Goal: Task Accomplishment & Management: Manage account settings

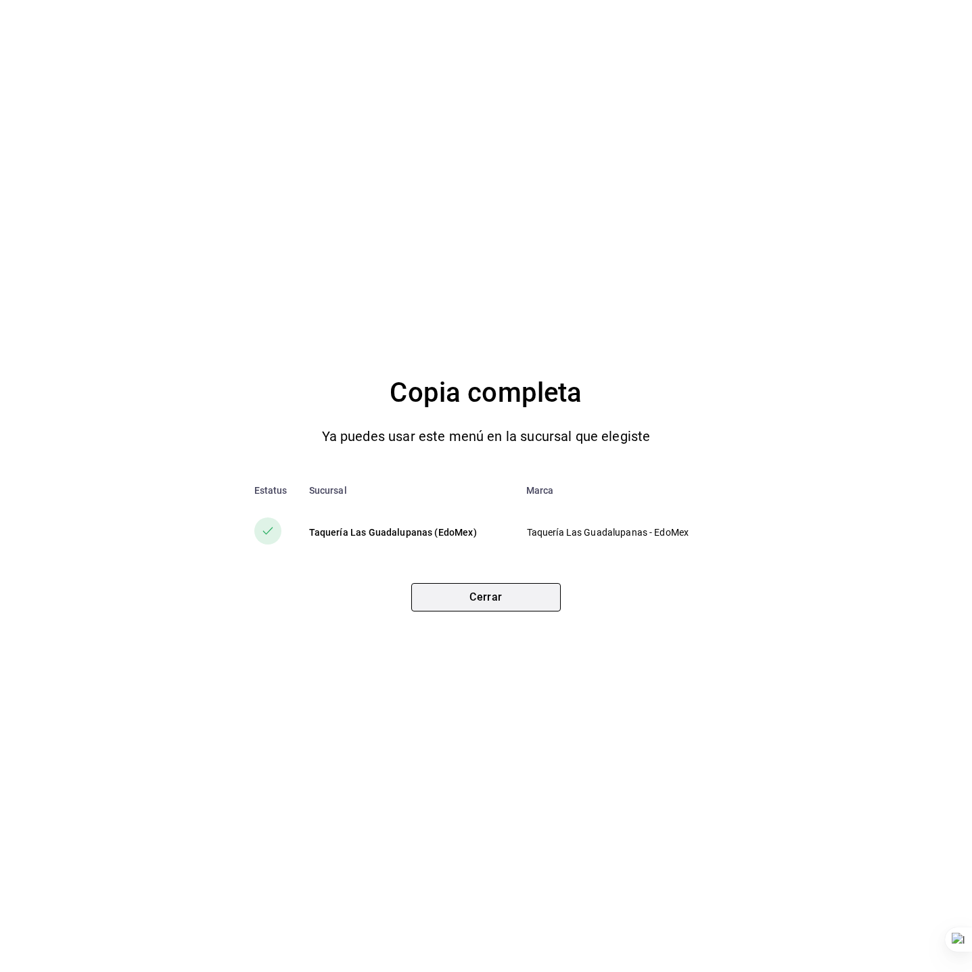
click at [494, 585] on button "Cerrar" at bounding box center [486, 597] width 150 height 28
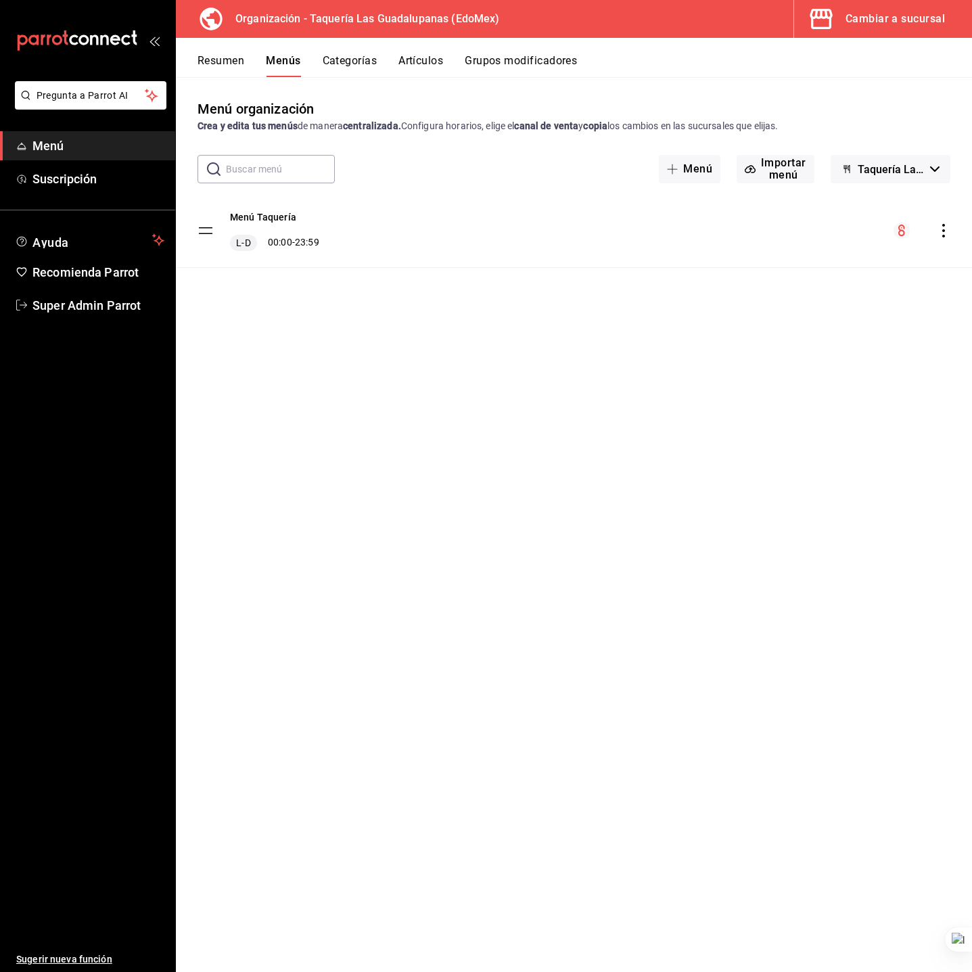
drag, startPoint x: 309, startPoint y: 563, endPoint x: 313, endPoint y: 551, distance: 12.6
click at [311, 562] on div "Menú organización Crea y edita tus menús de manera centralizada. Configura hora…" at bounding box center [574, 535] width 796 height 873
click at [112, 301] on span "Super Admin Parrot" at bounding box center [98, 305] width 132 height 18
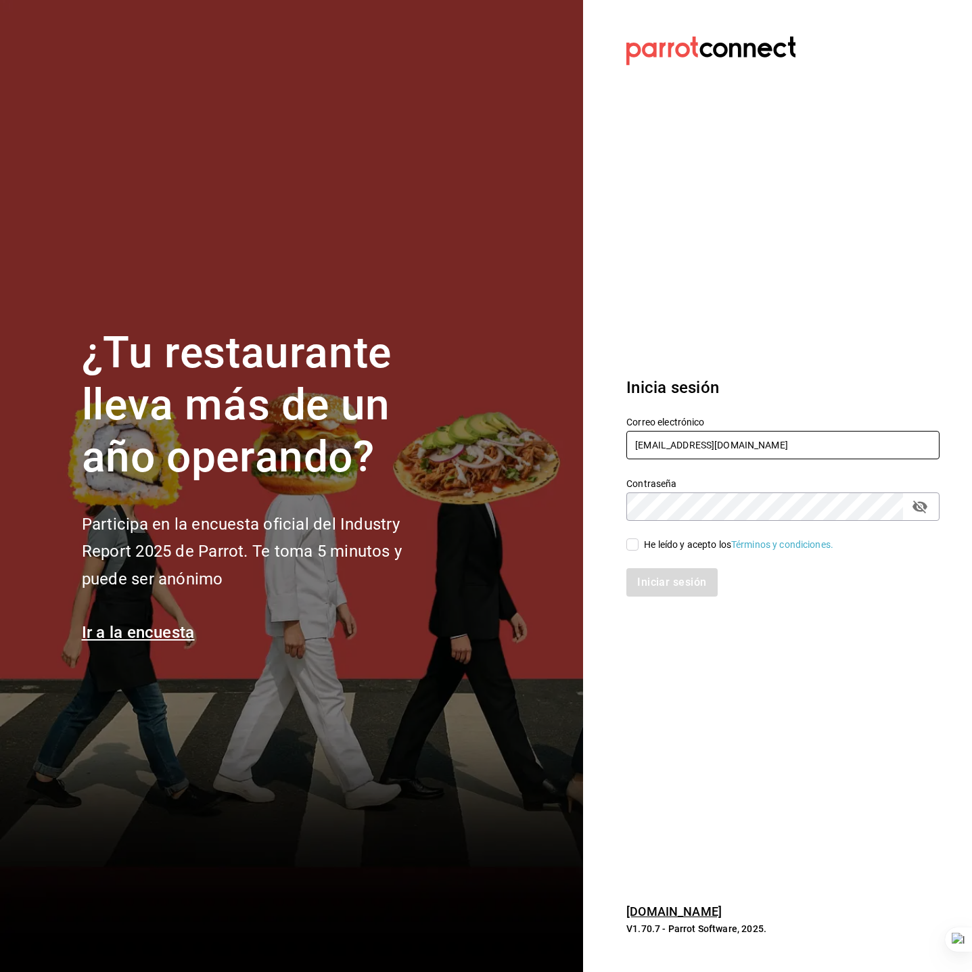
click at [731, 441] on input "taqueria@lasguadalupanas.com" at bounding box center [783, 445] width 313 height 28
paste input "lunamediacafe@avilacamacho"
type input "lunamediacafe@avilacamacho.com"
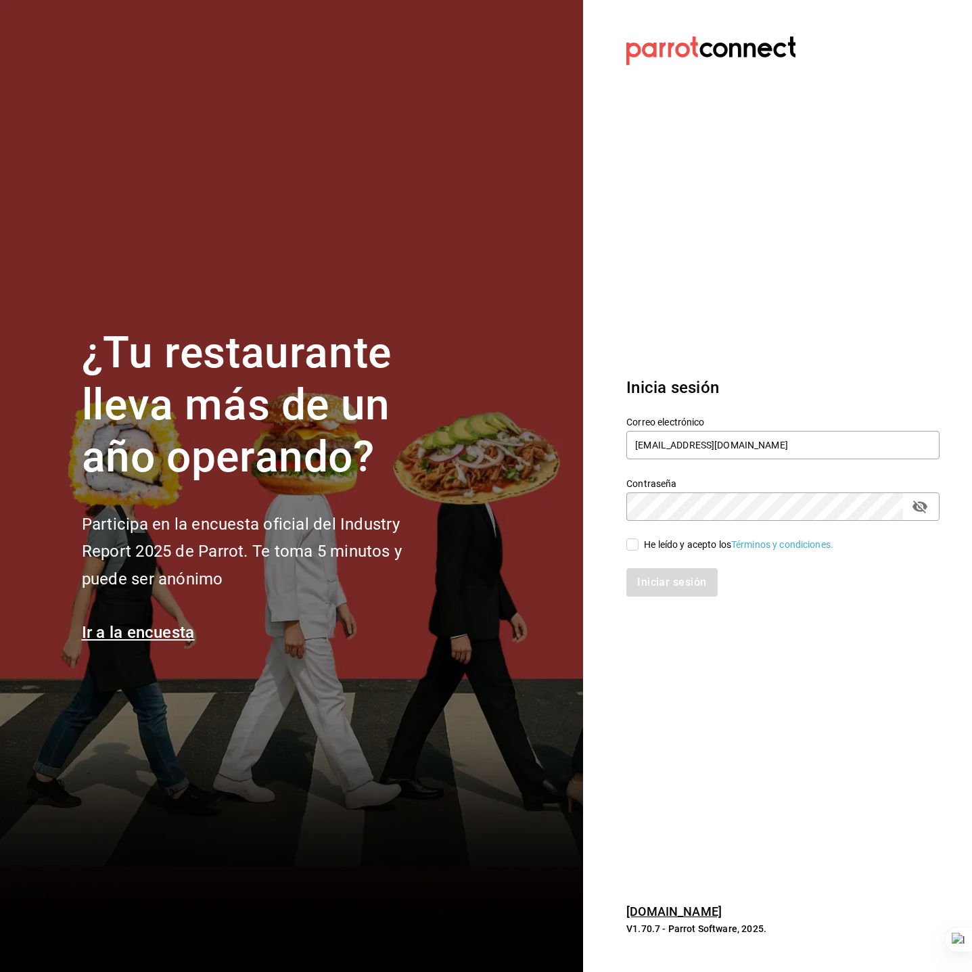
click at [634, 543] on input "He leído y acepto los Términos y condiciones." at bounding box center [633, 545] width 12 height 12
checkbox input "true"
click at [643, 581] on button "Iniciar sesión" at bounding box center [673, 582] width 92 height 28
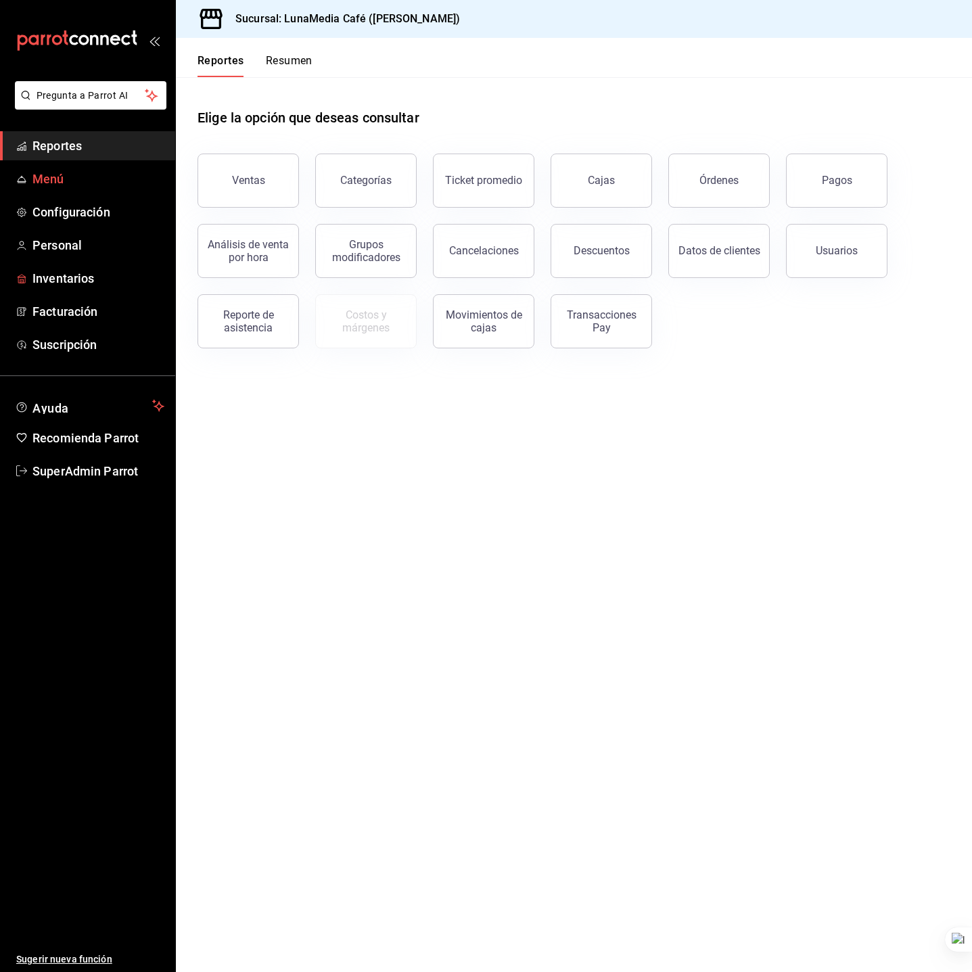
click at [49, 185] on span "Menú" at bounding box center [98, 179] width 132 height 18
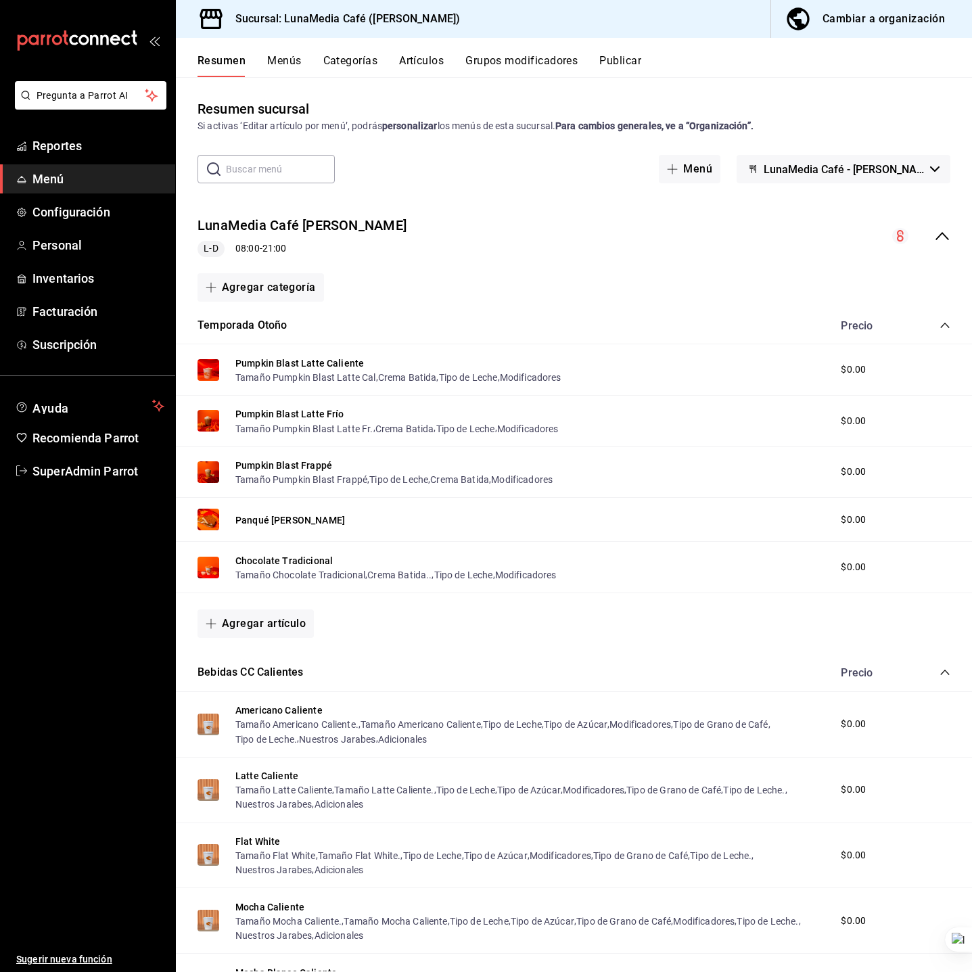
click at [637, 64] on button "Publicar" at bounding box center [621, 65] width 42 height 23
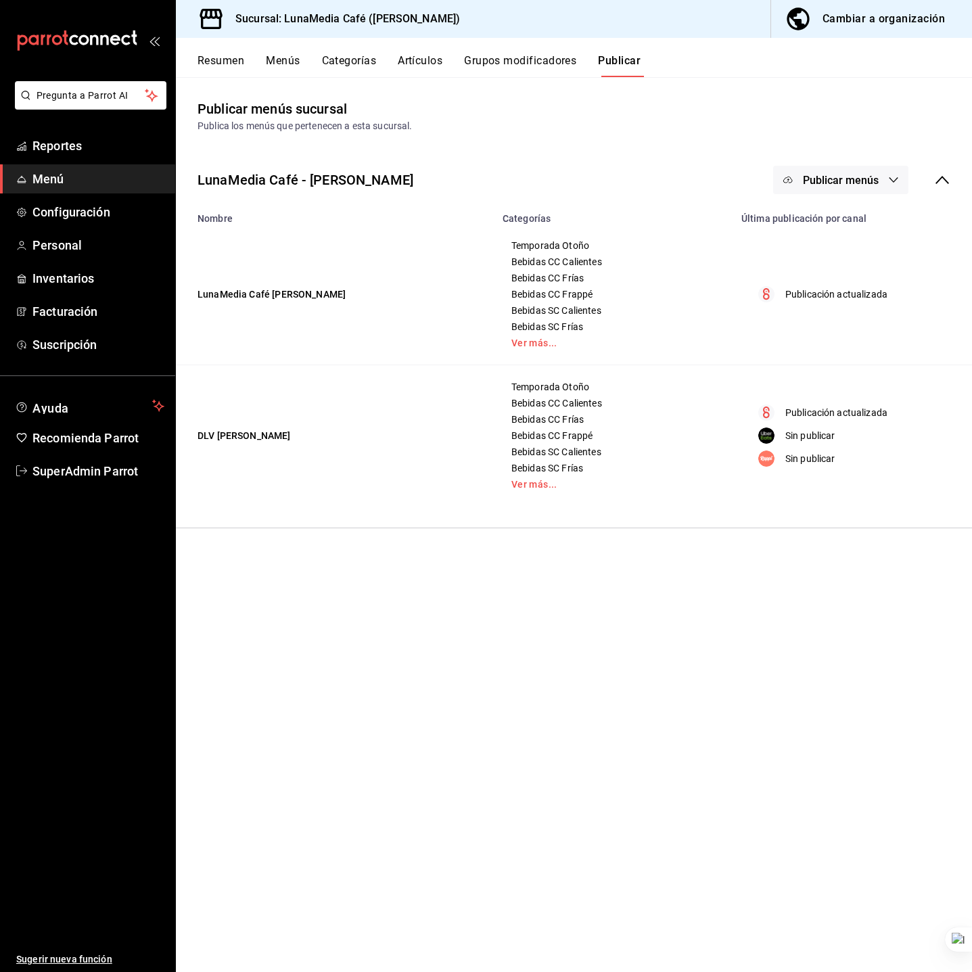
drag, startPoint x: 459, startPoint y: 602, endPoint x: 459, endPoint y: 345, distance: 256.5
click at [459, 599] on main "Publicar menús sucursal Publica los menús que pertenecen a esta sucursal. LunaM…" at bounding box center [574, 524] width 796 height 895
click at [433, 65] on button "Artículos" at bounding box center [420, 65] width 45 height 23
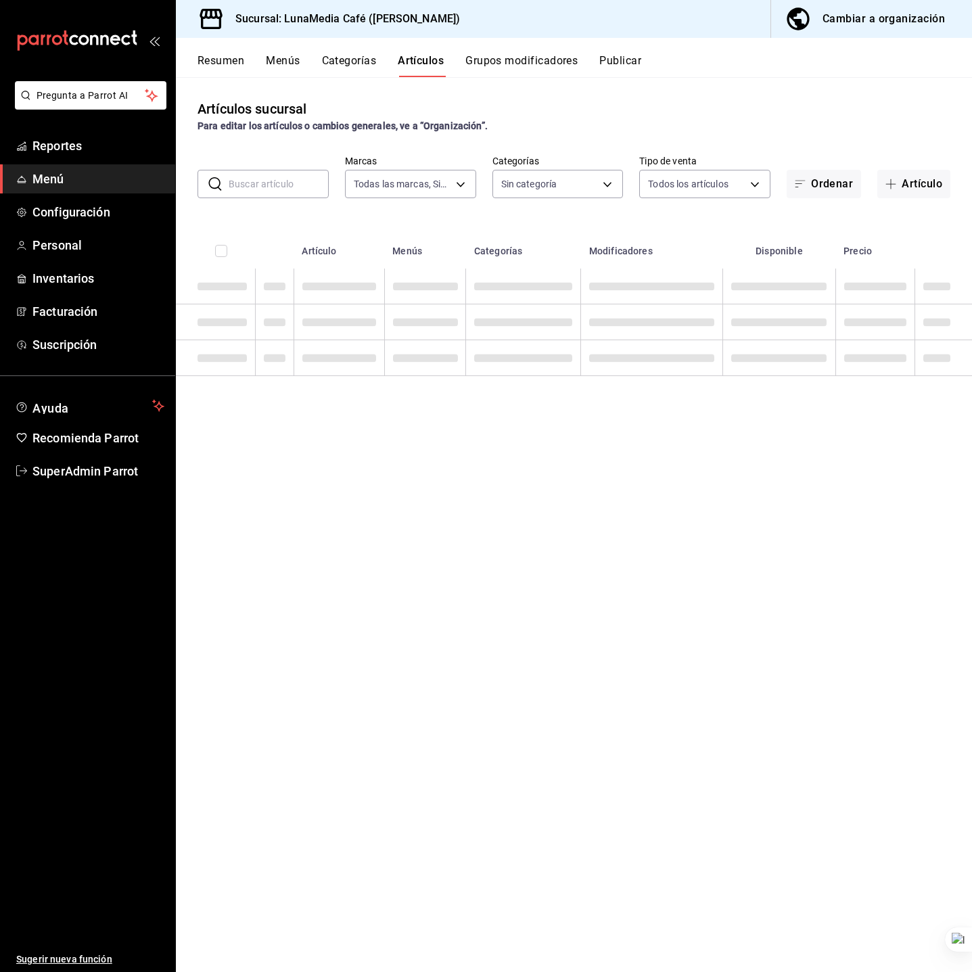
type input "55b5777a-a8f8-4194-81d5-7e3cda734f68"
click at [288, 183] on input "text" at bounding box center [279, 184] width 100 height 27
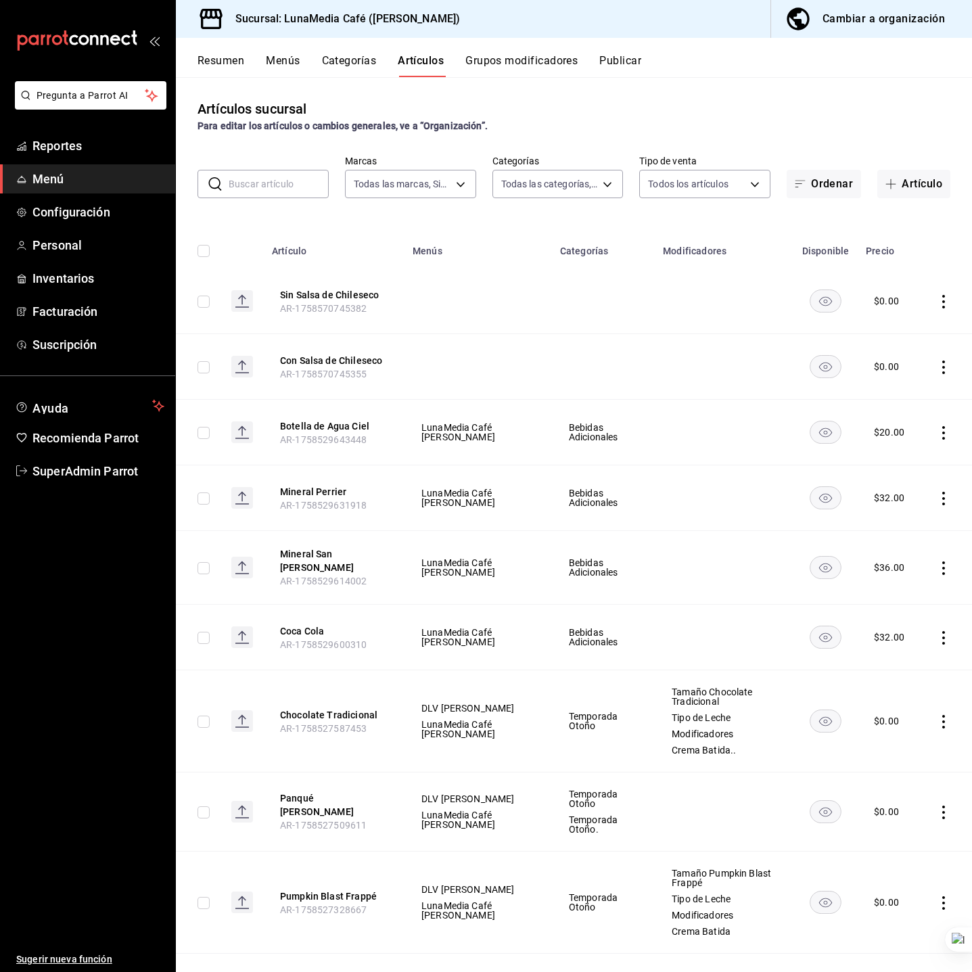
type input "622fb036-7591-4a5a-b99c-1bb32aa12758,4a667411-bf09-4ea8-947c-4b8fca637345,63d22…"
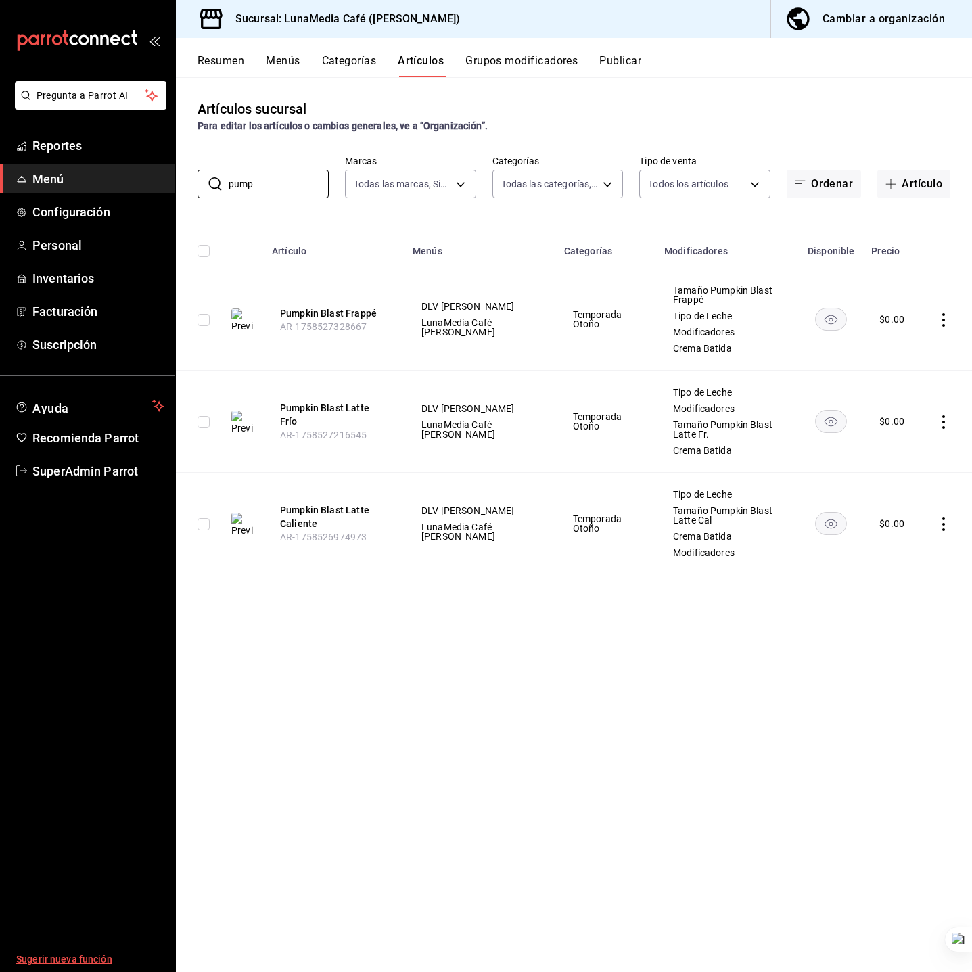
type input "pump"
click at [703, 328] on span "Modificadores" at bounding box center [727, 332] width 109 height 9
click at [703, 329] on span "Modificadores" at bounding box center [727, 332] width 109 height 9
click at [746, 303] on span "Tamaño Pumpkin Blast Frappé" at bounding box center [727, 295] width 109 height 19
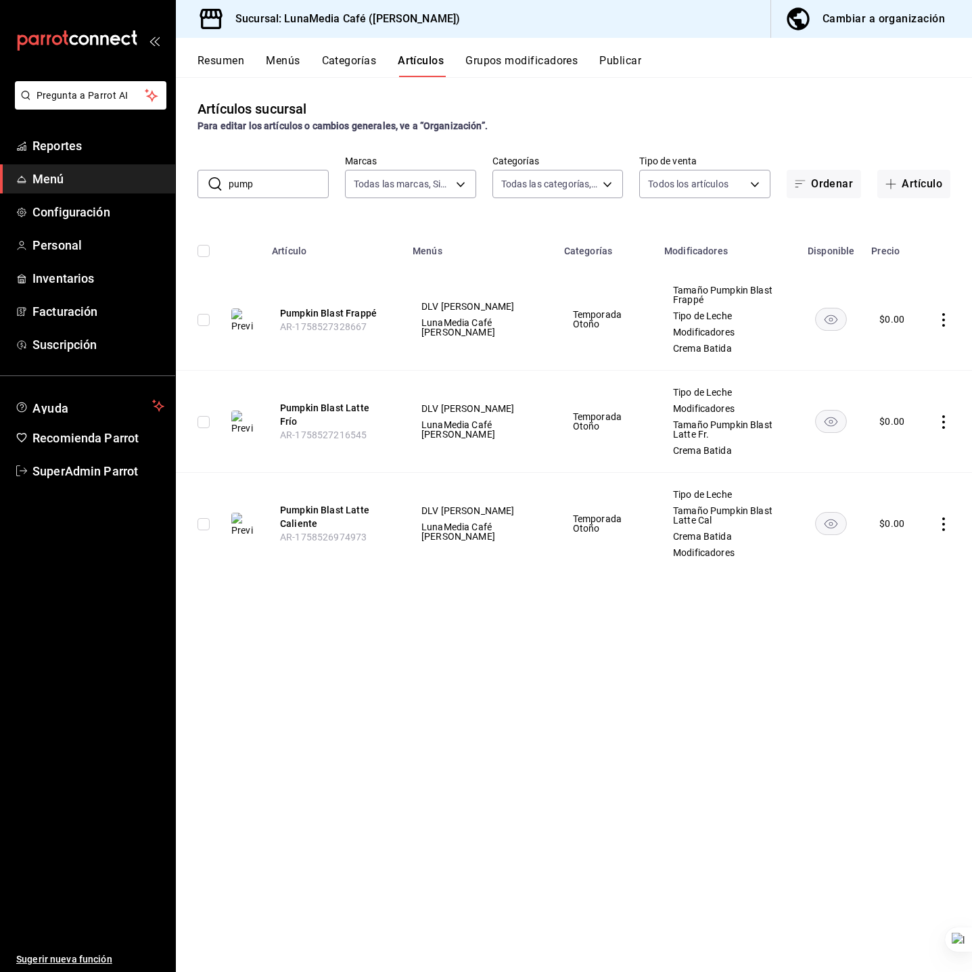
click at [471, 309] on span "DLV Ávila Camacho" at bounding box center [481, 306] width 118 height 9
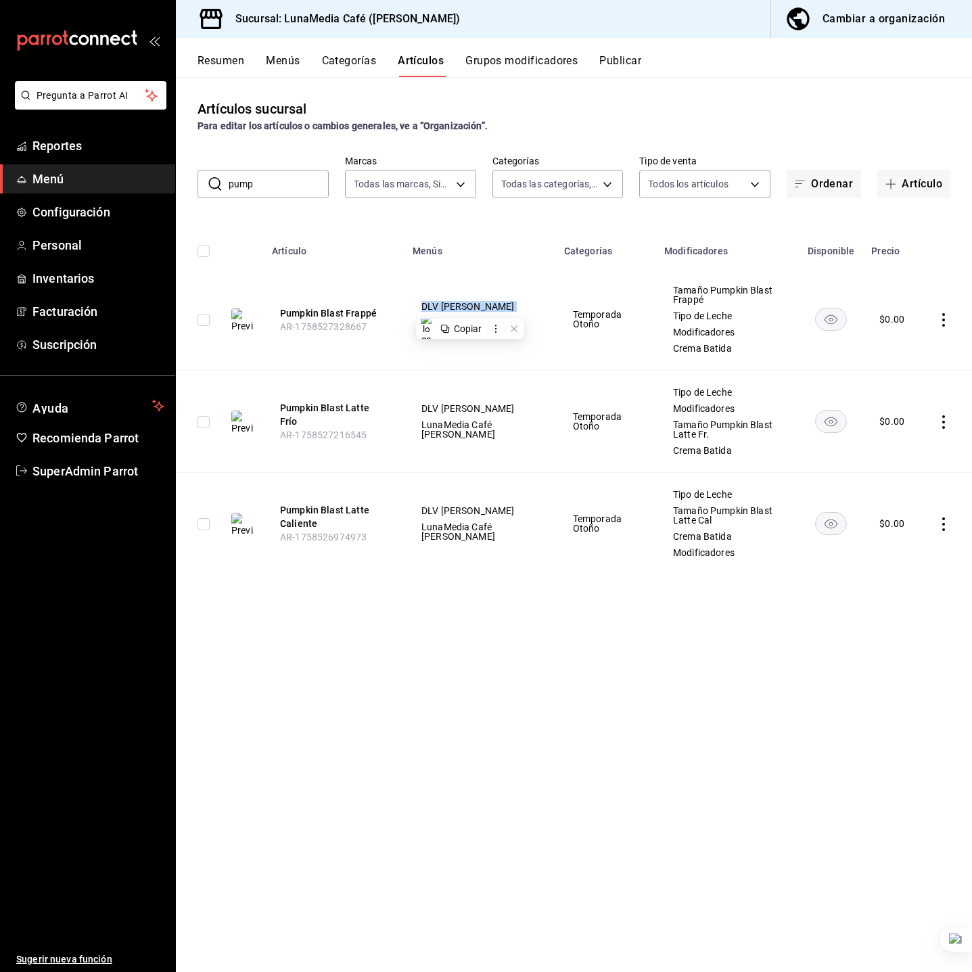
click at [471, 309] on span "DLV Ávila Camacho" at bounding box center [481, 306] width 118 height 9
click at [338, 311] on button "Pumpkin Blast Frappé" at bounding box center [334, 314] width 108 height 14
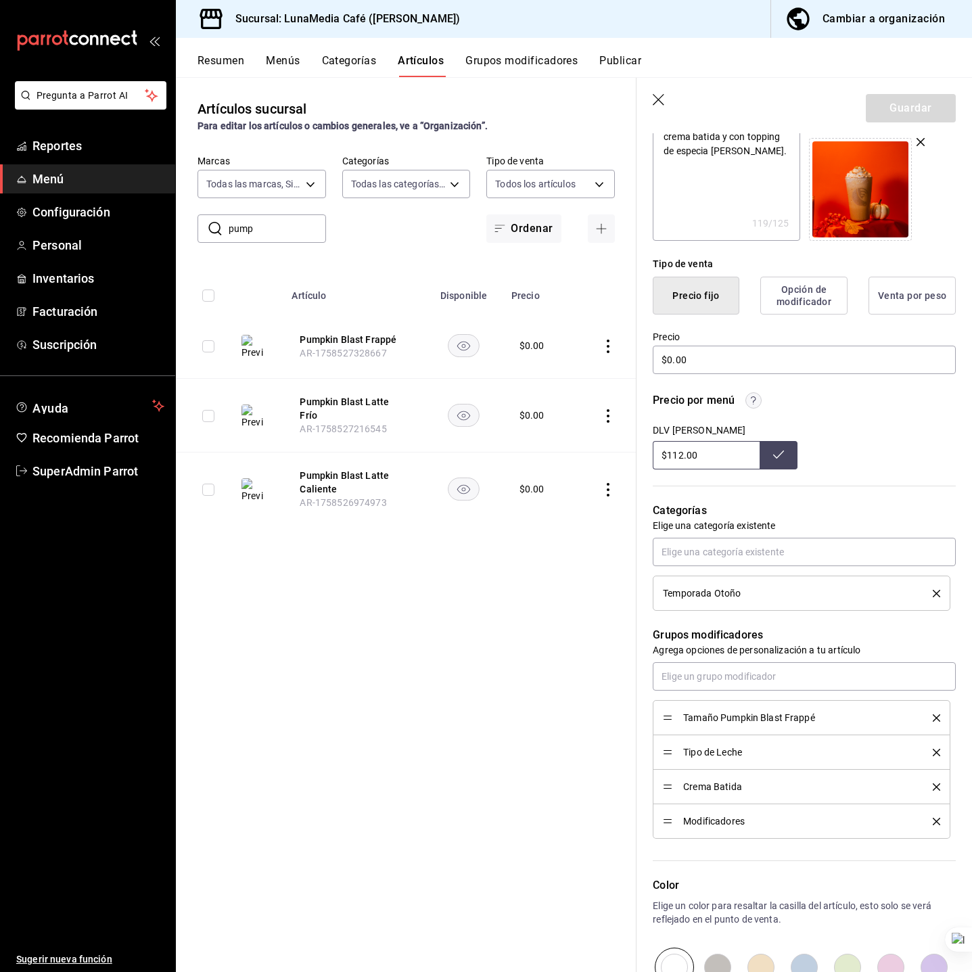
scroll to position [399, 0]
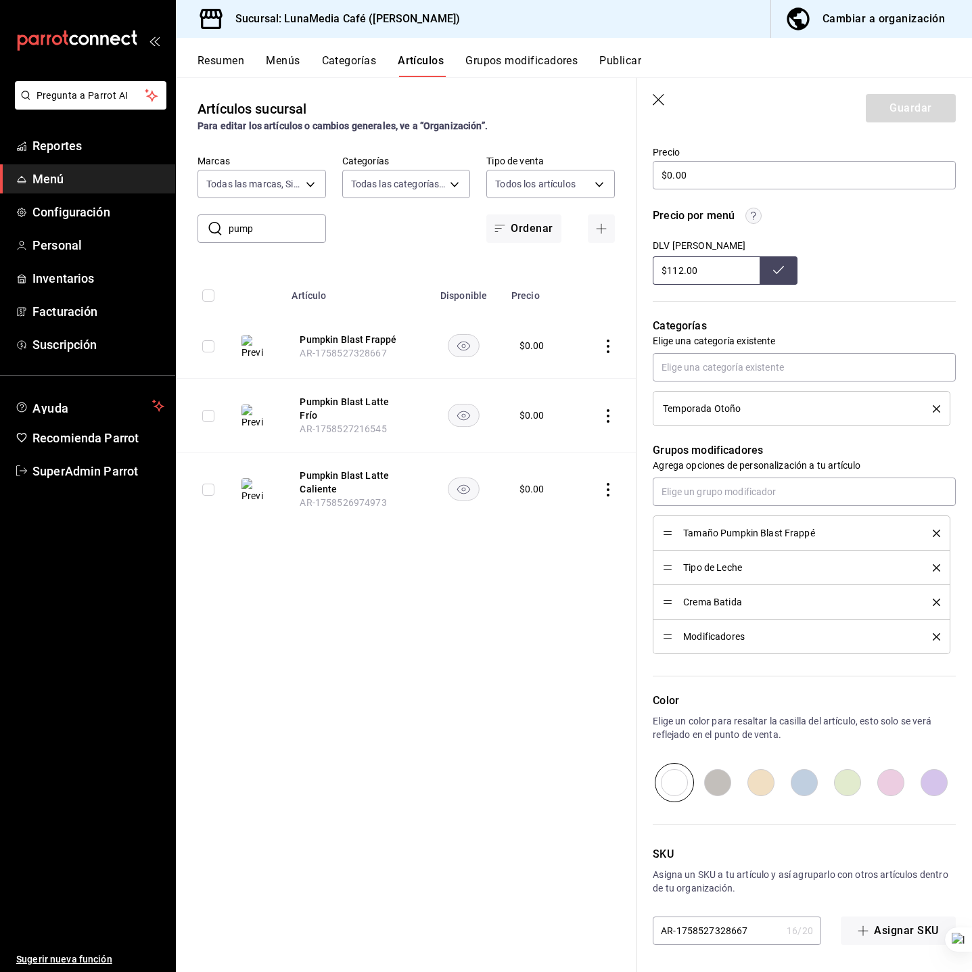
click at [560, 593] on div "Artículos sucursal Para editar los artículos o cambios generales, ve a “Organiz…" at bounding box center [406, 524] width 461 height 895
click at [782, 534] on span "Tamaño Pumpkin Blast Frappé" at bounding box center [797, 532] width 229 height 9
click at [771, 538] on div "Tamaño Pumpkin Blast Frappé" at bounding box center [801, 533] width 277 height 15
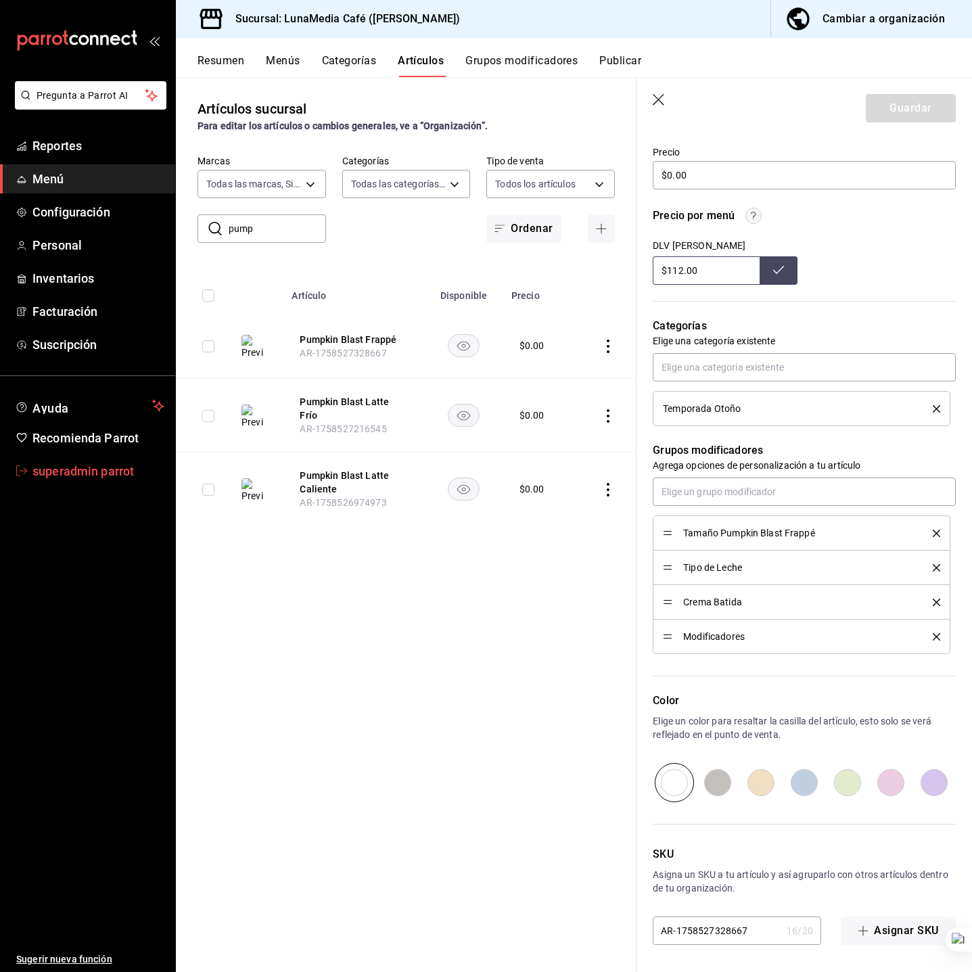
click at [27, 468] on link "superadmin parrot" at bounding box center [87, 471] width 175 height 29
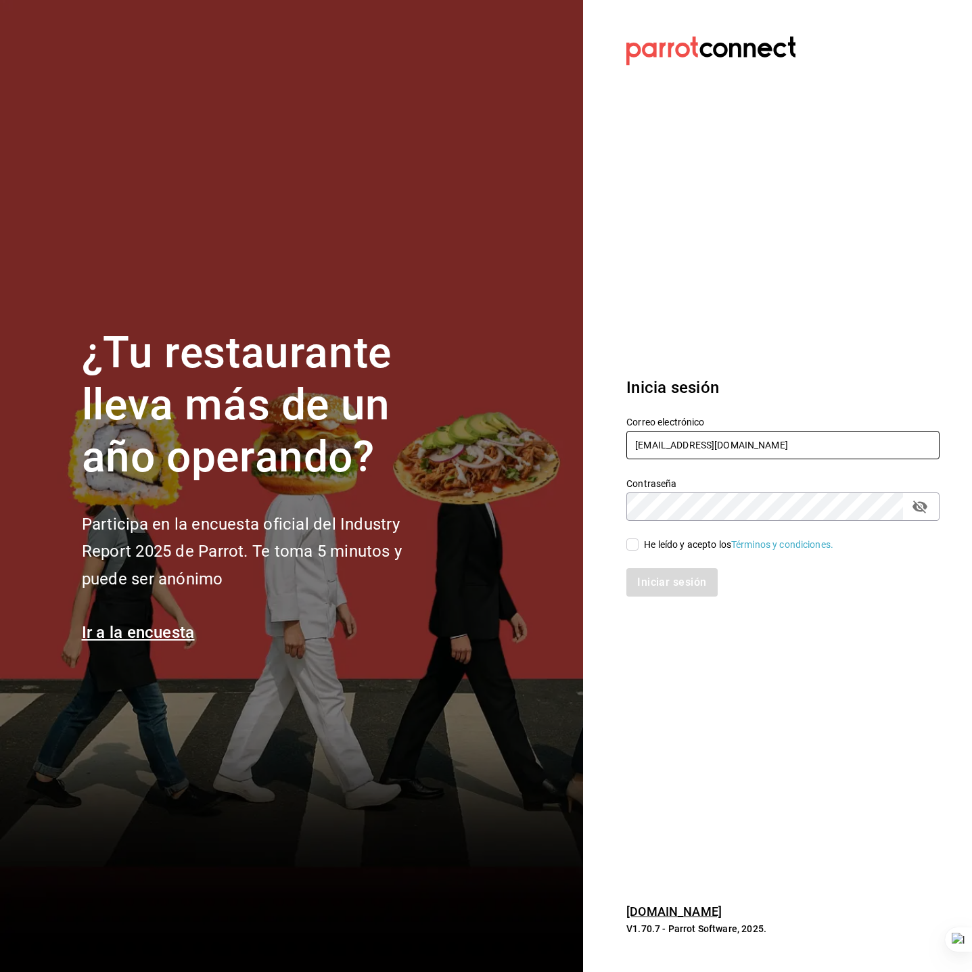
click at [685, 453] on input "taqueriabeantown@cdmx.com" at bounding box center [783, 445] width 313 height 28
click at [771, 453] on input "taqueria" at bounding box center [783, 445] width 313 height 28
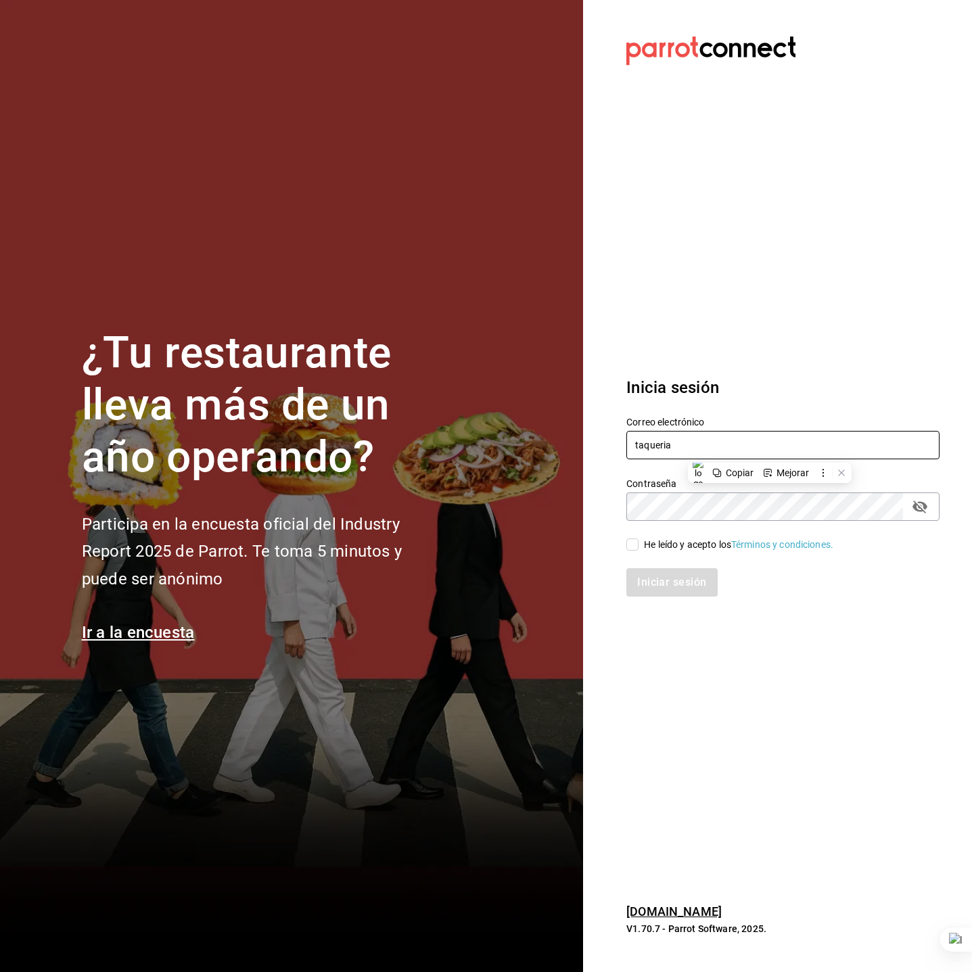
click at [771, 453] on input "taqueria" at bounding box center [783, 445] width 313 height 28
paste input "donpepe@cdmx.com"
type input "taqueriadonpepe@cdmx.com"
click at [616, 546] on div "He leído y acepto los Términos y condiciones." at bounding box center [775, 536] width 330 height 31
drag, startPoint x: 627, startPoint y: 538, endPoint x: 635, endPoint y: 549, distance: 13.5
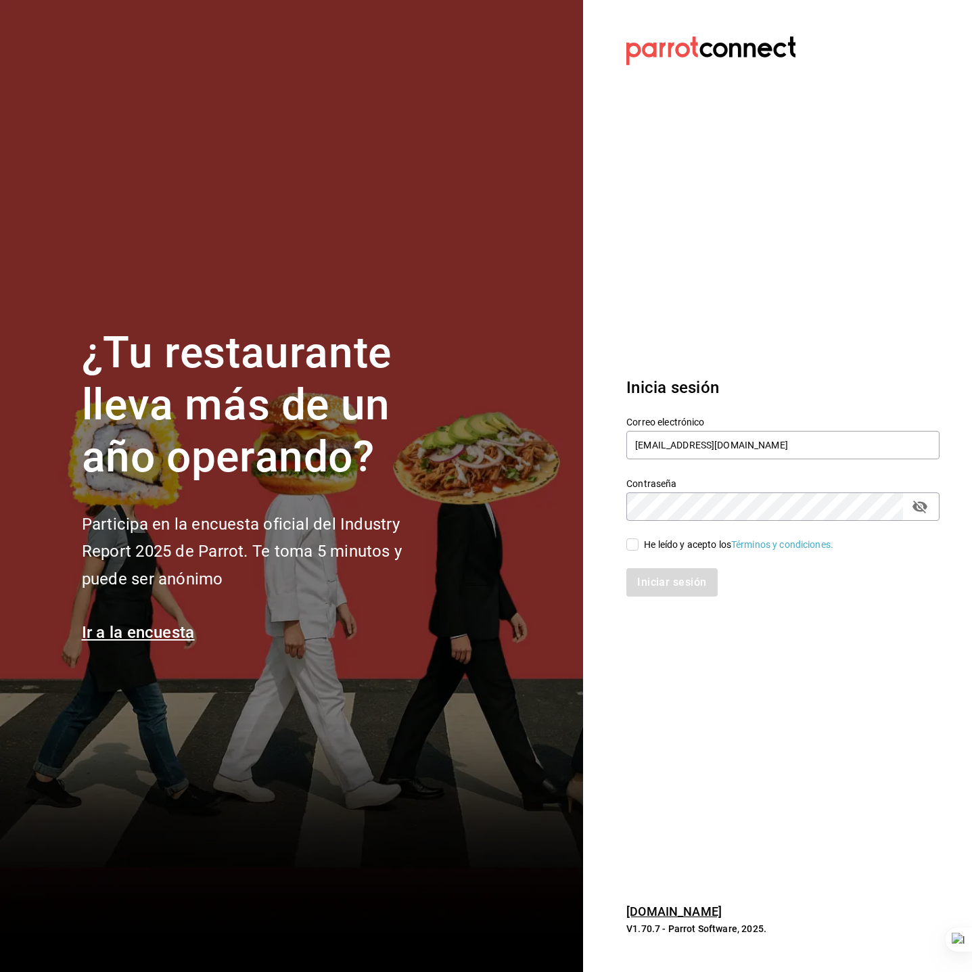
click at [628, 539] on input "He leído y acepto los Términos y condiciones." at bounding box center [633, 545] width 12 height 12
checkbox input "true"
click at [648, 572] on button "Iniciar sesión" at bounding box center [673, 582] width 92 height 28
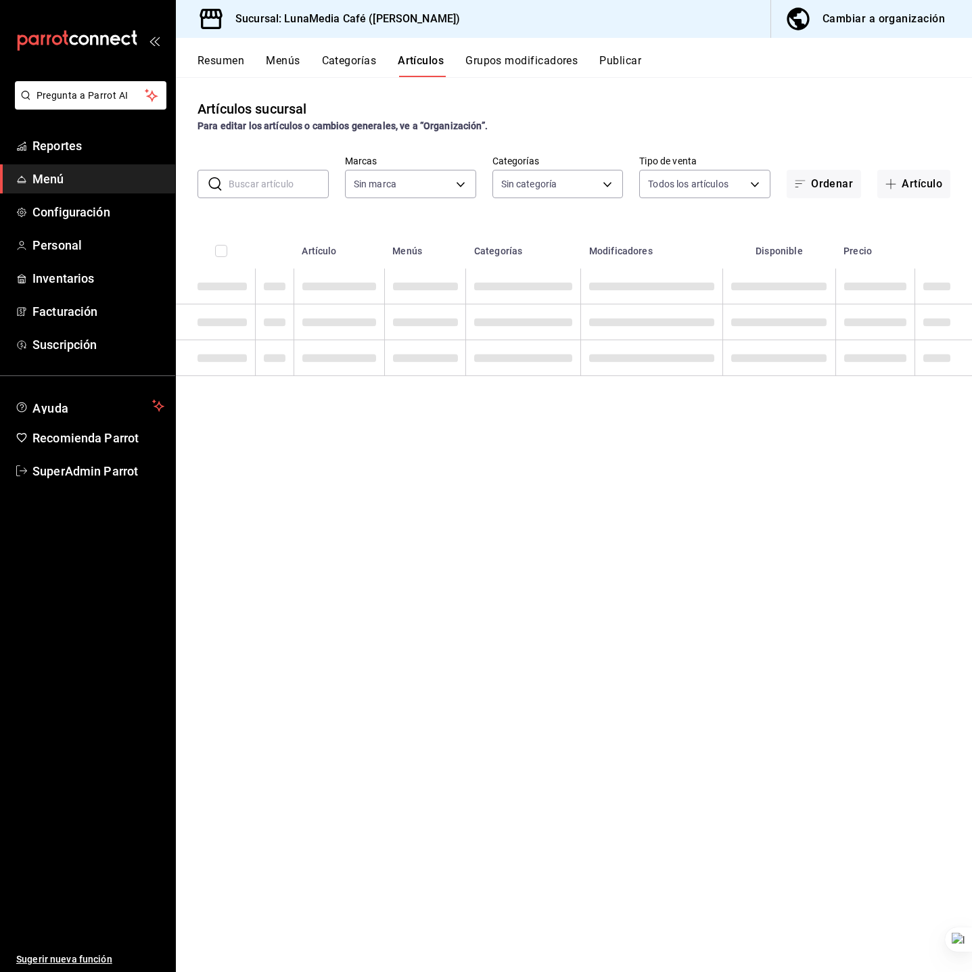
type input "622fb036-7591-4a5a-b99c-1bb32aa12758,4a667411-bf09-4ea8-947c-4b8fca637345,63d22…"
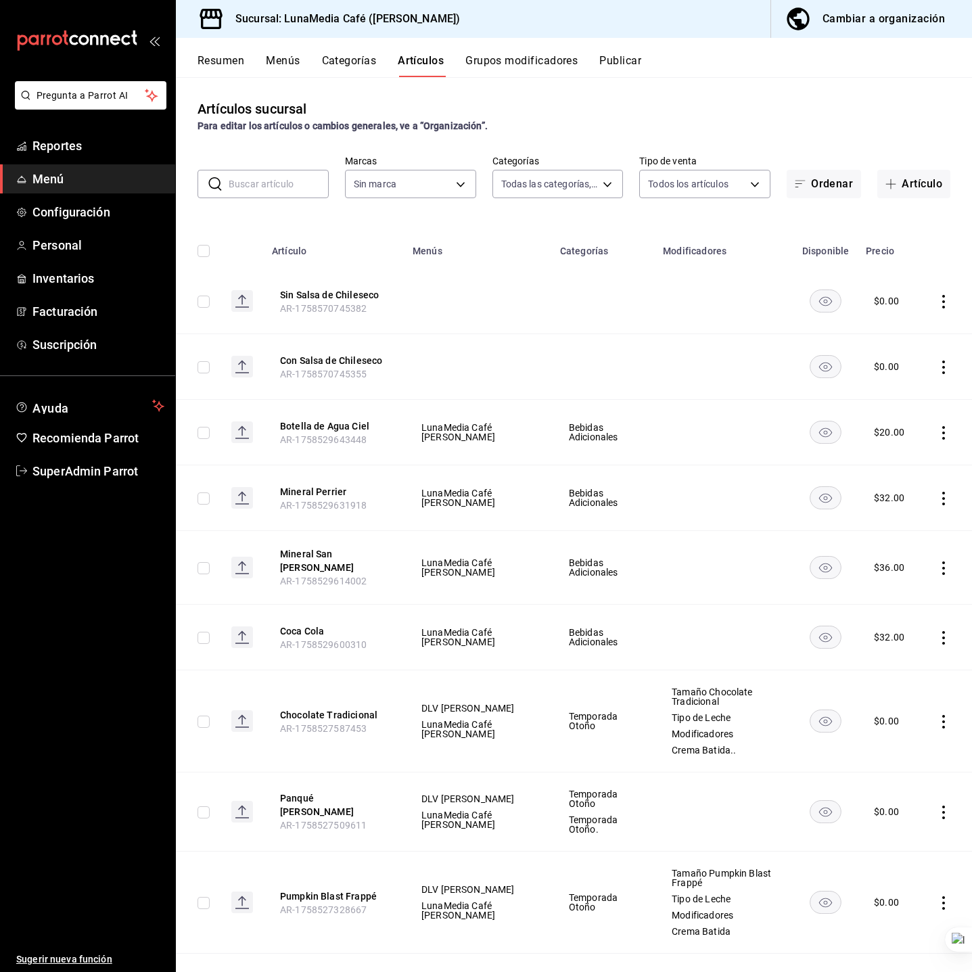
type input "55b5777a-a8f8-4194-81d5-7e3cda734f68"
click at [566, 60] on button "Grupos modificadores" at bounding box center [522, 65] width 112 height 23
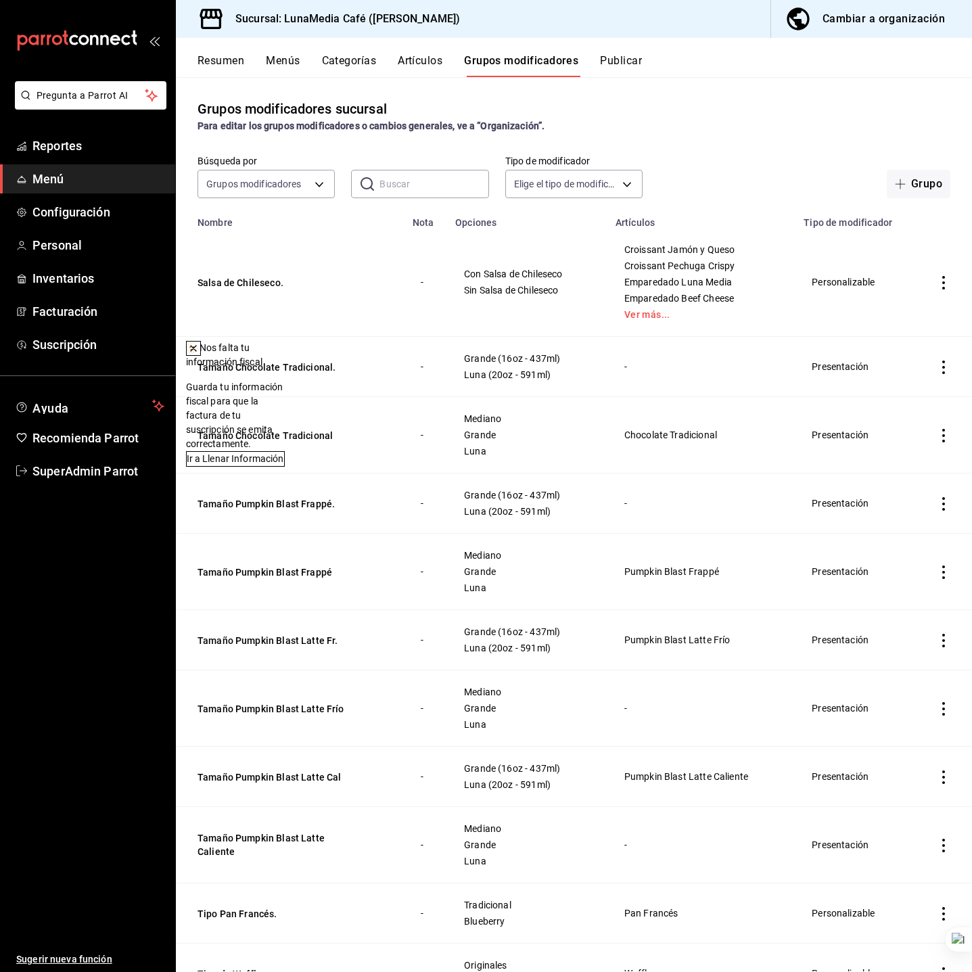
click at [199, 350] on icon at bounding box center [193, 348] width 11 height 11
click at [118, 486] on ul "Sugerir nueva función" at bounding box center [87, 729] width 175 height 487
click at [116, 480] on link "SuperAdmin Parrot" at bounding box center [87, 471] width 175 height 29
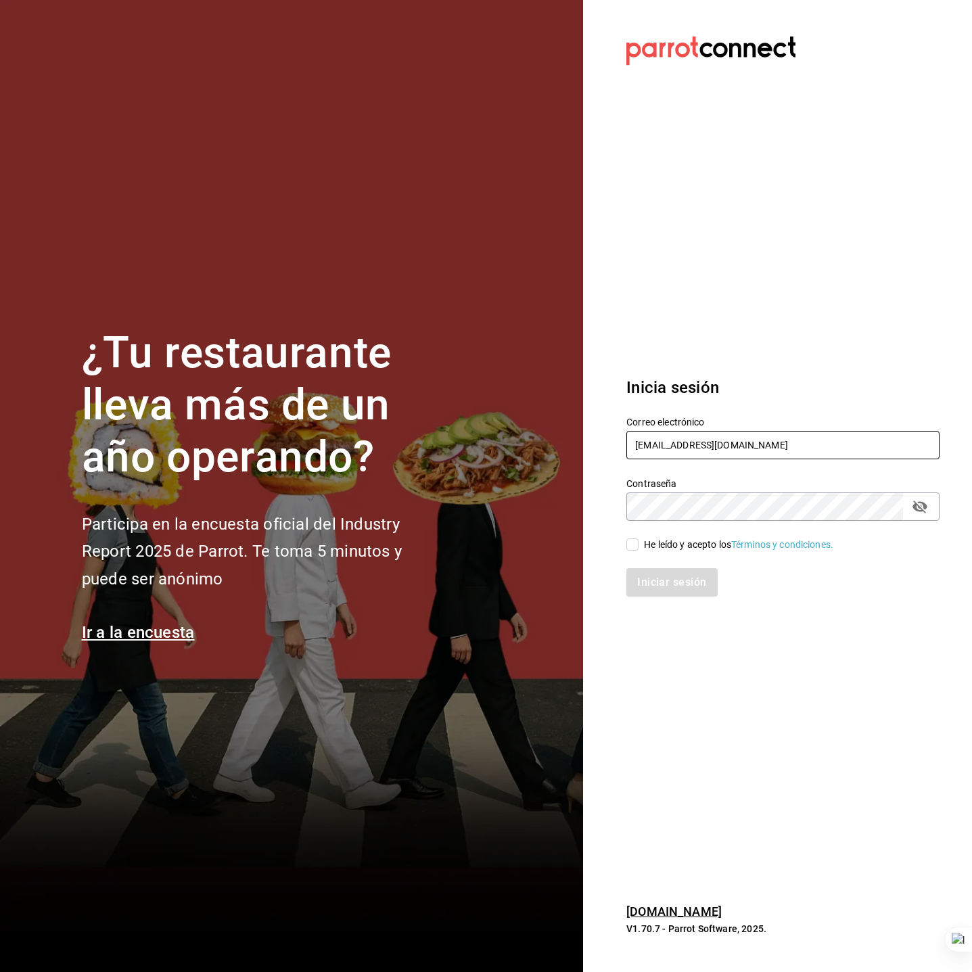
click at [701, 438] on input "lunamediacafe@avilacamacho.com" at bounding box center [783, 445] width 313 height 28
paste input "taqueriabeantown@cdmx"
type input "taqueriabeantown@cdmx.com"
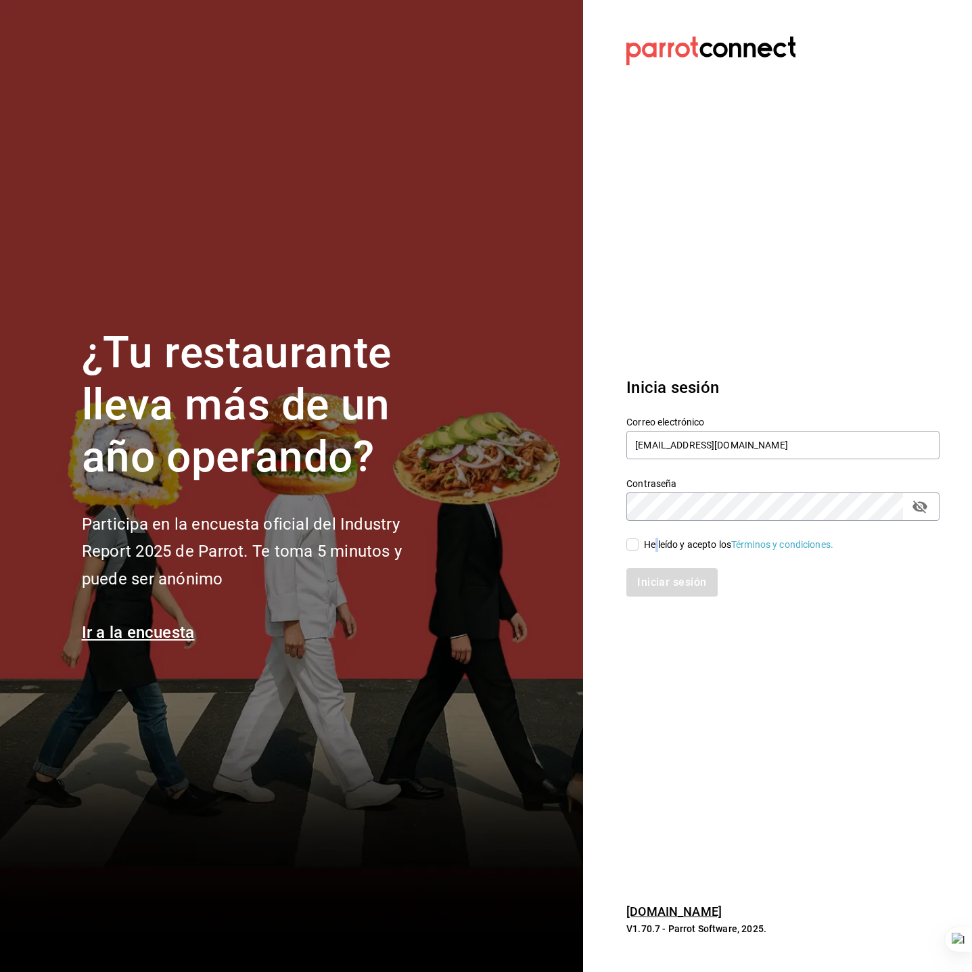
click at [658, 540] on div "He leído y acepto los Términos y condiciones." at bounding box center [738, 545] width 189 height 14
click at [664, 555] on div "Iniciar sesión" at bounding box center [775, 574] width 330 height 45
click at [664, 550] on div "He leído y acepto los Términos y condiciones." at bounding box center [738, 545] width 189 height 14
click at [639, 550] on input "He leído y acepto los Términos y condiciones." at bounding box center [633, 545] width 12 height 12
checkbox input "true"
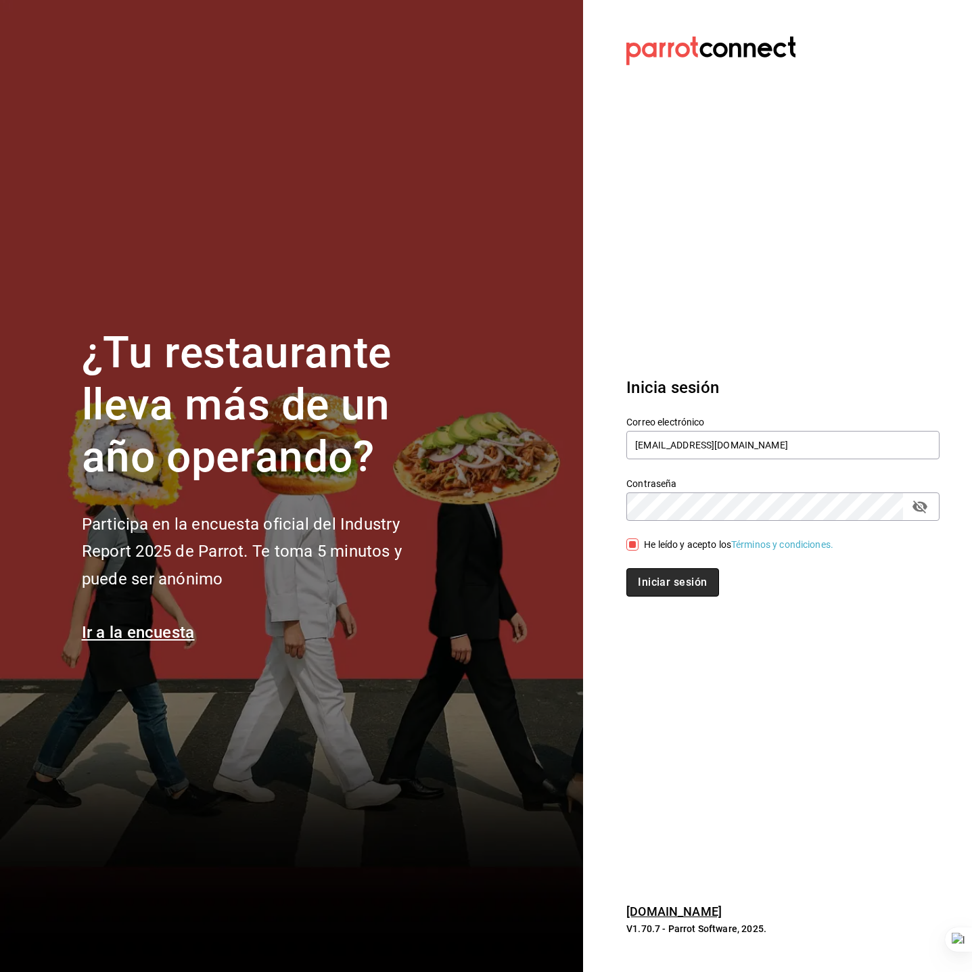
click at [675, 583] on button "Iniciar sesión" at bounding box center [673, 582] width 92 height 28
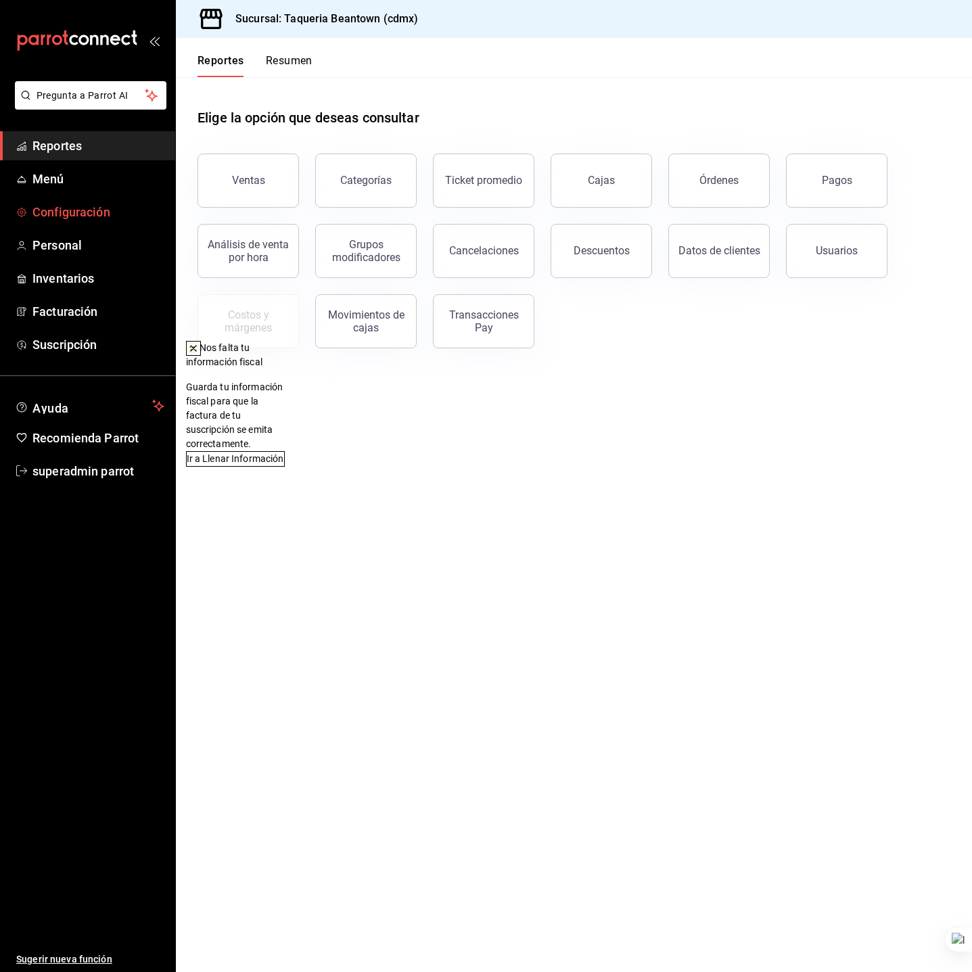
click at [72, 225] on link "Configuración" at bounding box center [87, 212] width 175 height 29
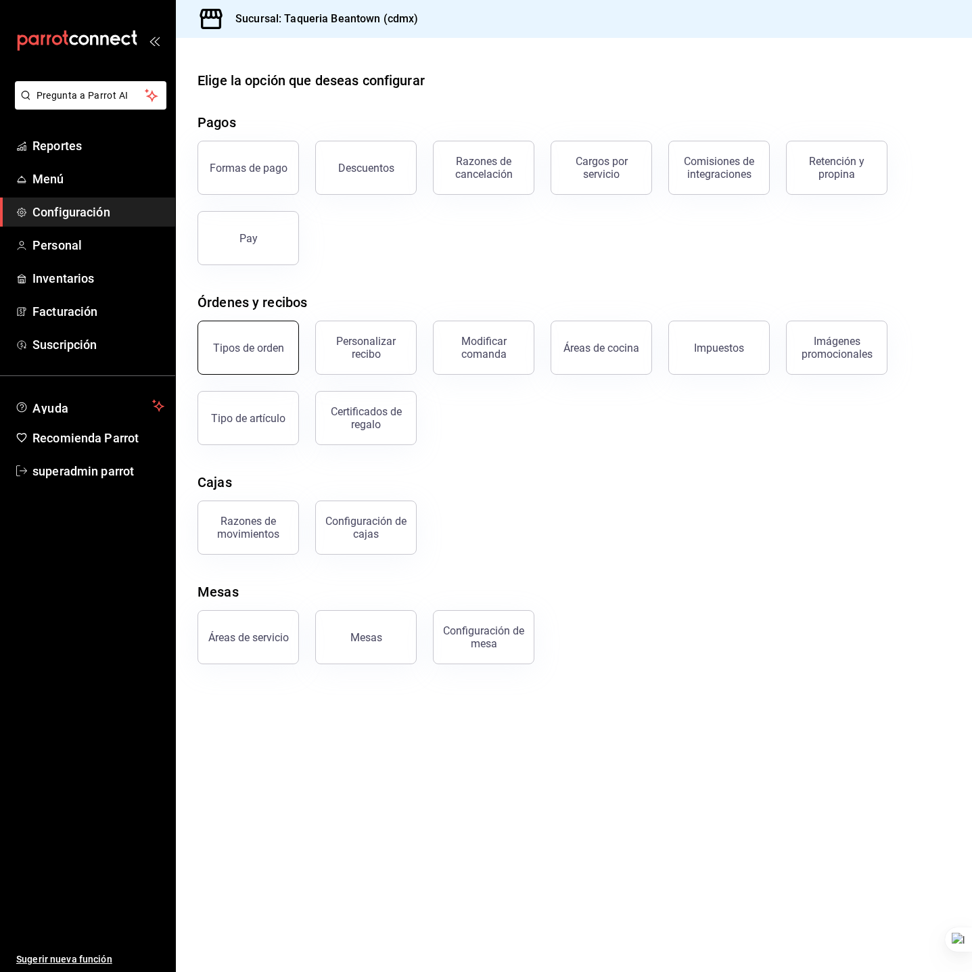
click at [232, 323] on button "Tipos de orden" at bounding box center [248, 348] width 101 height 54
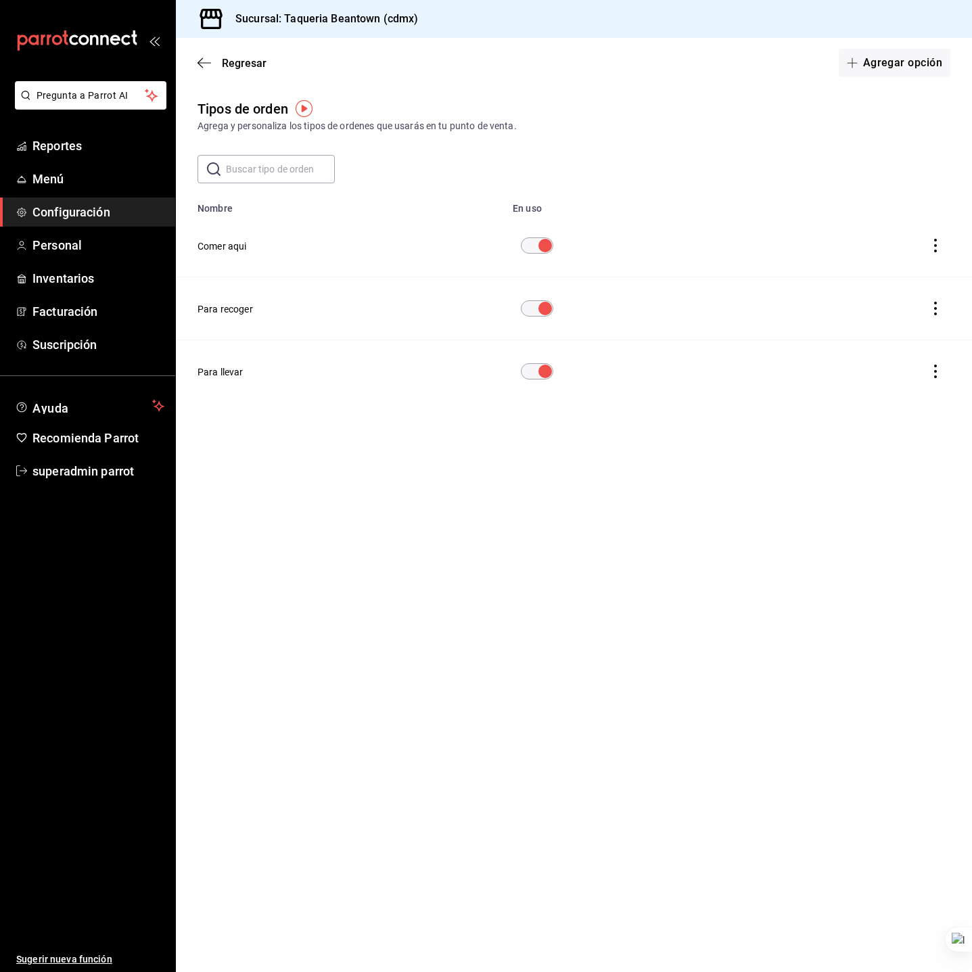
click at [204, 53] on div "Regresar Agregar opción" at bounding box center [574, 63] width 796 height 50
click at [206, 64] on icon "button" at bounding box center [205, 63] width 14 height 12
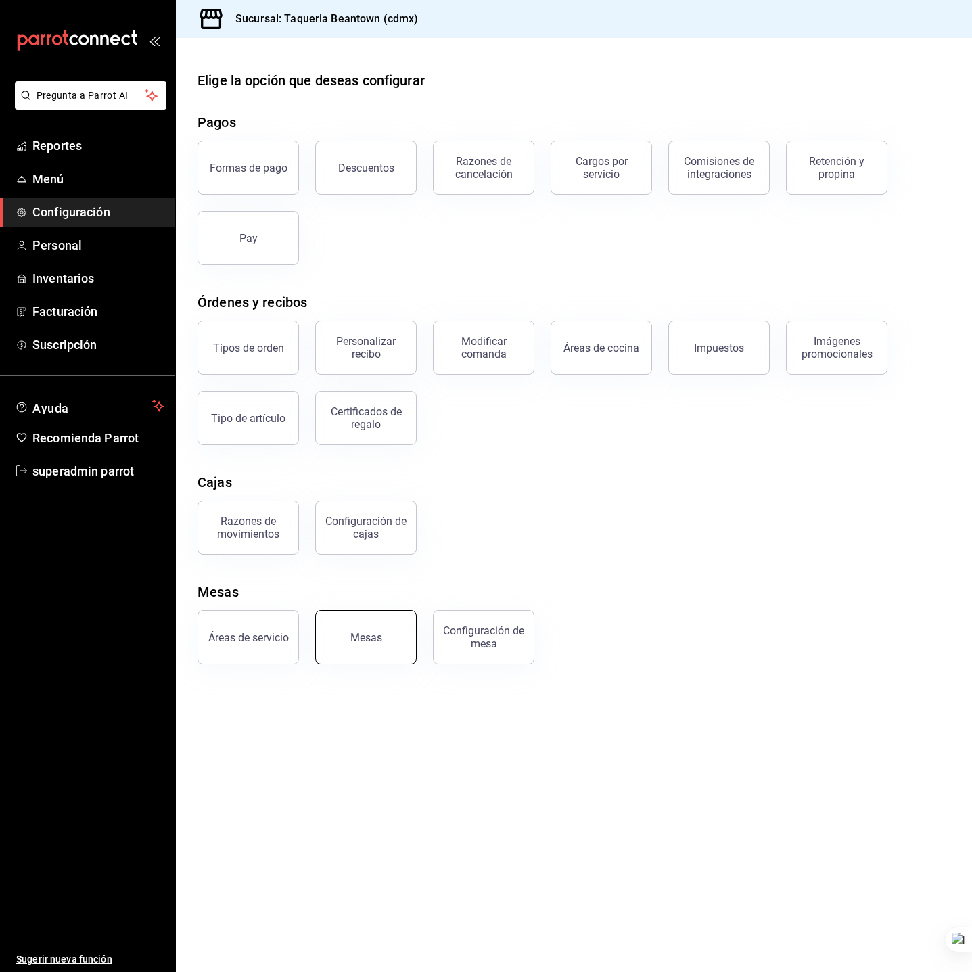
click at [366, 640] on div "Mesas" at bounding box center [367, 637] width 32 height 13
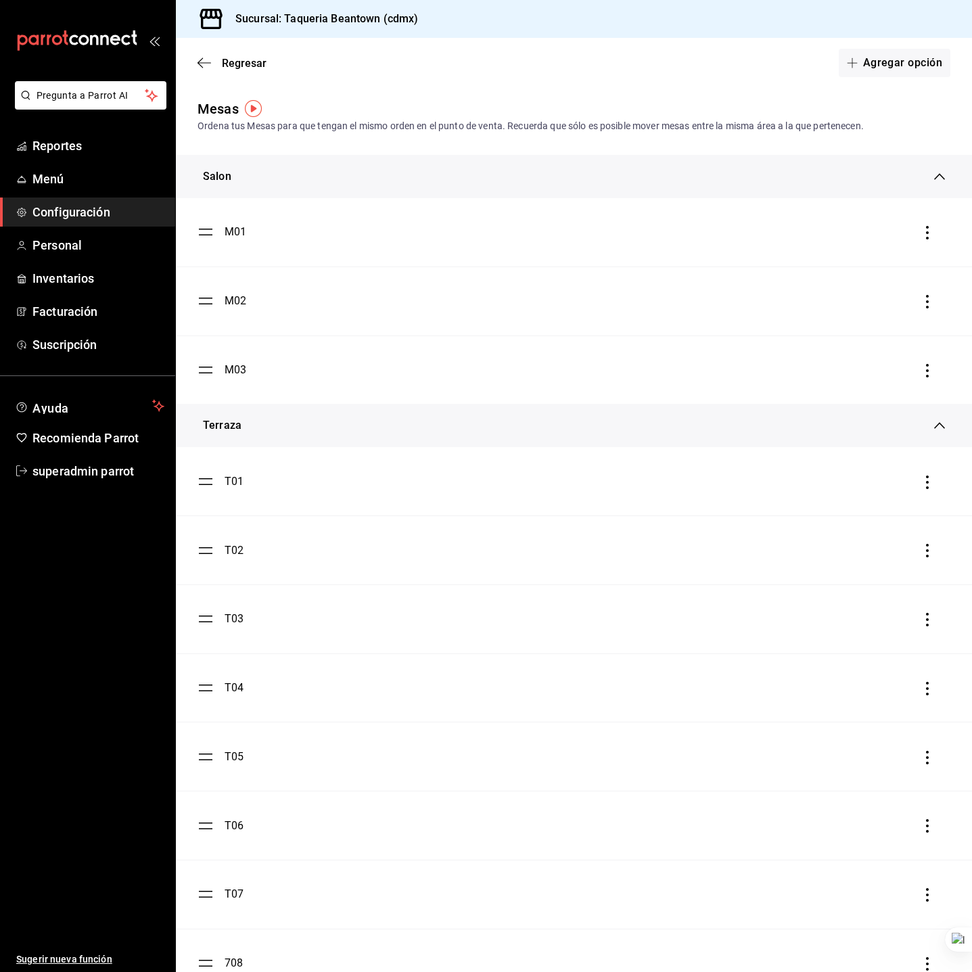
click at [209, 55] on div "Regresar Agregar opción" at bounding box center [574, 63] width 796 height 50
click at [238, 66] on span "Regresar" at bounding box center [244, 63] width 45 height 13
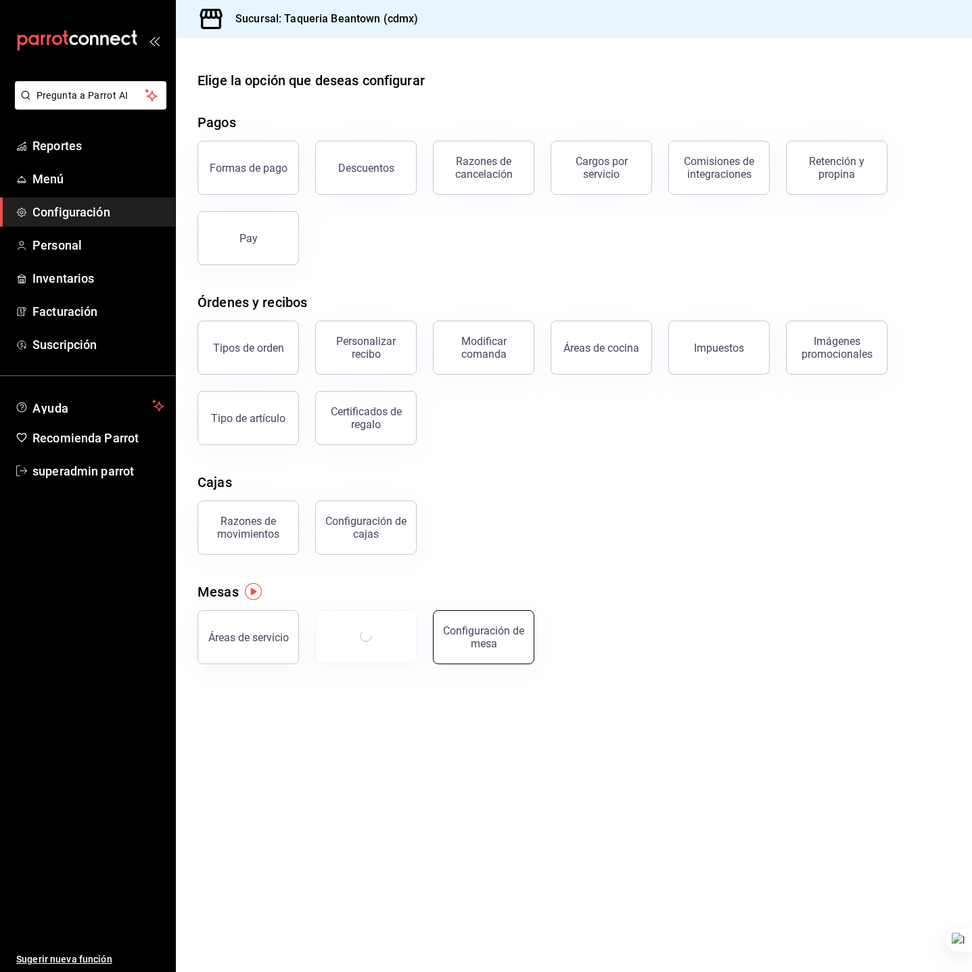
click at [489, 611] on div "Configuración de mesa" at bounding box center [476, 629] width 118 height 70
click at [453, 635] on div "Configuración de mesa" at bounding box center [484, 638] width 84 height 26
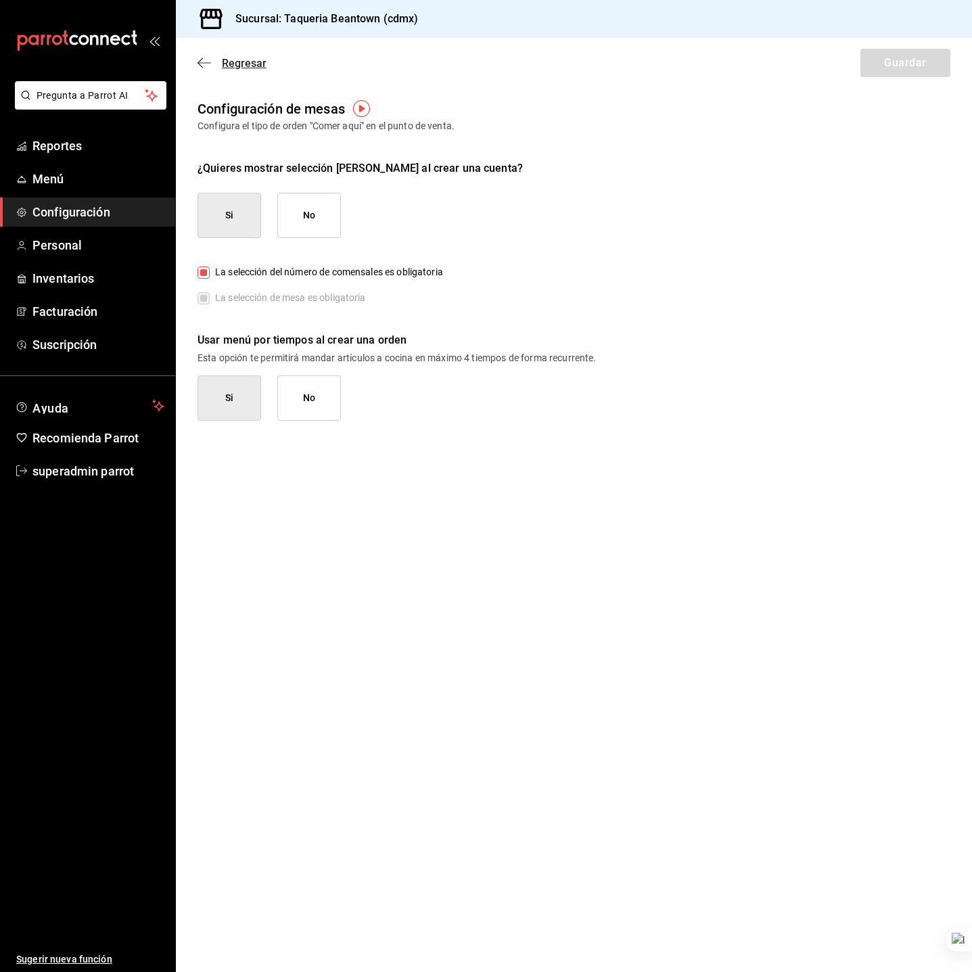
click at [210, 65] on icon "button" at bounding box center [205, 63] width 14 height 12
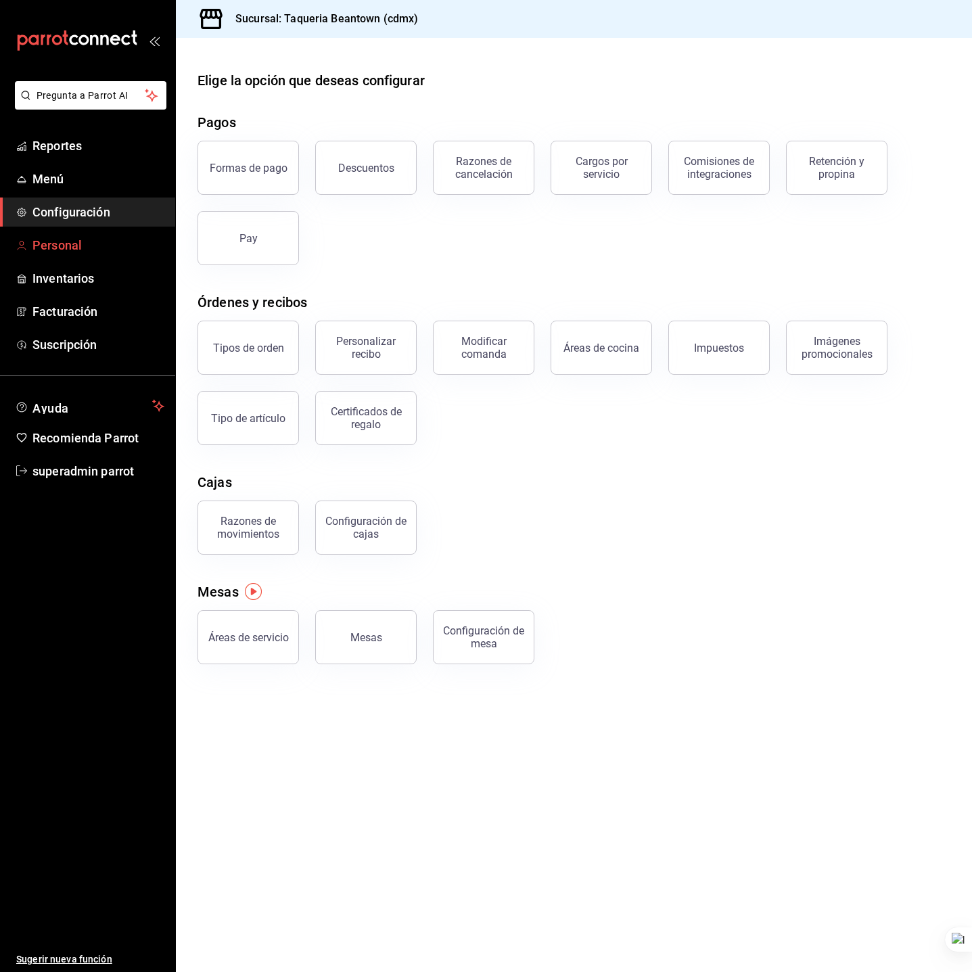
click at [51, 240] on span "Personal" at bounding box center [98, 245] width 132 height 18
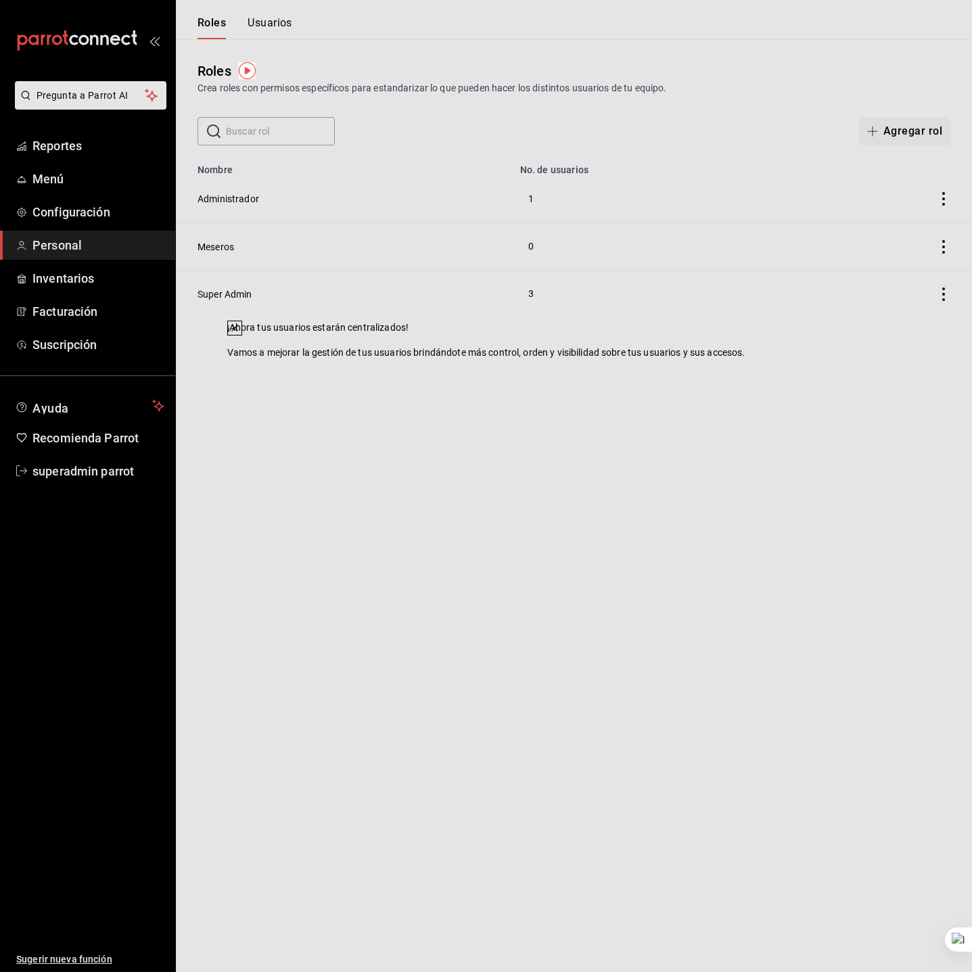
click at [240, 334] on icon at bounding box center [234, 328] width 11 height 11
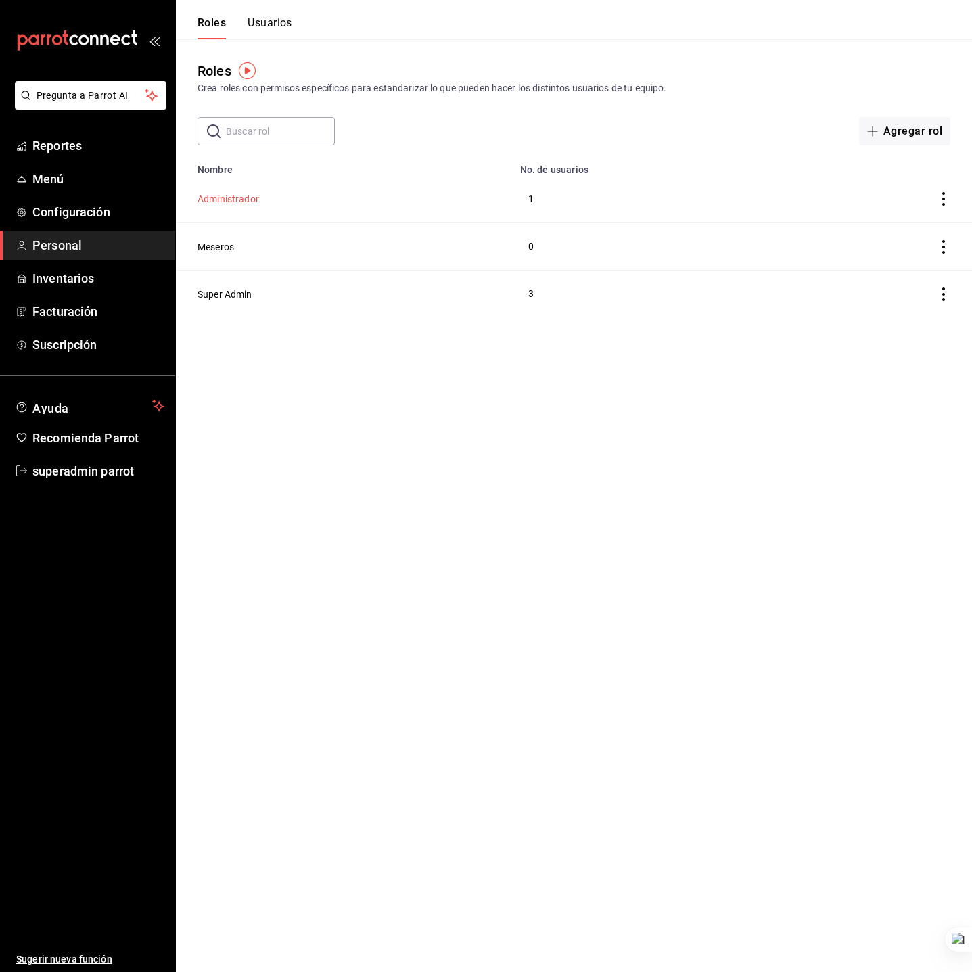
click at [248, 198] on button "Administrador" at bounding box center [229, 199] width 62 height 14
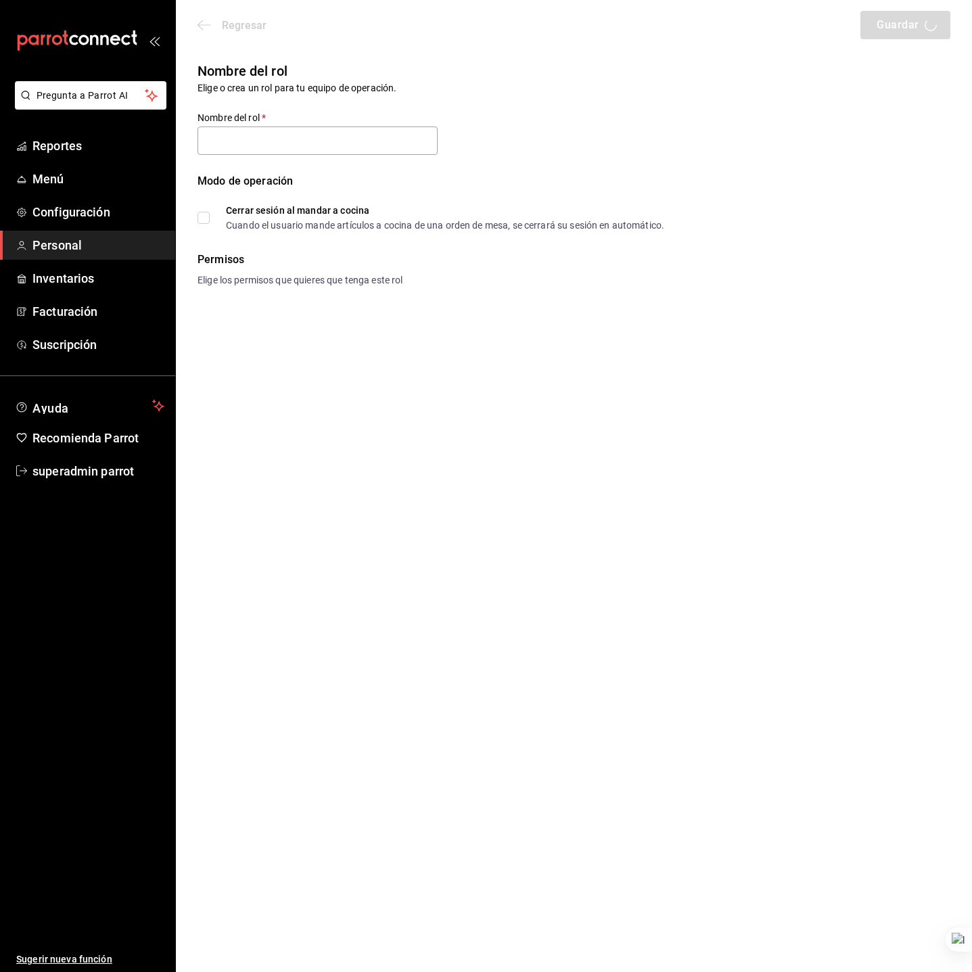
type input "Administrador"
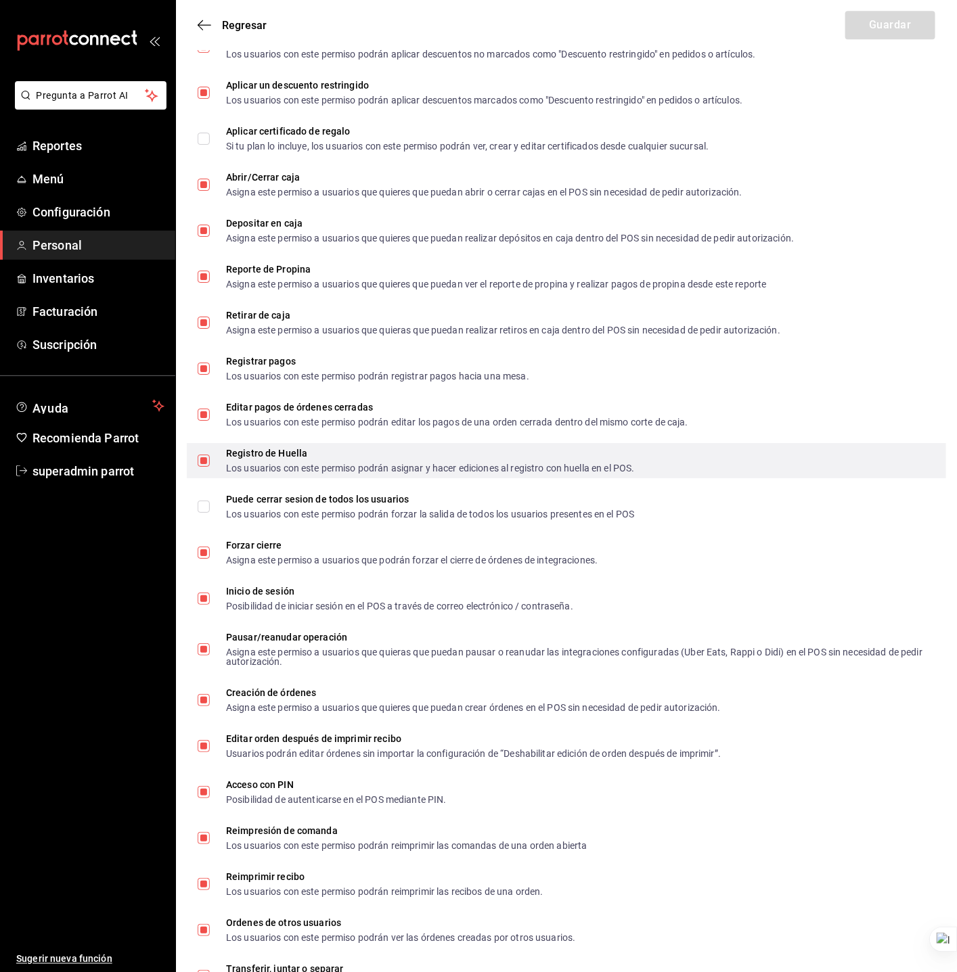
scroll to position [1874, 0]
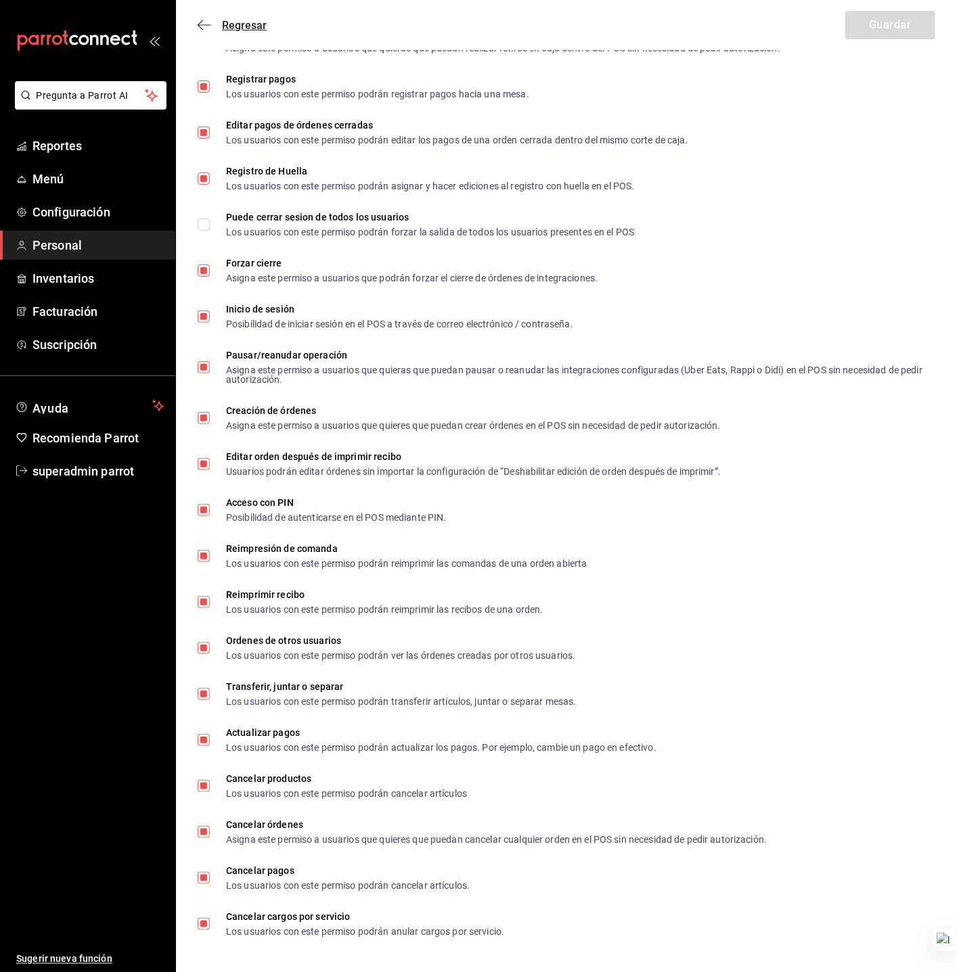
click at [209, 28] on icon "button" at bounding box center [205, 25] width 14 height 12
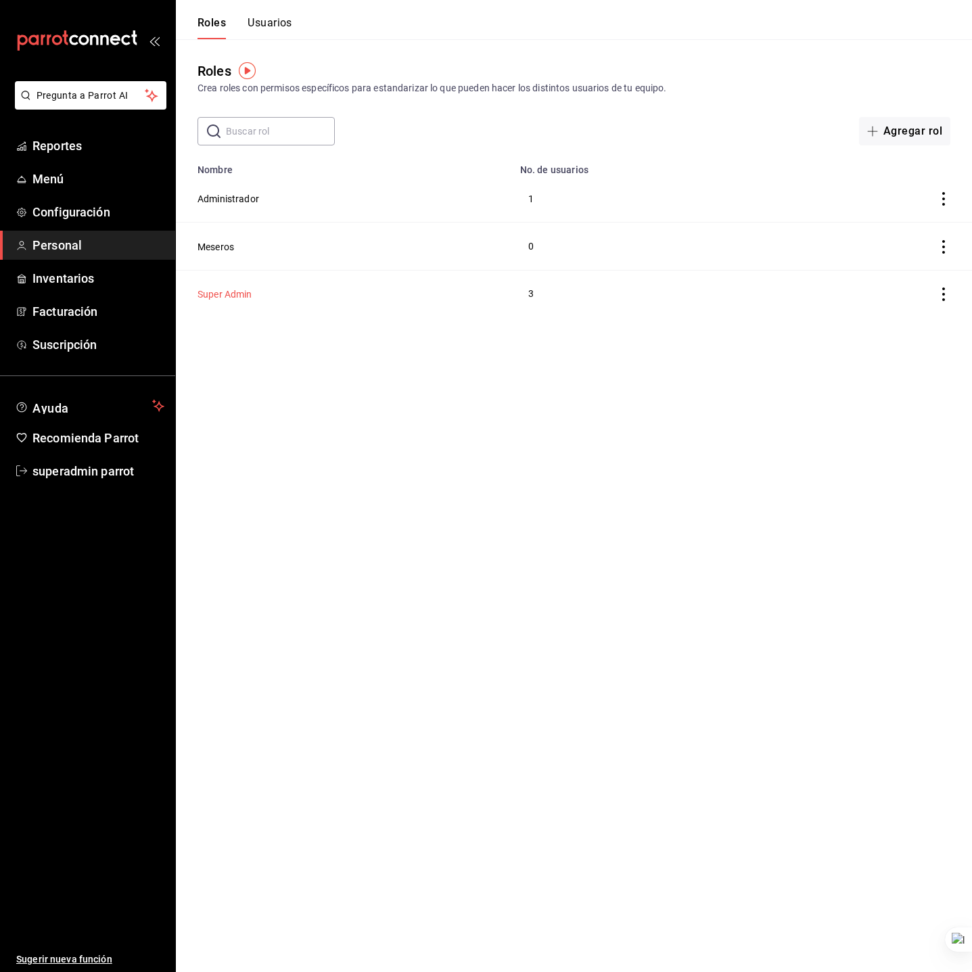
click at [235, 301] on button "Super Admin" at bounding box center [225, 295] width 55 height 14
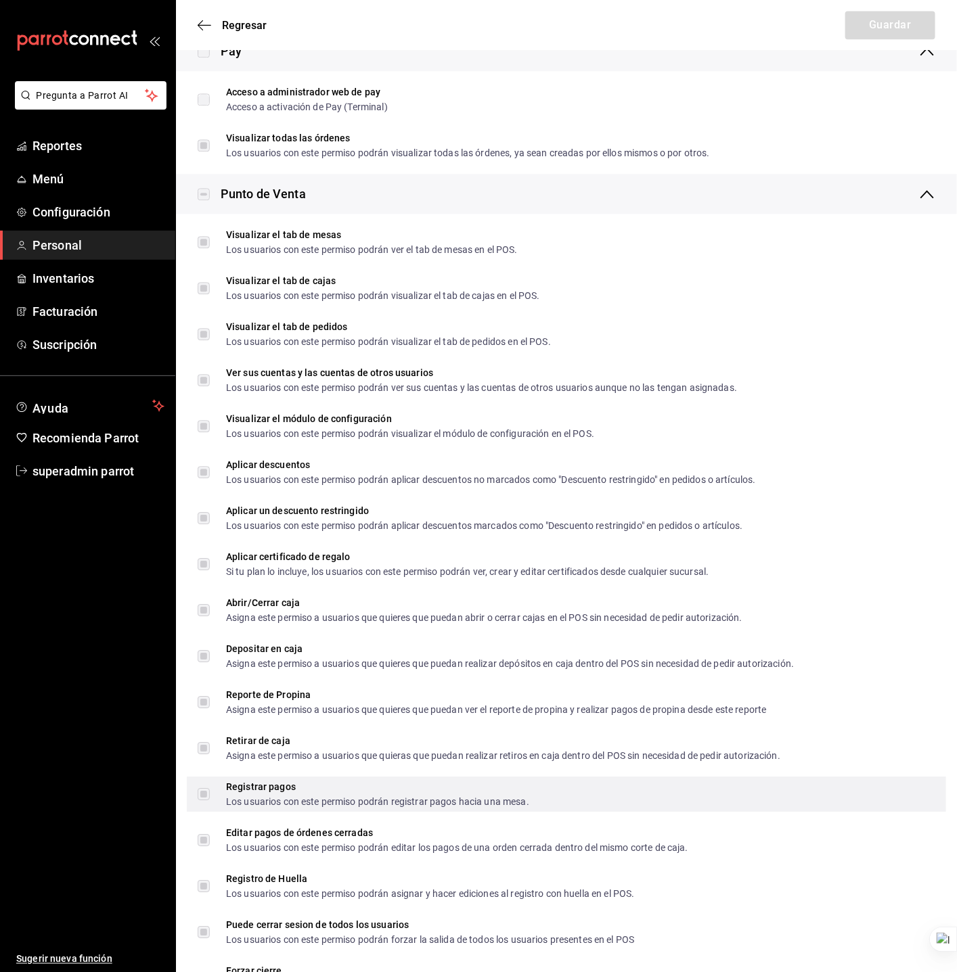
scroll to position [1116, 0]
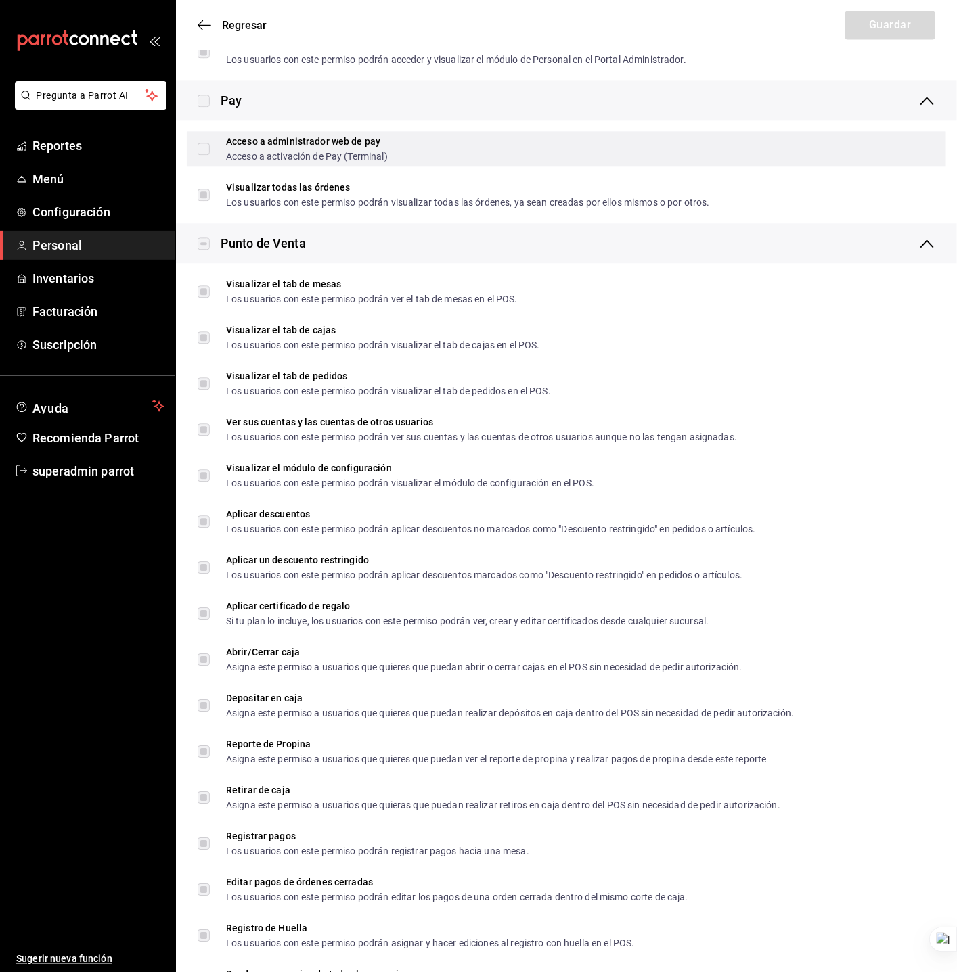
click at [200, 147] on label "Acceso a administrador web de pay Acceso a activación de Pay (Terminal)" at bounding box center [293, 149] width 190 height 24
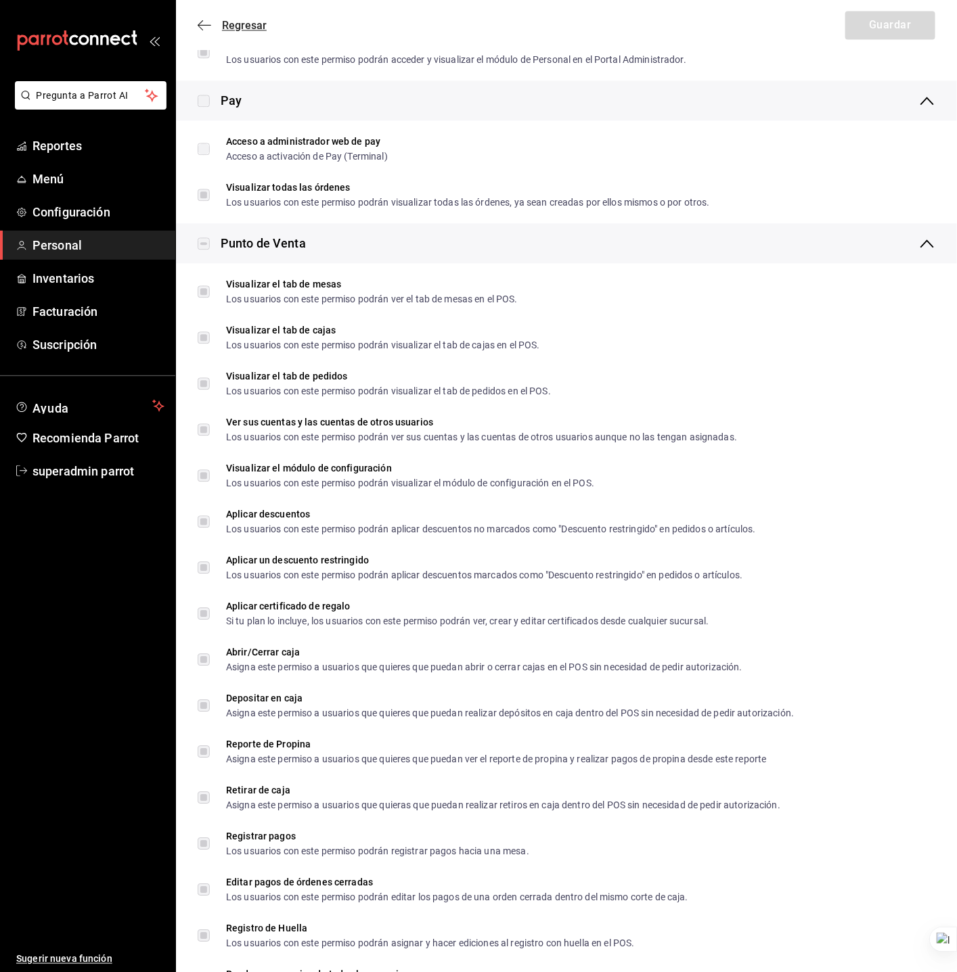
click at [204, 22] on icon "button" at bounding box center [205, 25] width 14 height 12
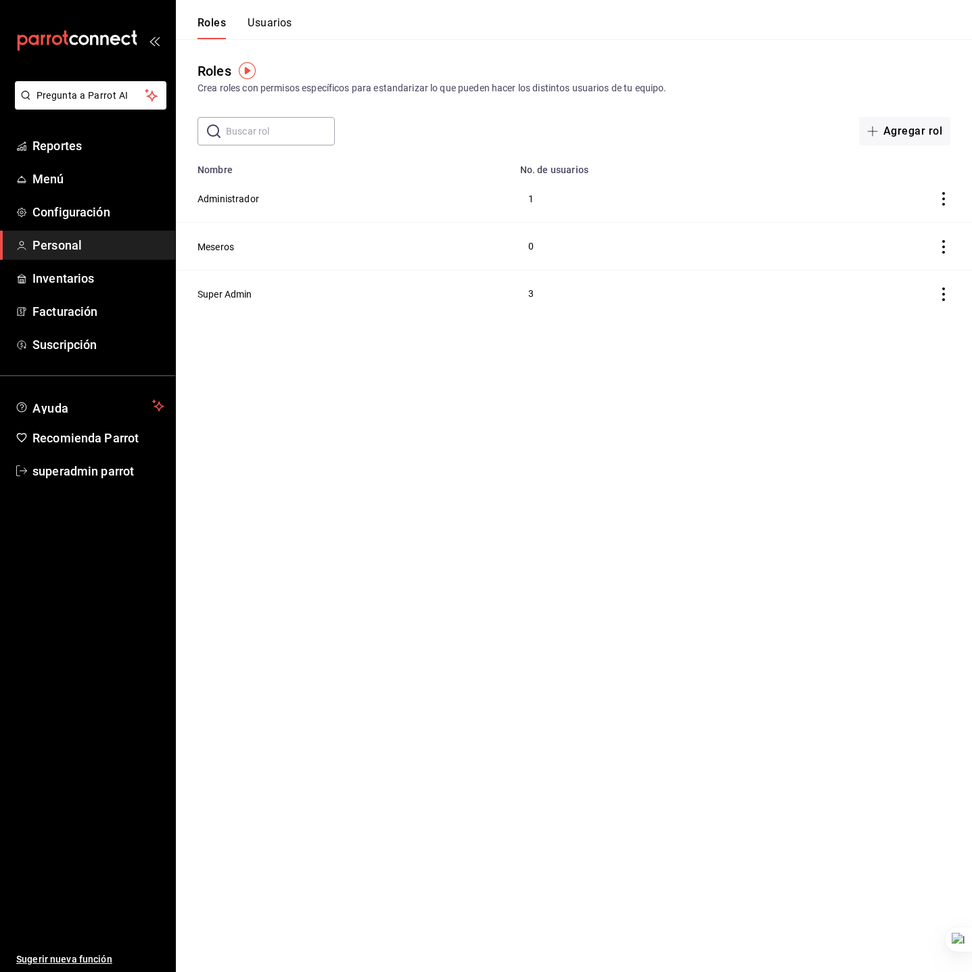
click at [268, 30] on button "Usuarios" at bounding box center [270, 27] width 45 height 23
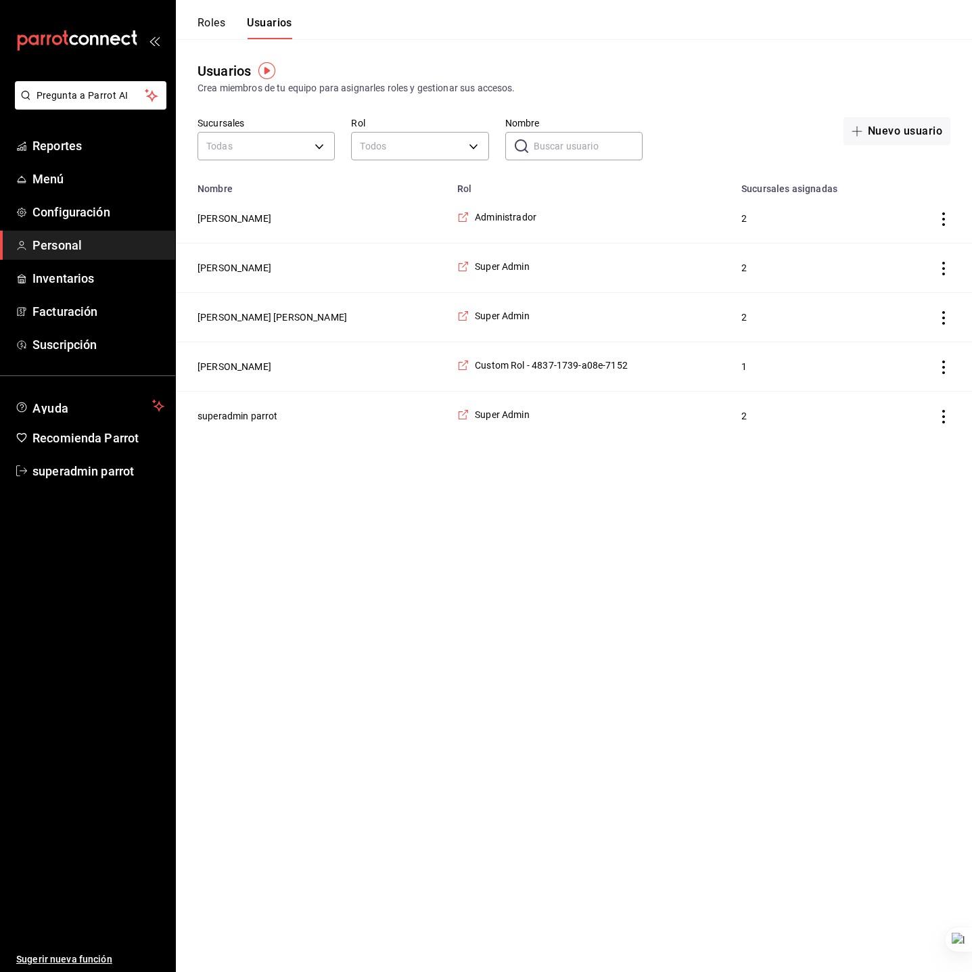
click at [319, 231] on td "Cesar m" at bounding box center [312, 218] width 273 height 49
click at [221, 22] on button "Roles" at bounding box center [212, 27] width 28 height 23
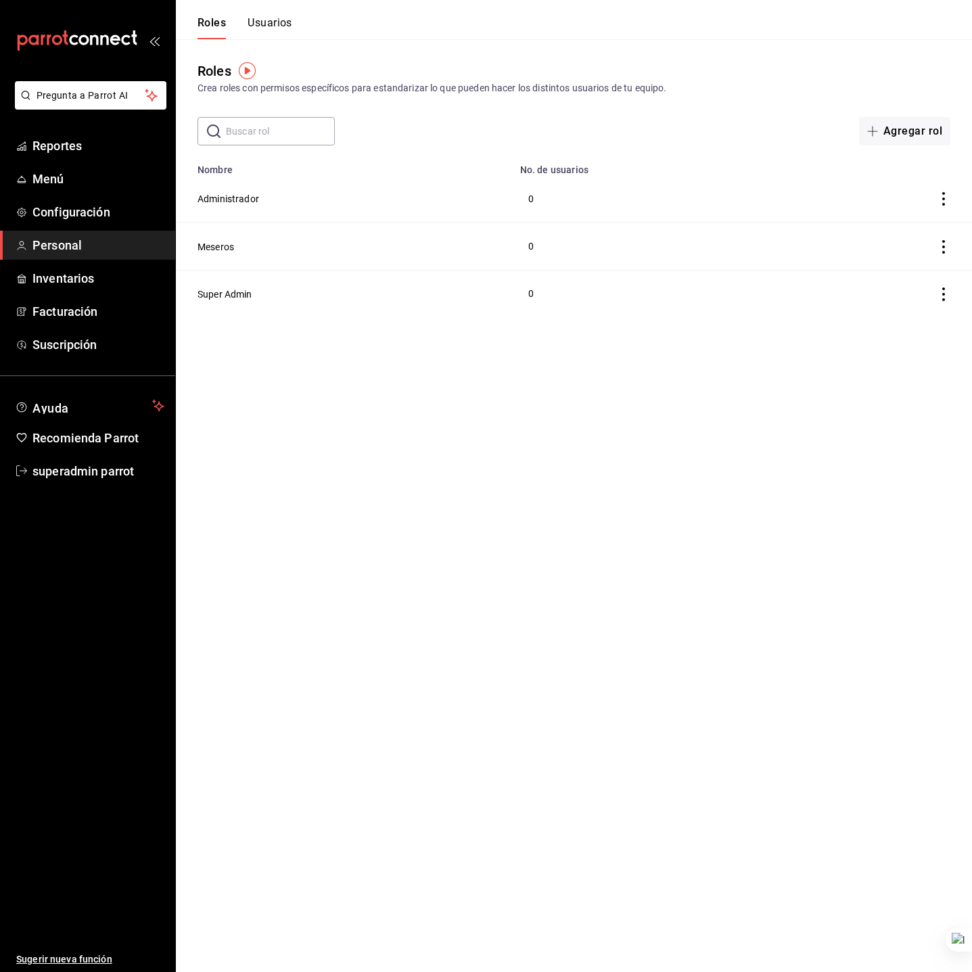
click at [268, 25] on button "Usuarios" at bounding box center [270, 27] width 45 height 23
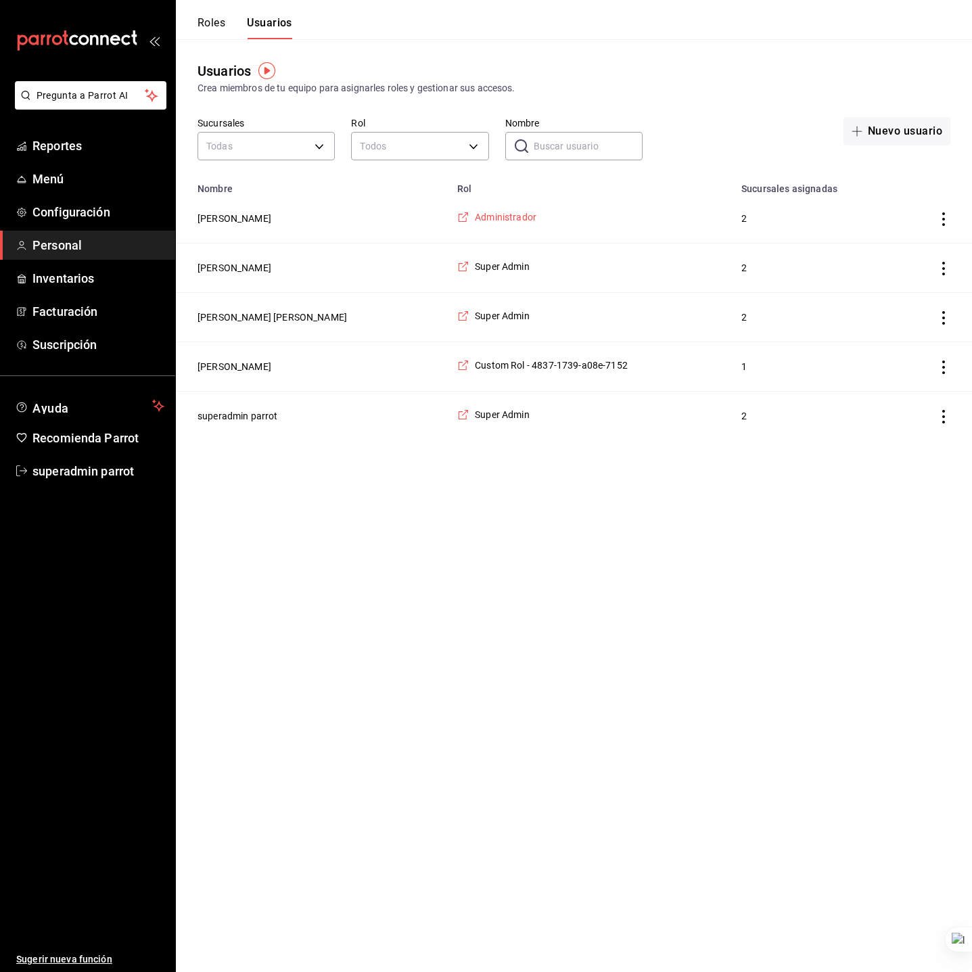
click at [457, 216] on icon "employeesTable" at bounding box center [463, 217] width 12 height 12
click at [95, 173] on span "Menú" at bounding box center [98, 179] width 132 height 18
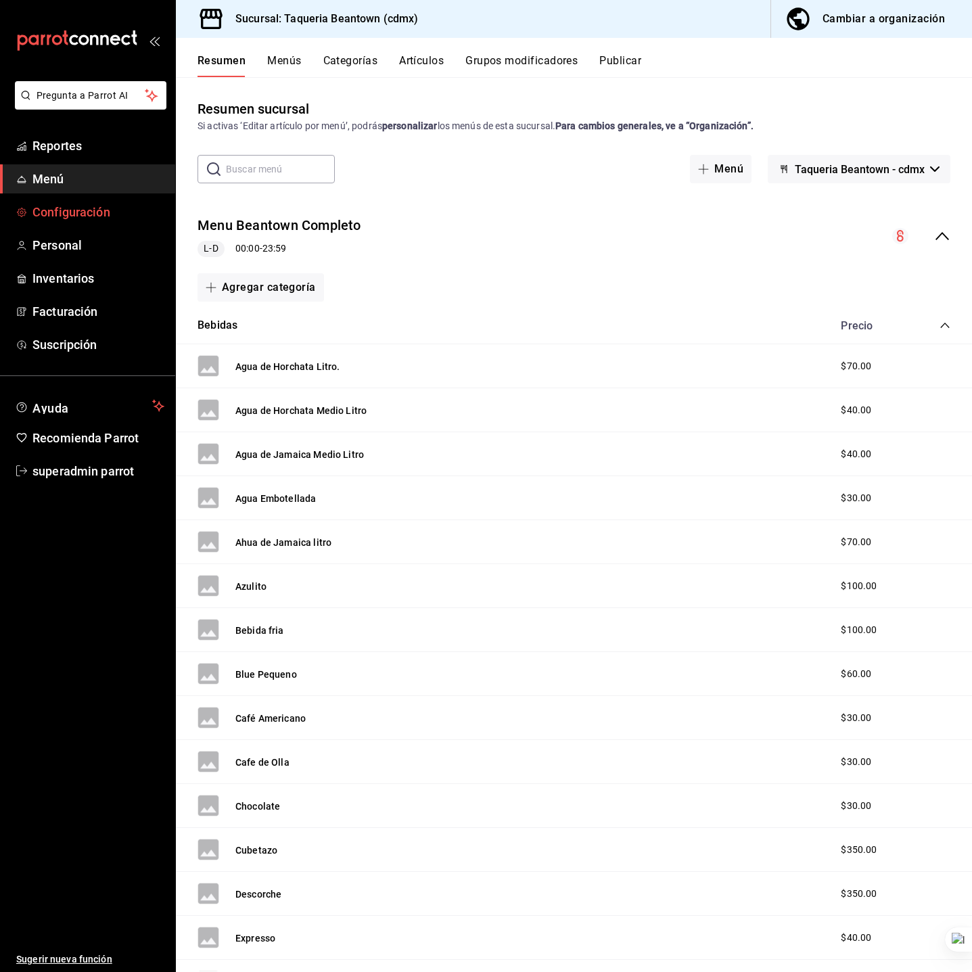
click at [91, 220] on span "Configuración" at bounding box center [98, 212] width 132 height 18
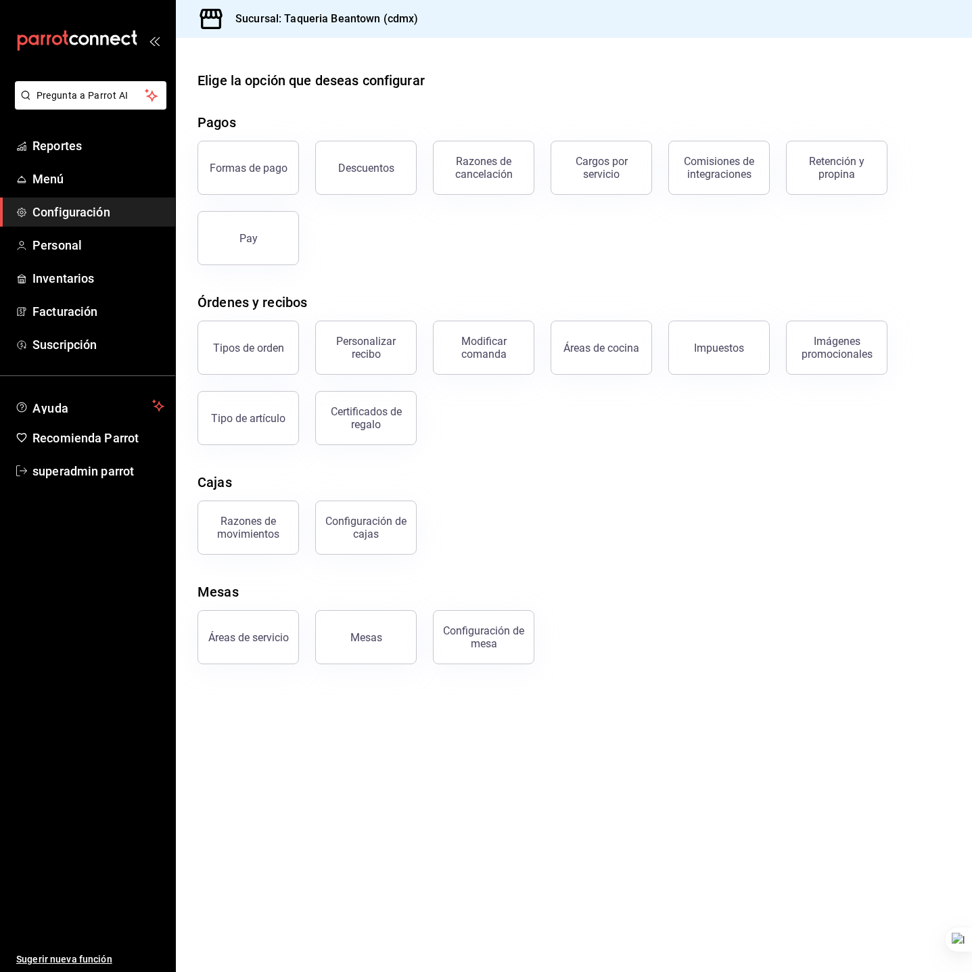
click at [453, 609] on div "Configuración de mesa" at bounding box center [476, 629] width 118 height 70
click at [346, 623] on button "Mesas" at bounding box center [365, 637] width 101 height 54
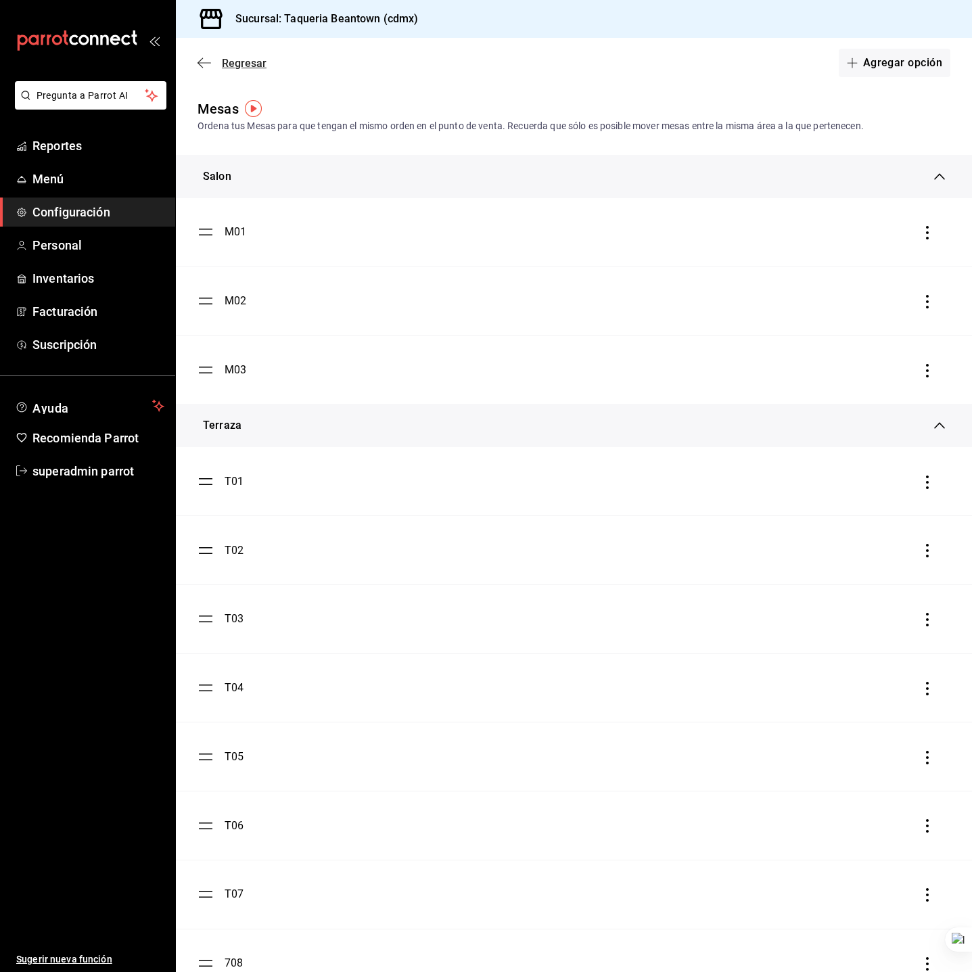
click at [242, 69] on span "Regresar" at bounding box center [244, 63] width 45 height 13
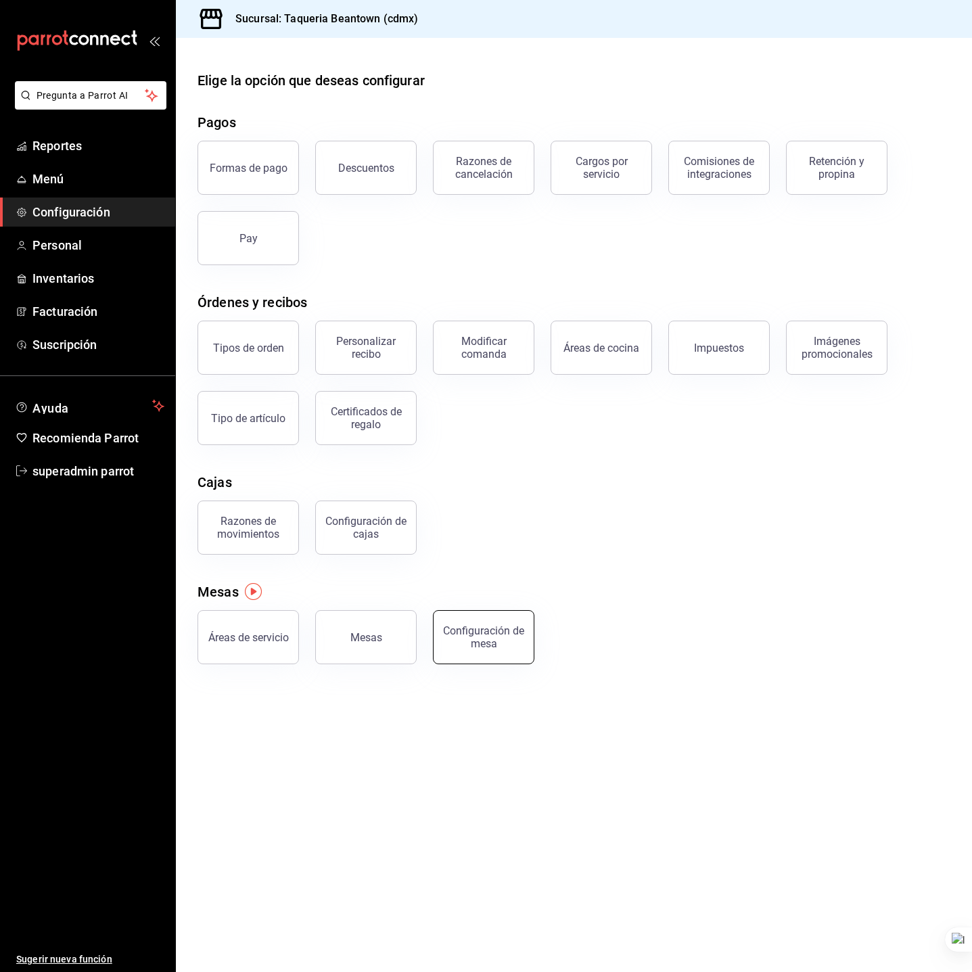
click at [481, 626] on div "Configuración de mesa" at bounding box center [484, 638] width 84 height 26
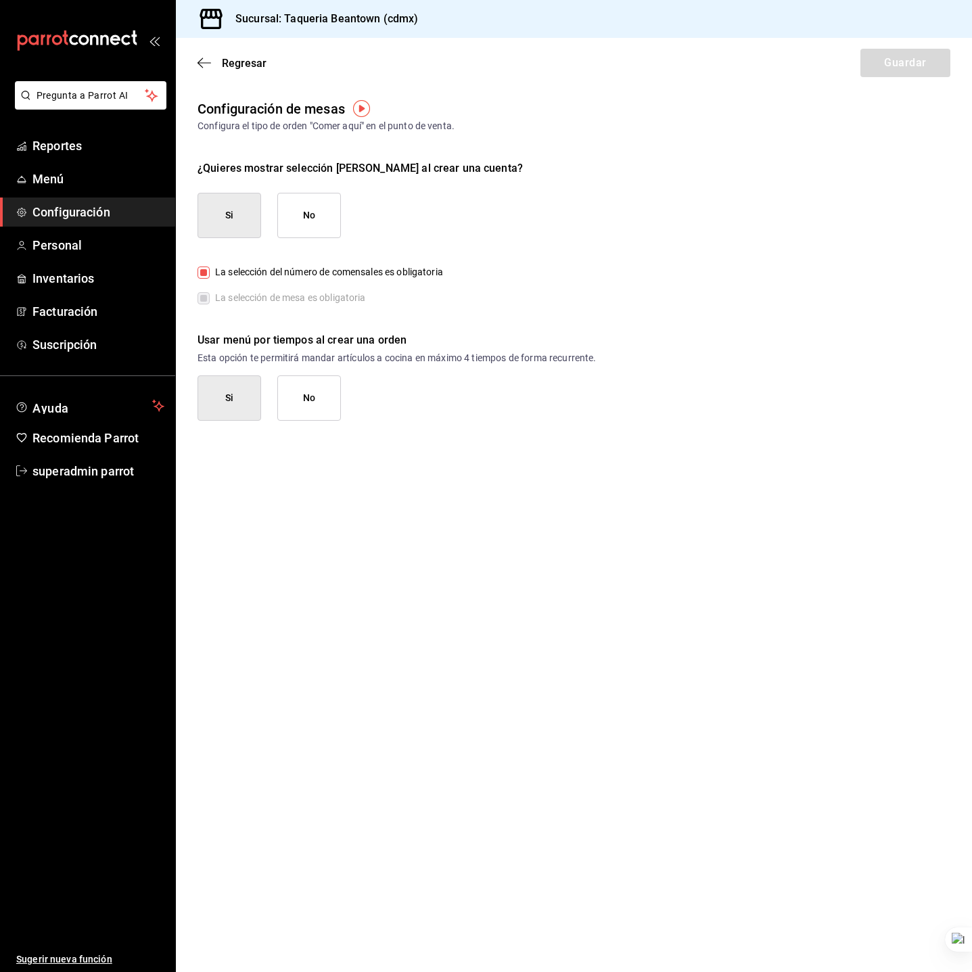
click at [307, 406] on button "No" at bounding box center [309, 398] width 64 height 45
click at [889, 71] on button "Guardar" at bounding box center [906, 63] width 90 height 28
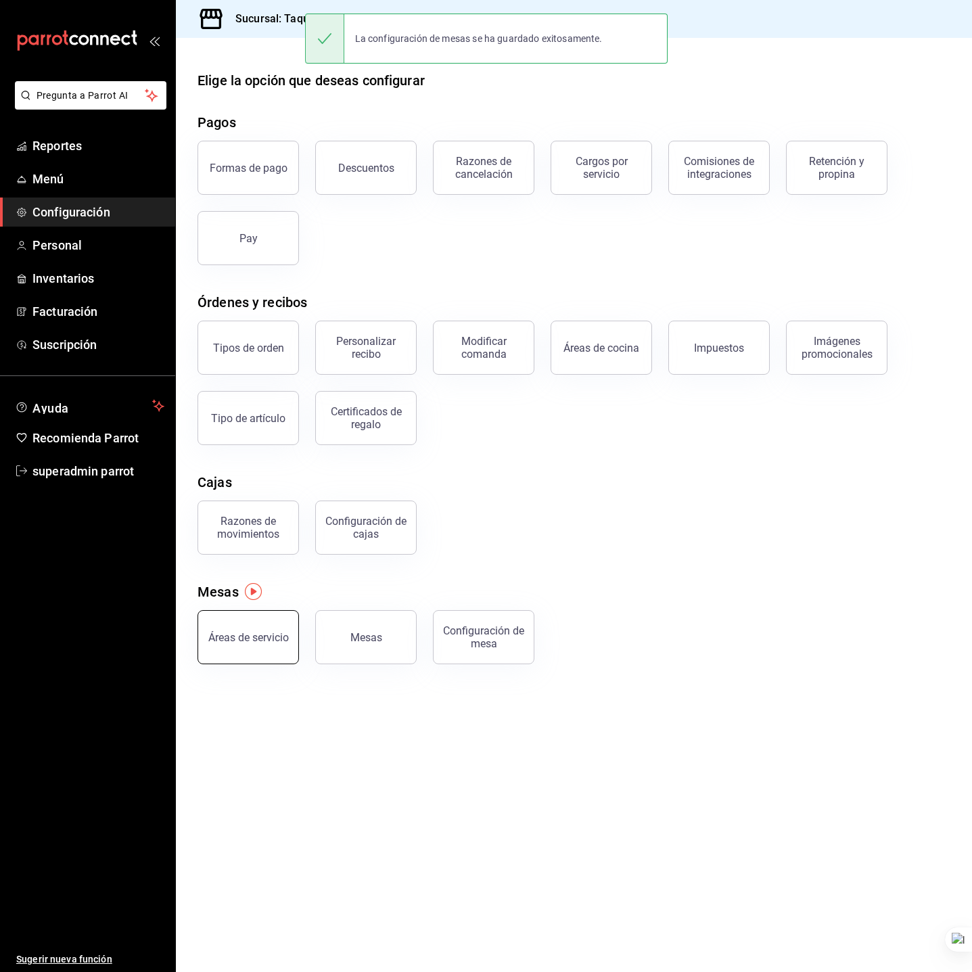
click at [275, 658] on button "Áreas de servicio" at bounding box center [248, 637] width 101 height 54
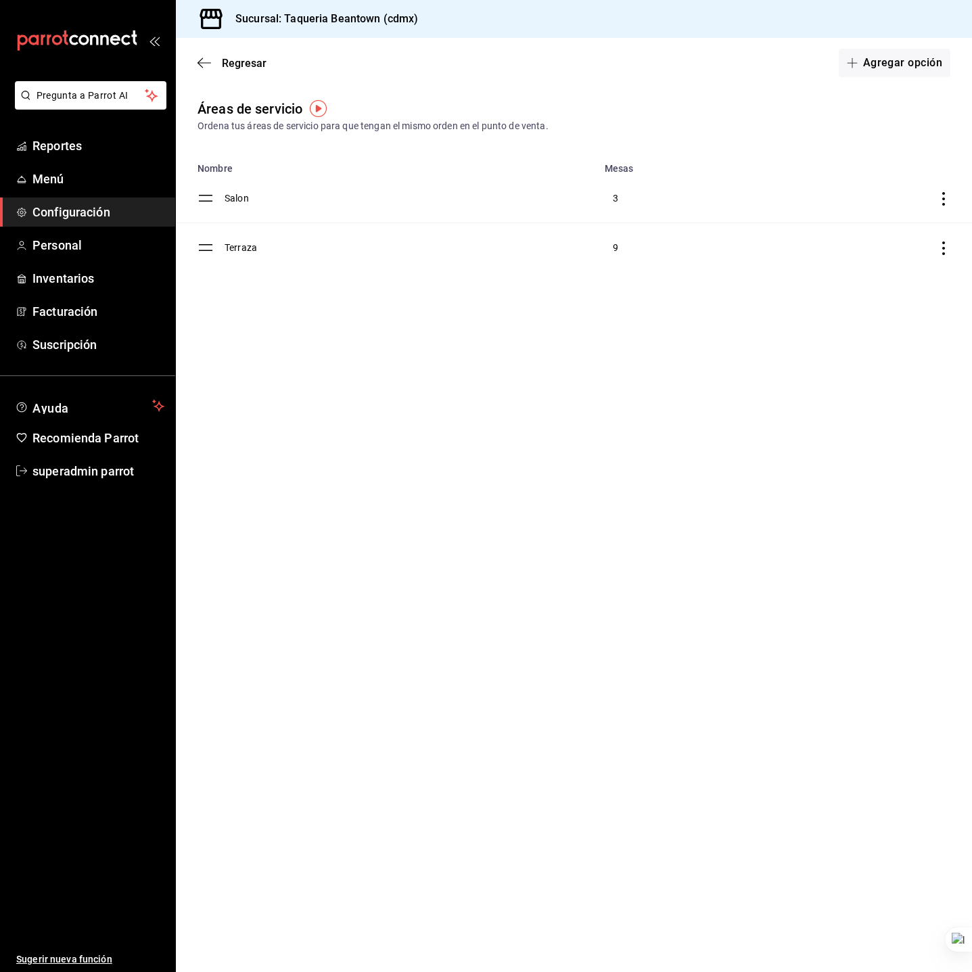
click at [240, 199] on td "Salon" at bounding box center [411, 198] width 372 height 49
click at [213, 65] on span "Regresar" at bounding box center [232, 63] width 69 height 13
click at [45, 207] on span "Configuración" at bounding box center [98, 212] width 132 height 18
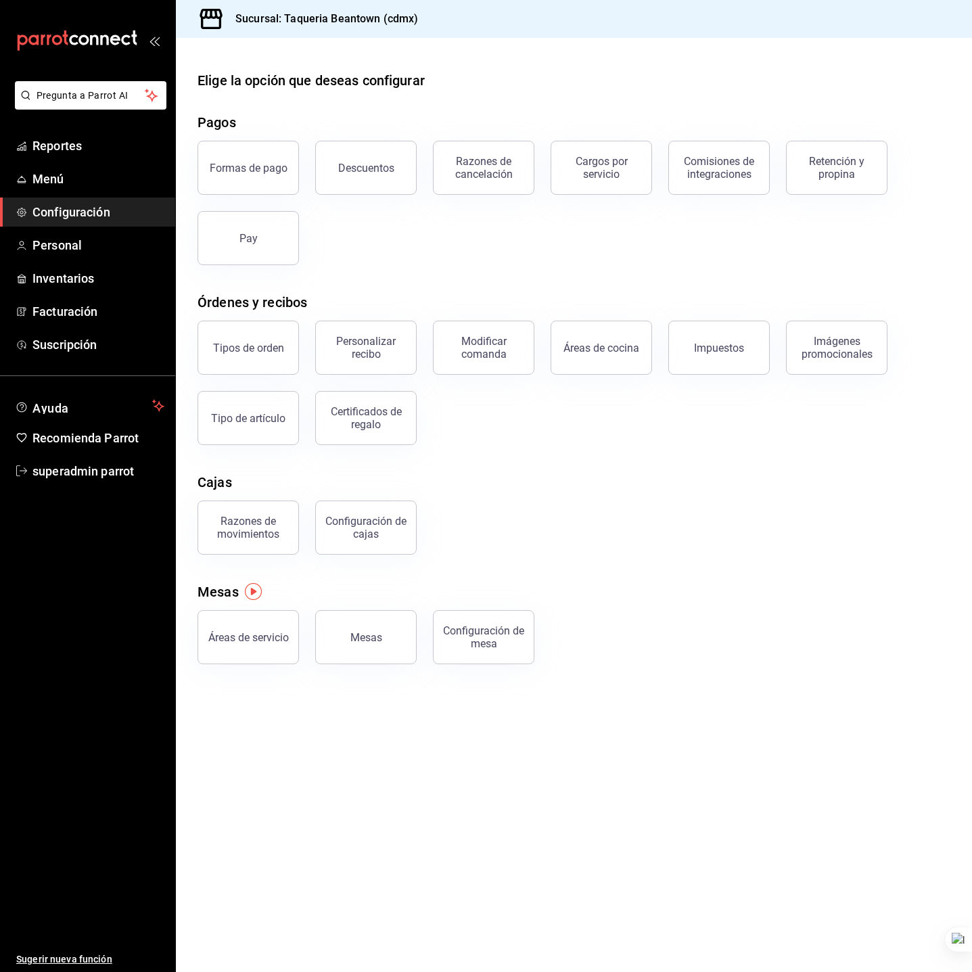
click at [514, 544] on div "Razones de movimientos Configuración de cajas" at bounding box center [565, 519] width 769 height 70
click at [244, 334] on button "Tipos de orden" at bounding box center [248, 348] width 101 height 54
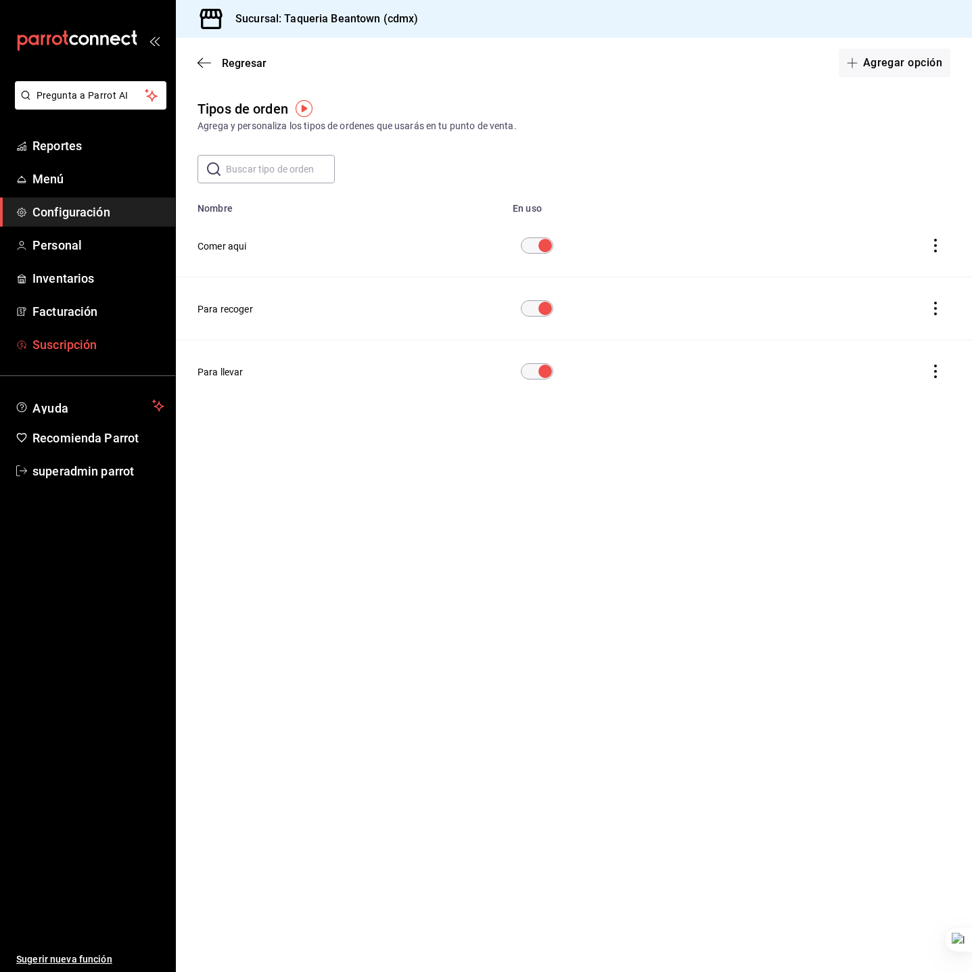
click at [86, 338] on span "Suscripción" at bounding box center [98, 345] width 132 height 18
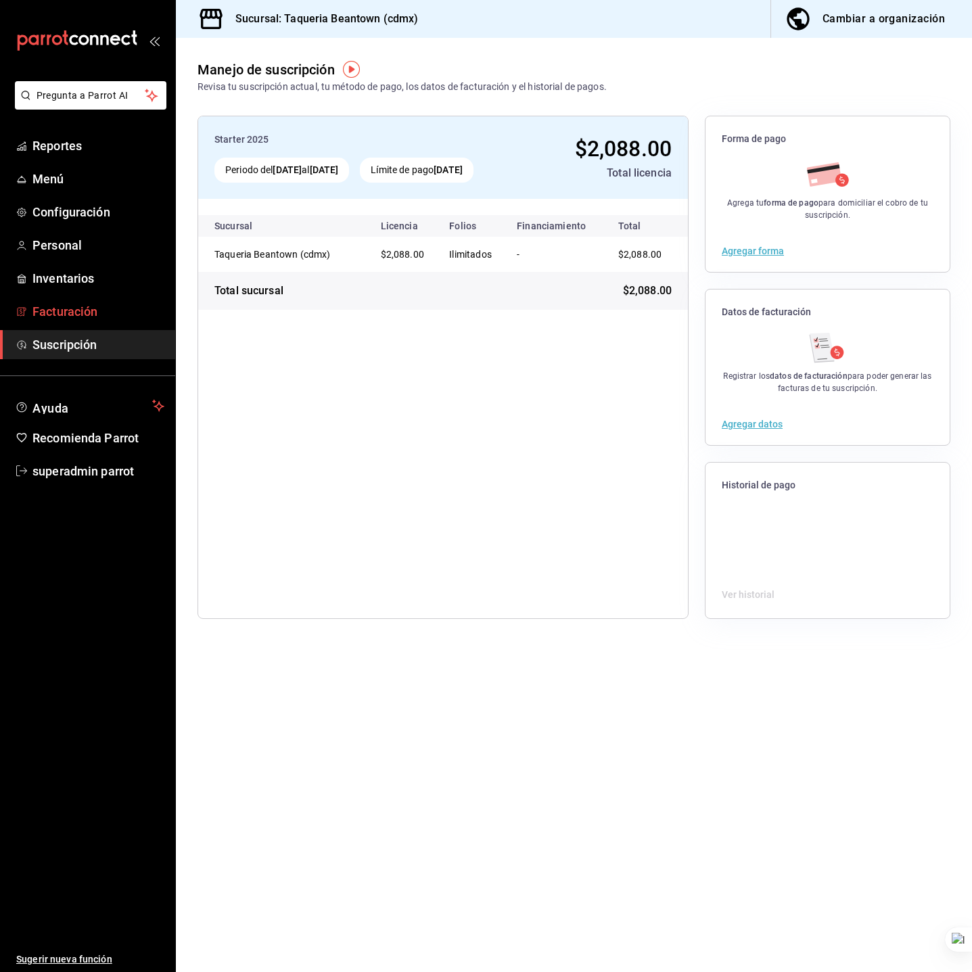
click at [120, 315] on span "Facturación" at bounding box center [98, 311] width 132 height 18
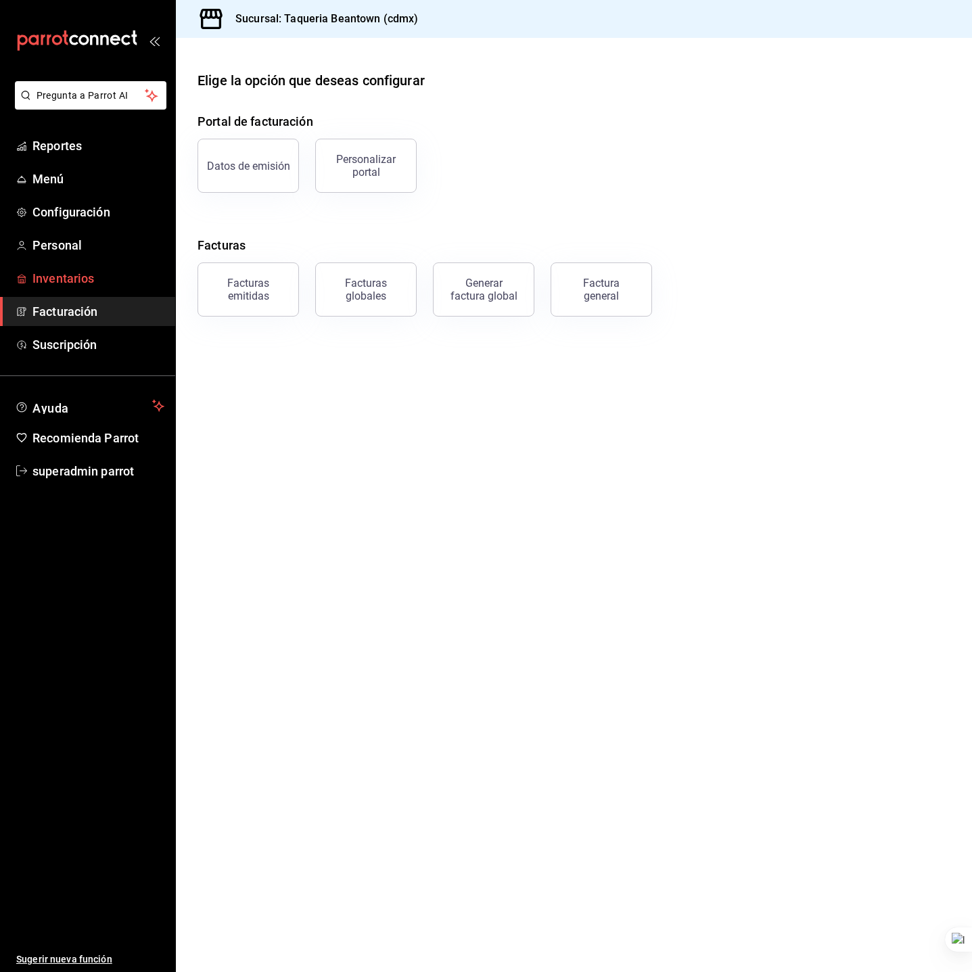
click at [118, 280] on span "Inventarios" at bounding box center [98, 278] width 132 height 18
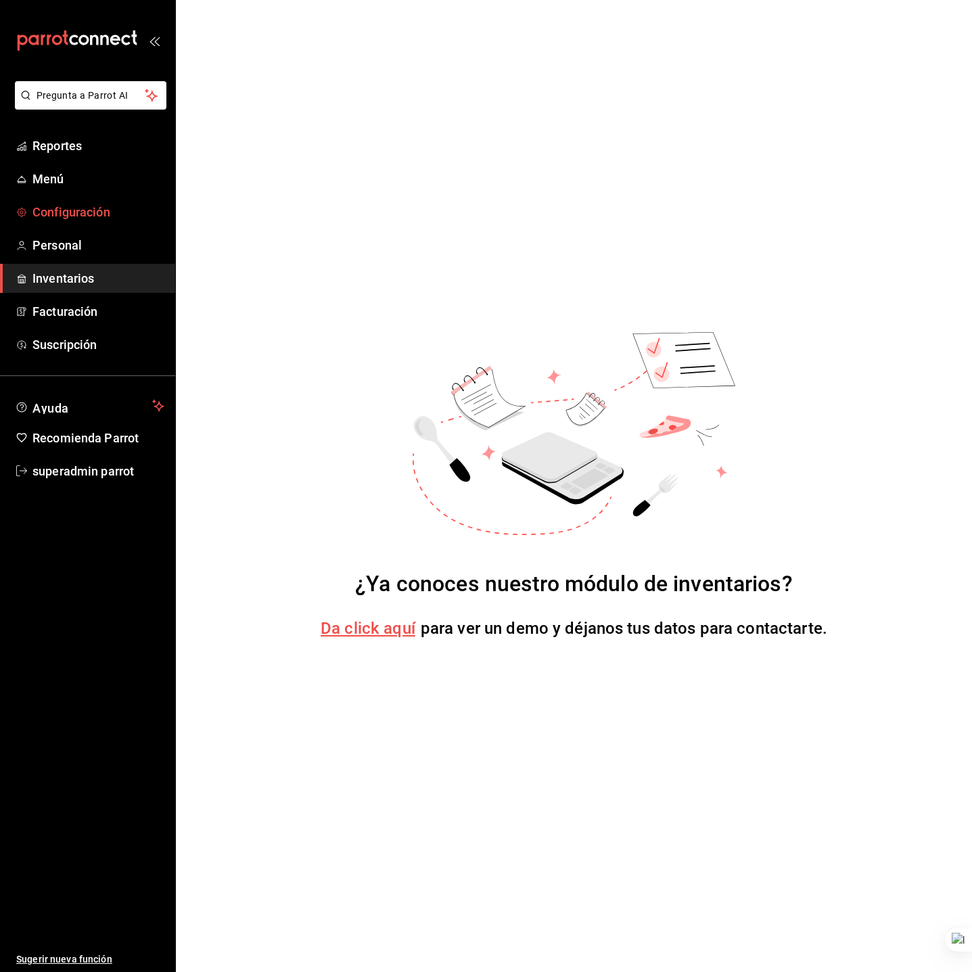
click at [112, 220] on span "Configuración" at bounding box center [98, 212] width 132 height 18
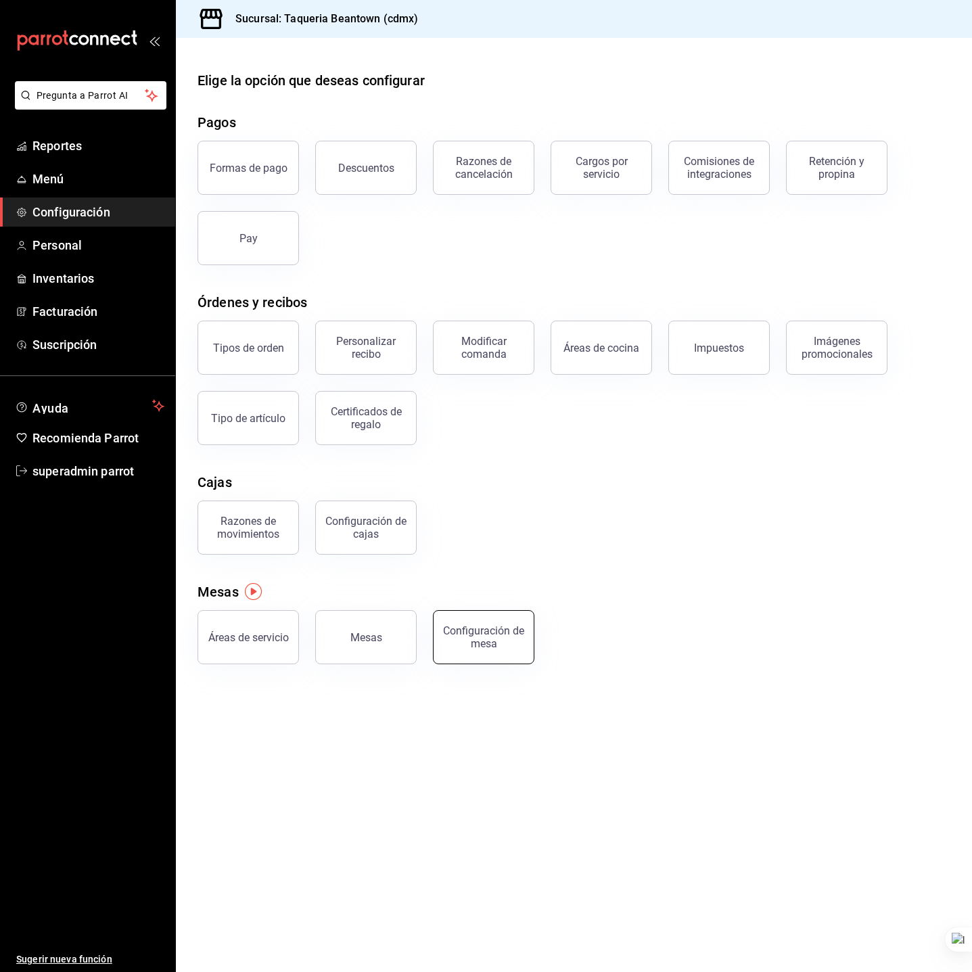
click at [483, 613] on button "Configuración de mesa" at bounding box center [483, 637] width 101 height 54
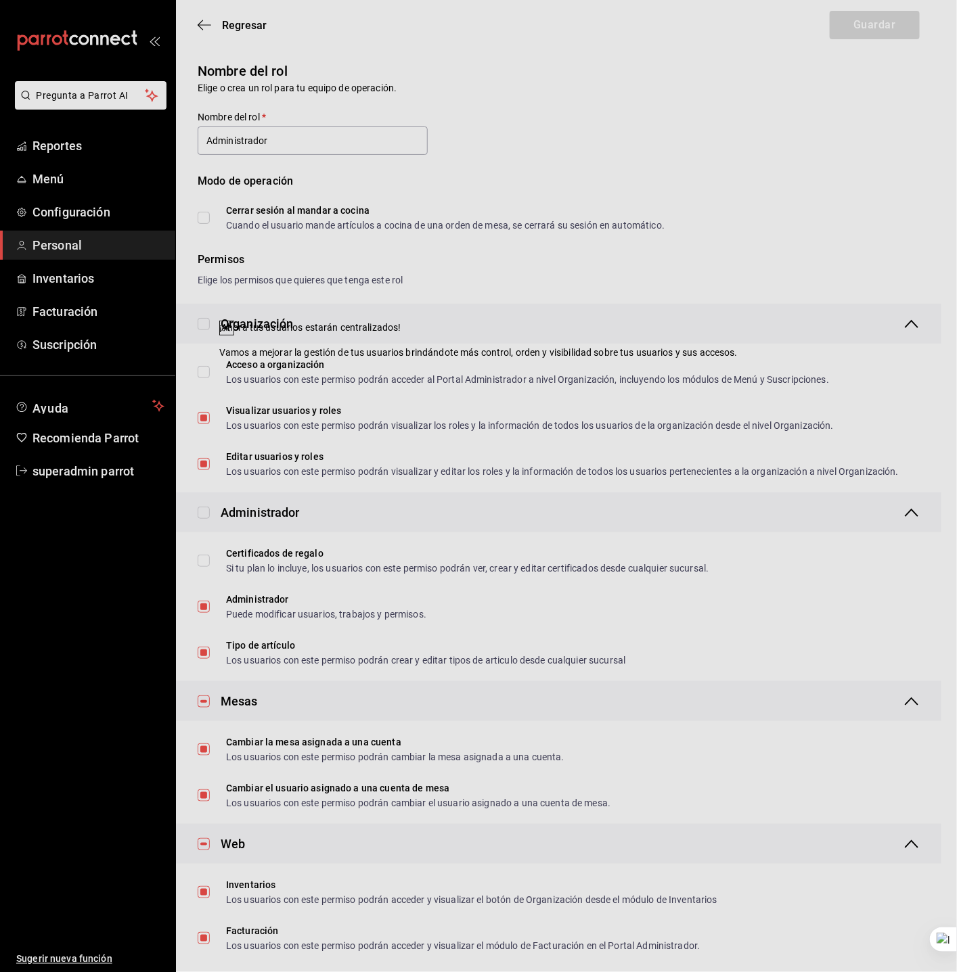
scroll to position [101, 0]
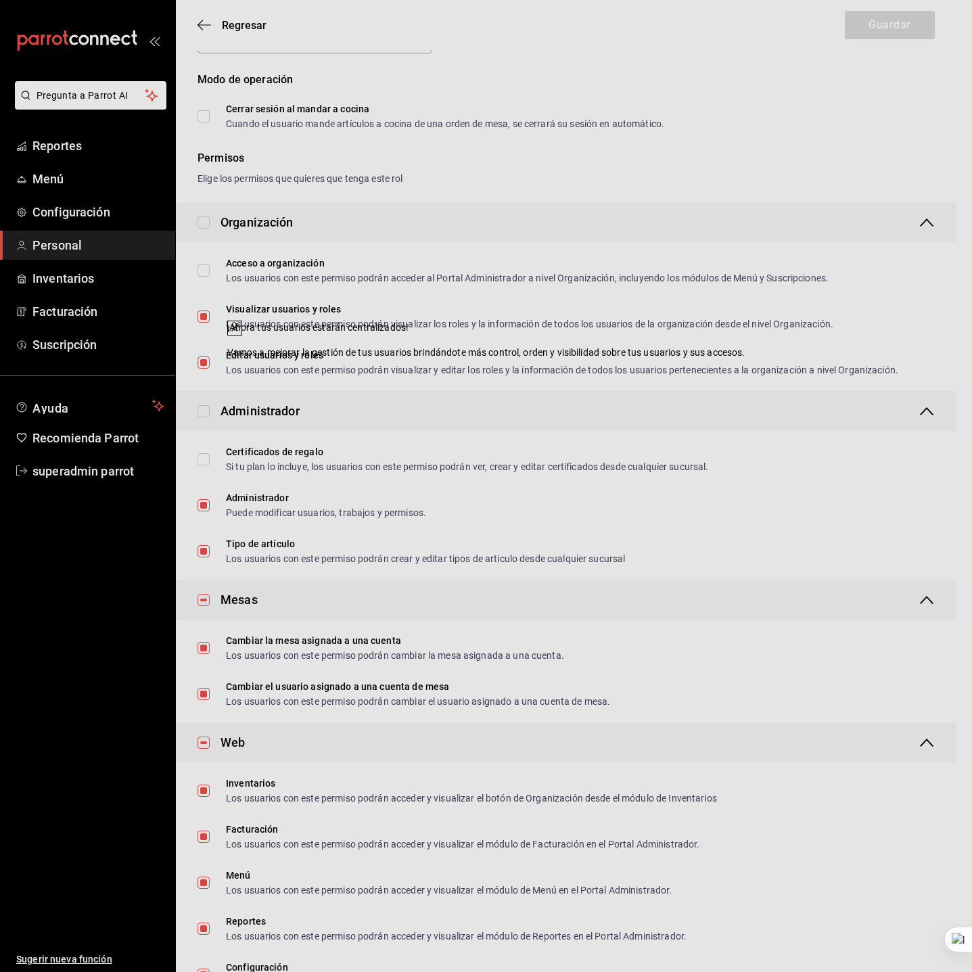
click at [240, 334] on icon at bounding box center [234, 328] width 11 height 11
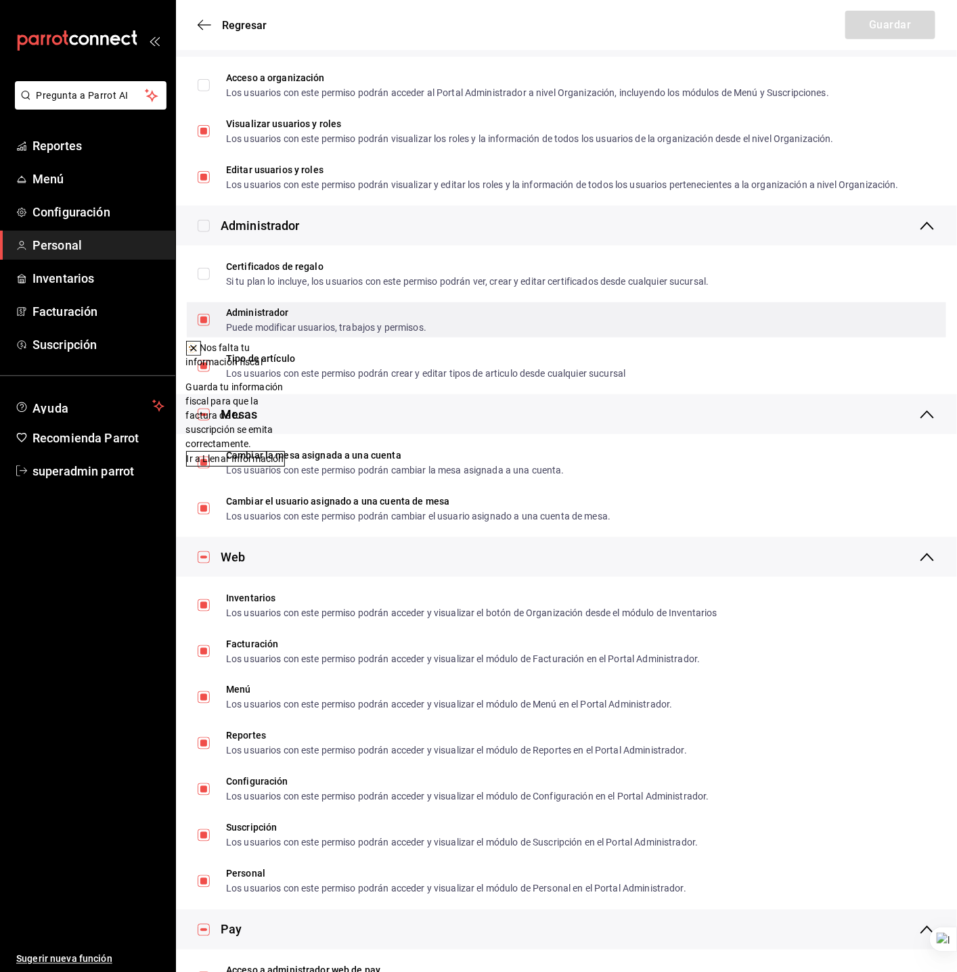
scroll to position [304, 0]
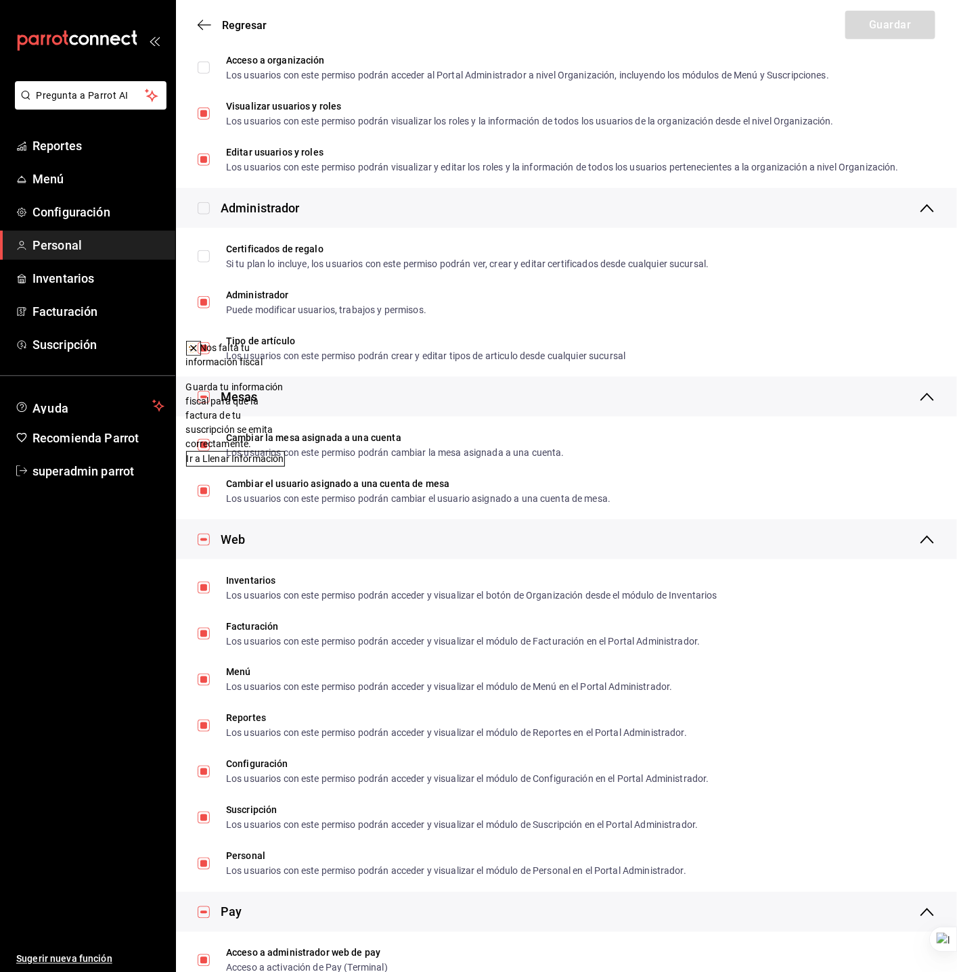
click at [199, 349] on icon at bounding box center [193, 348] width 11 height 11
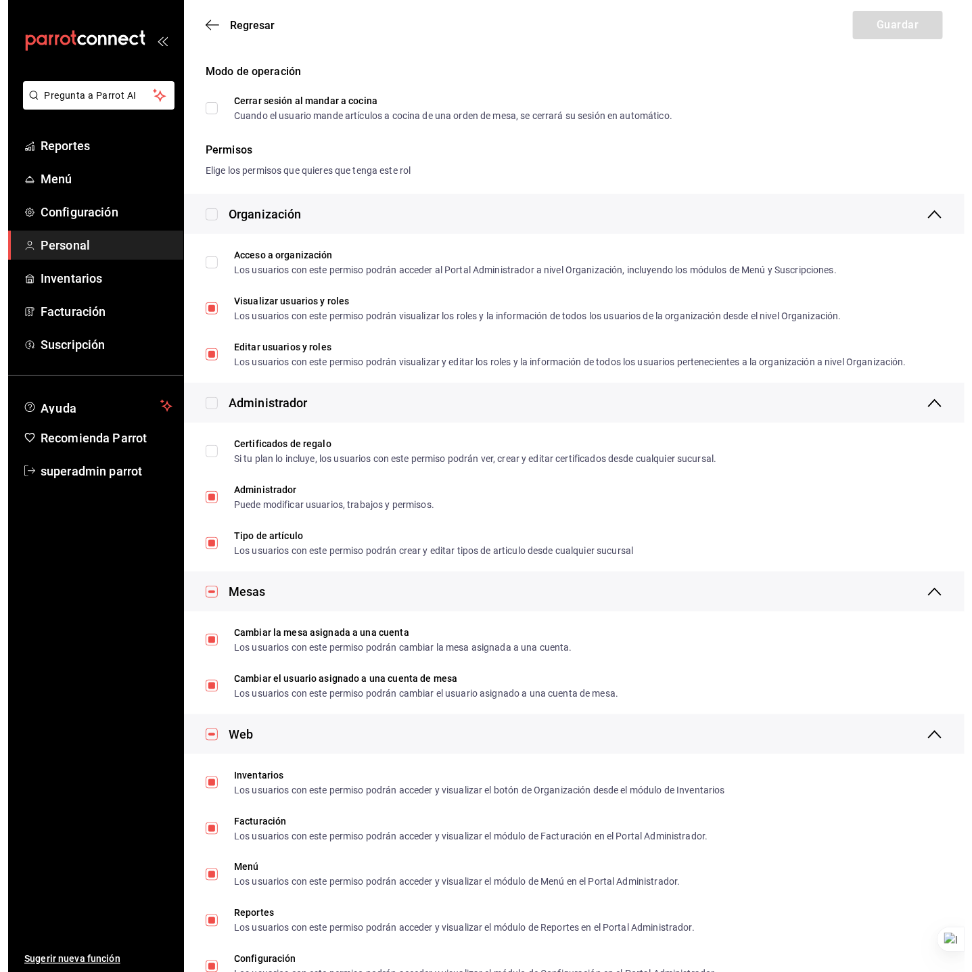
scroll to position [0, 0]
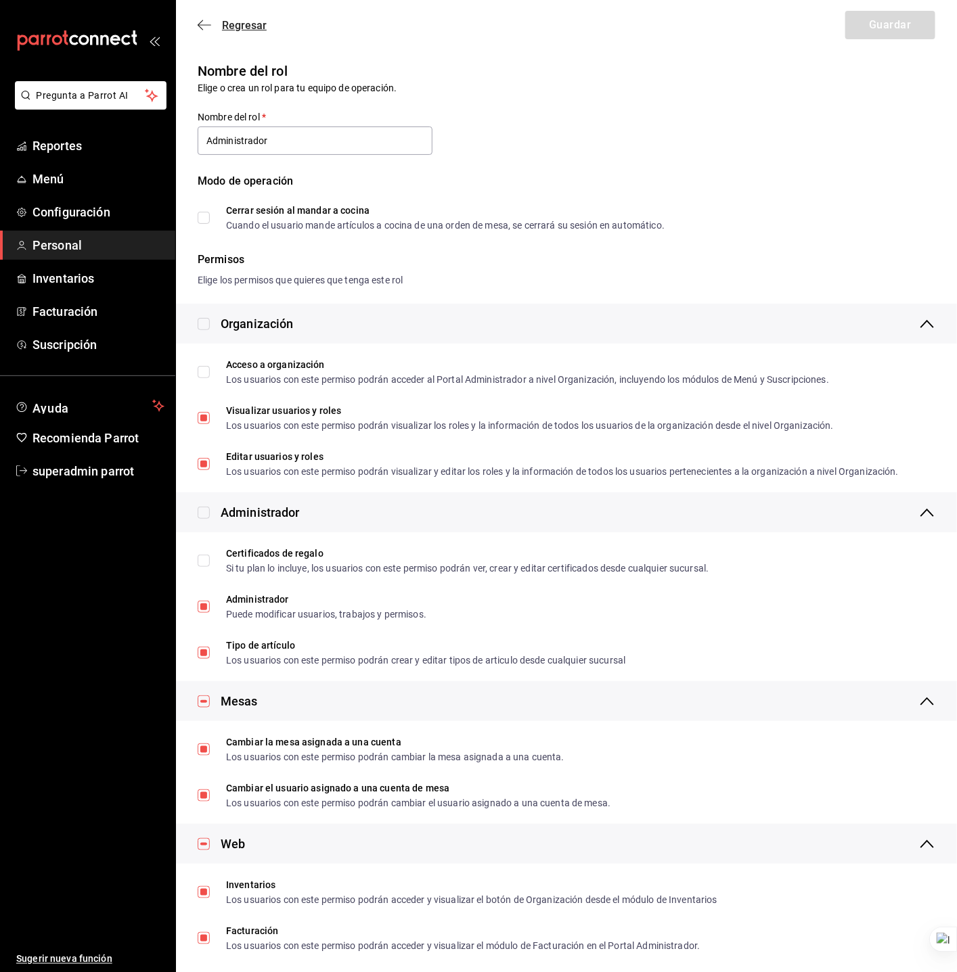
click at [202, 24] on icon "button" at bounding box center [205, 25] width 14 height 12
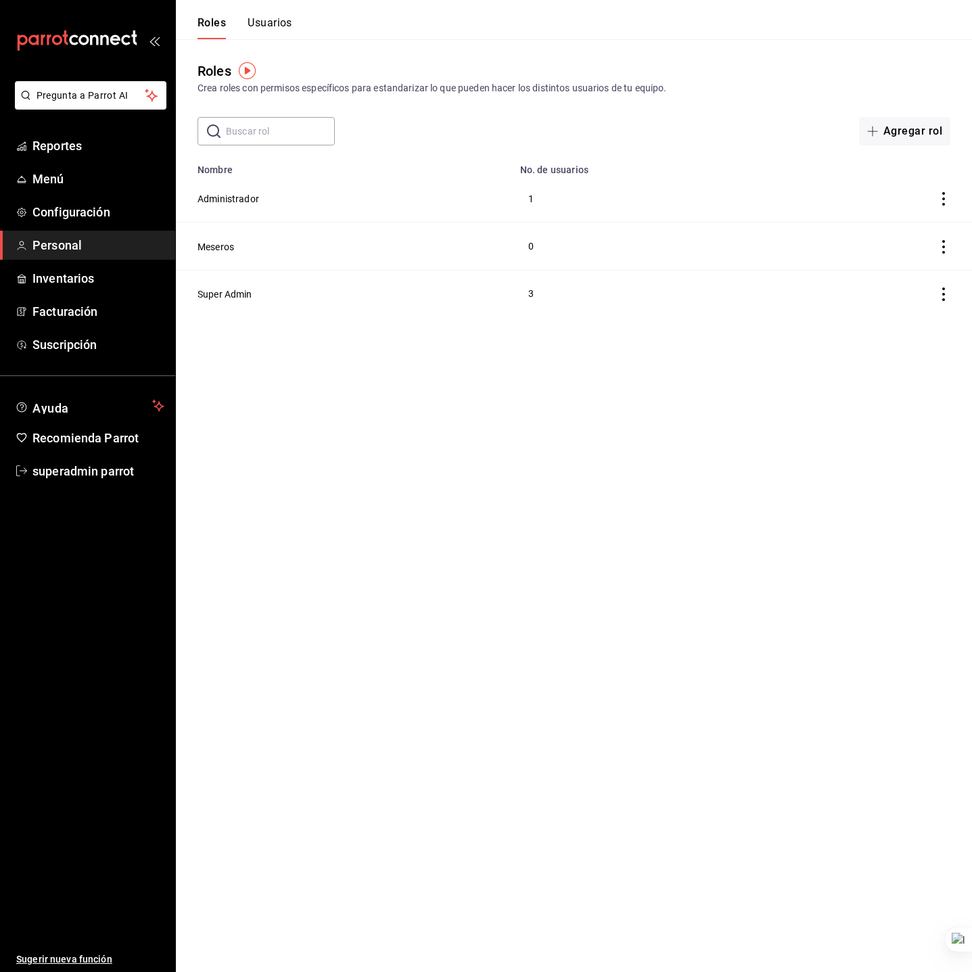
click at [265, 25] on button "Usuarios" at bounding box center [270, 27] width 45 height 23
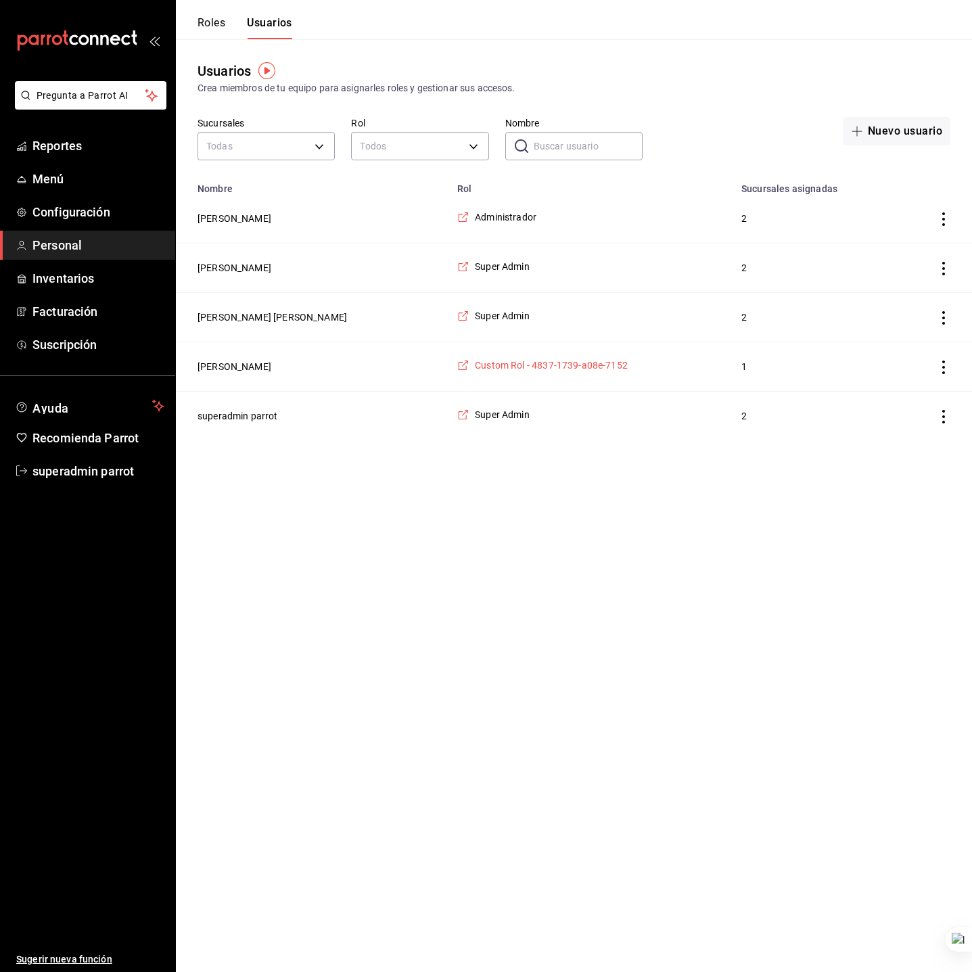
click at [457, 369] on icon "employeesTable" at bounding box center [463, 365] width 12 height 12
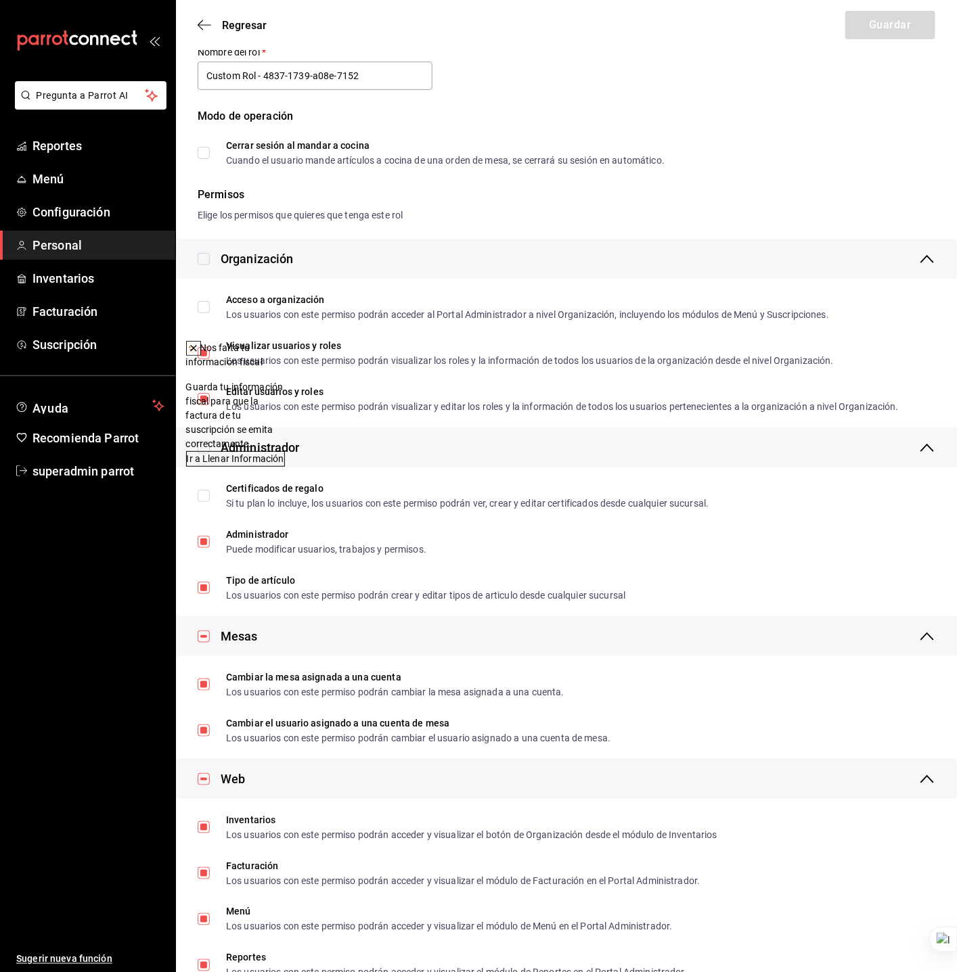
scroll to position [101, 0]
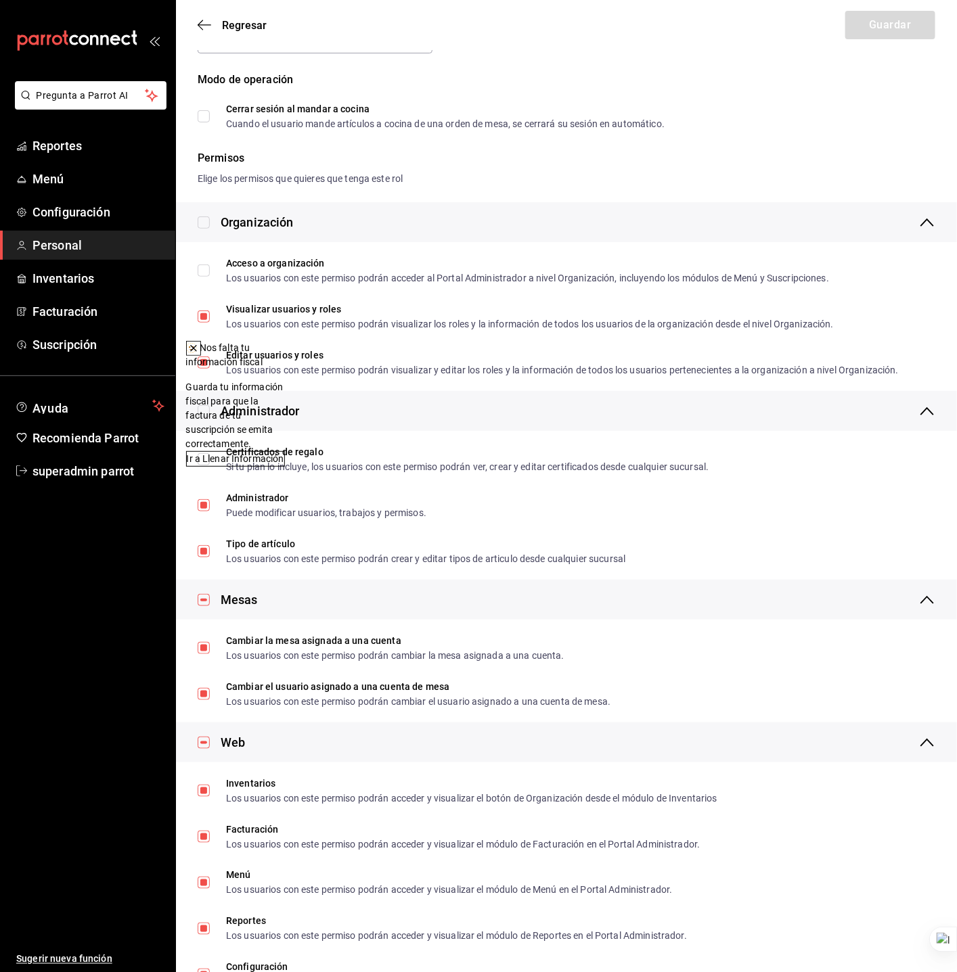
click at [199, 351] on icon at bounding box center [193, 348] width 11 height 11
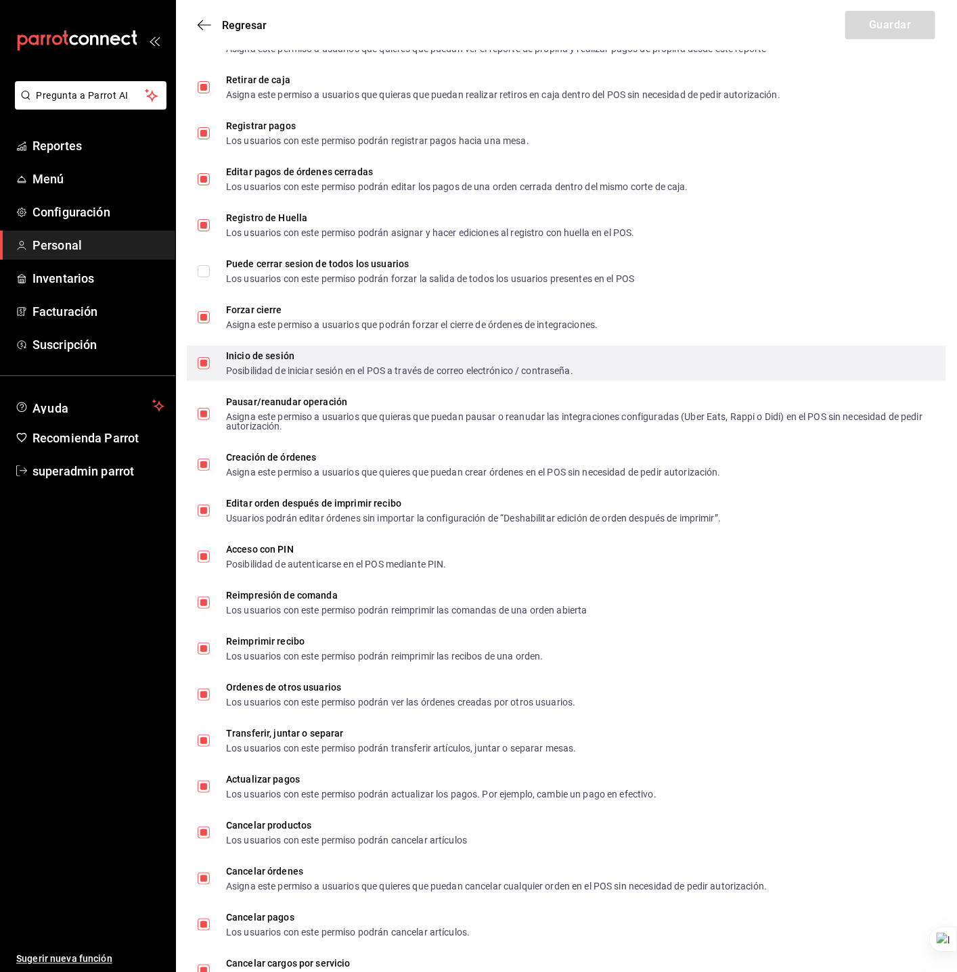
scroll to position [1874, 0]
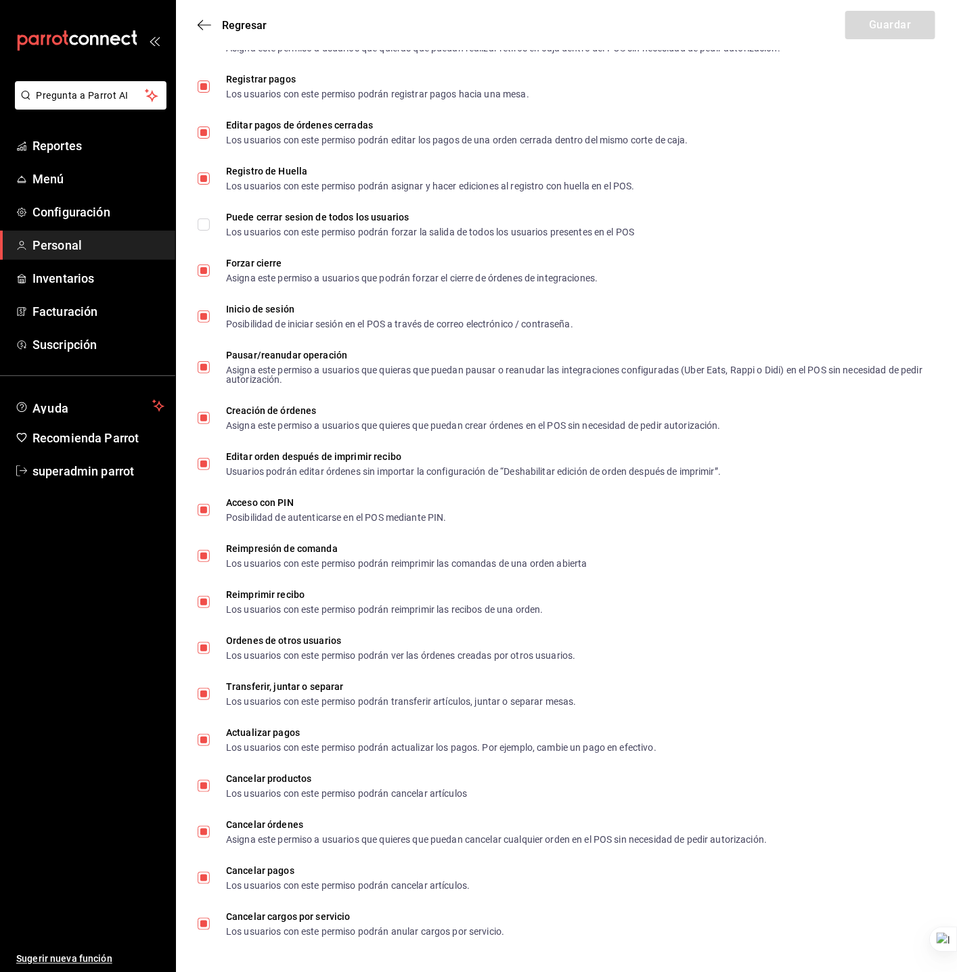
click at [144, 231] on link "Personal" at bounding box center [87, 245] width 175 height 29
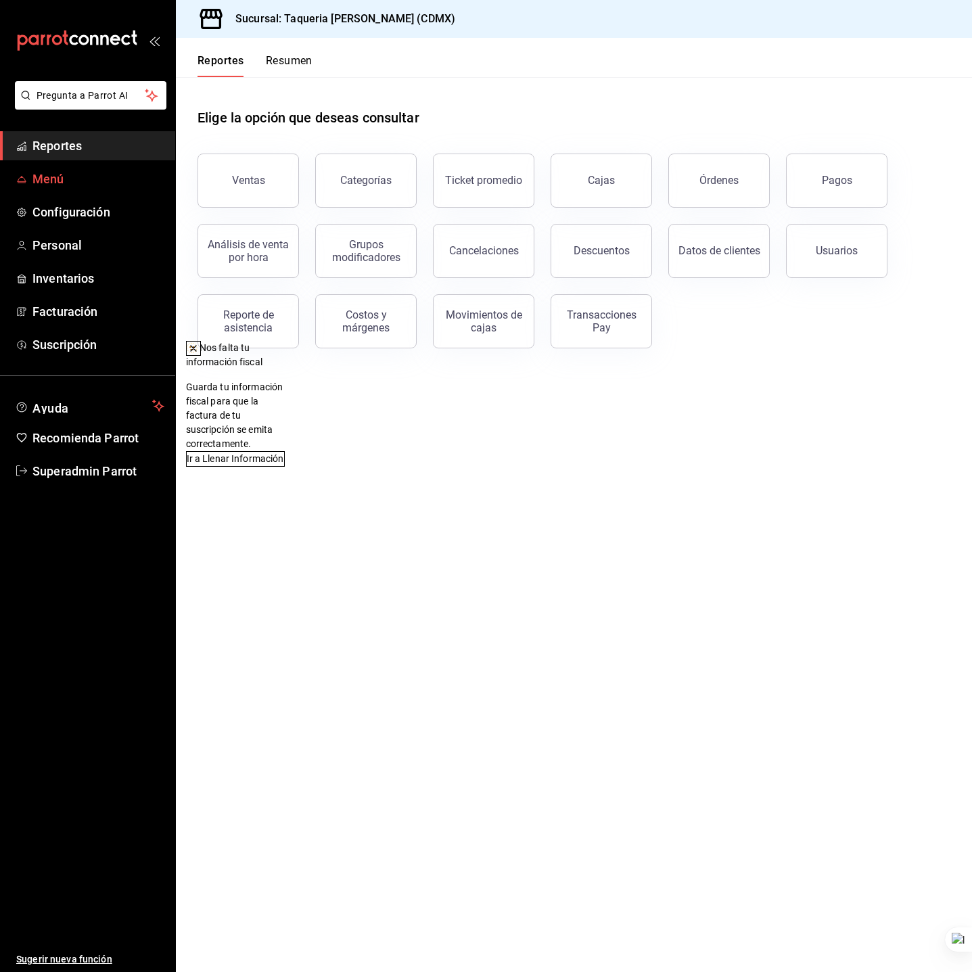
click at [63, 179] on span "Menú" at bounding box center [98, 179] width 132 height 18
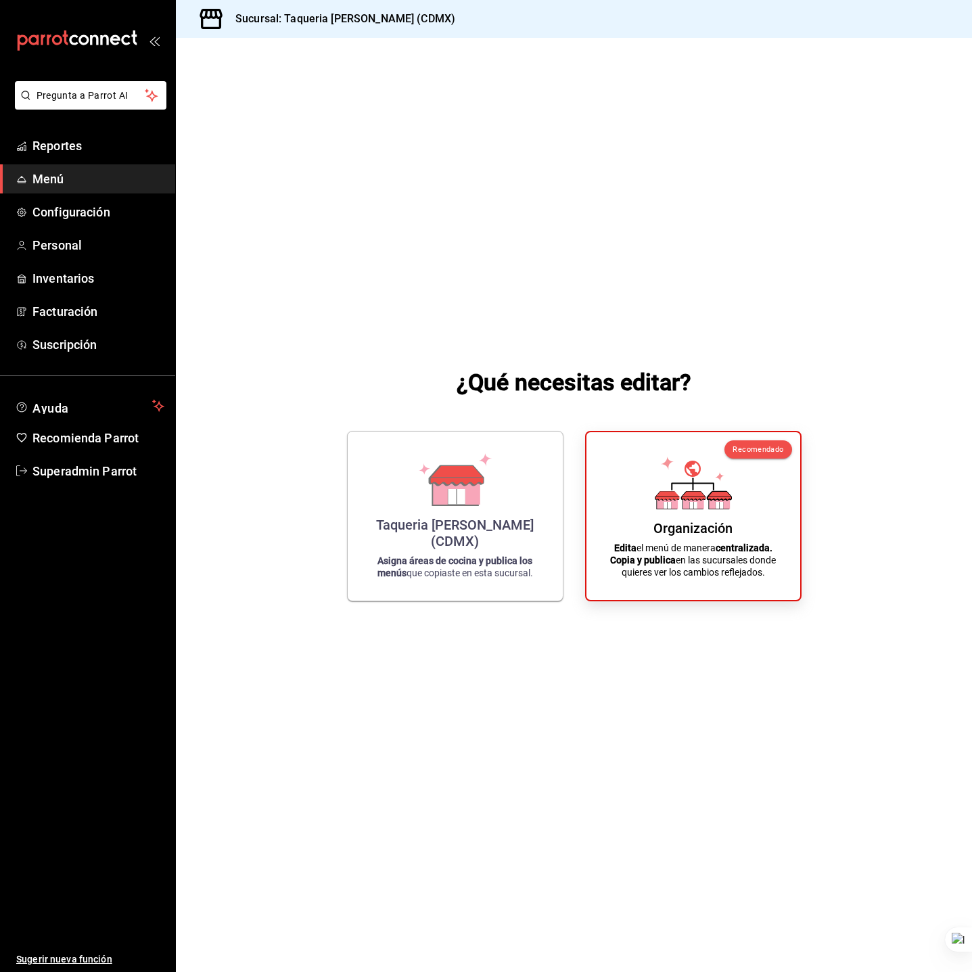
click at [346, 222] on div "¿Qué necesitas editar? Taqueria [PERSON_NAME] (CDMX) Asigna áreas de cocina y p…" at bounding box center [574, 483] width 796 height 891
click at [430, 475] on icon at bounding box center [455, 477] width 77 height 53
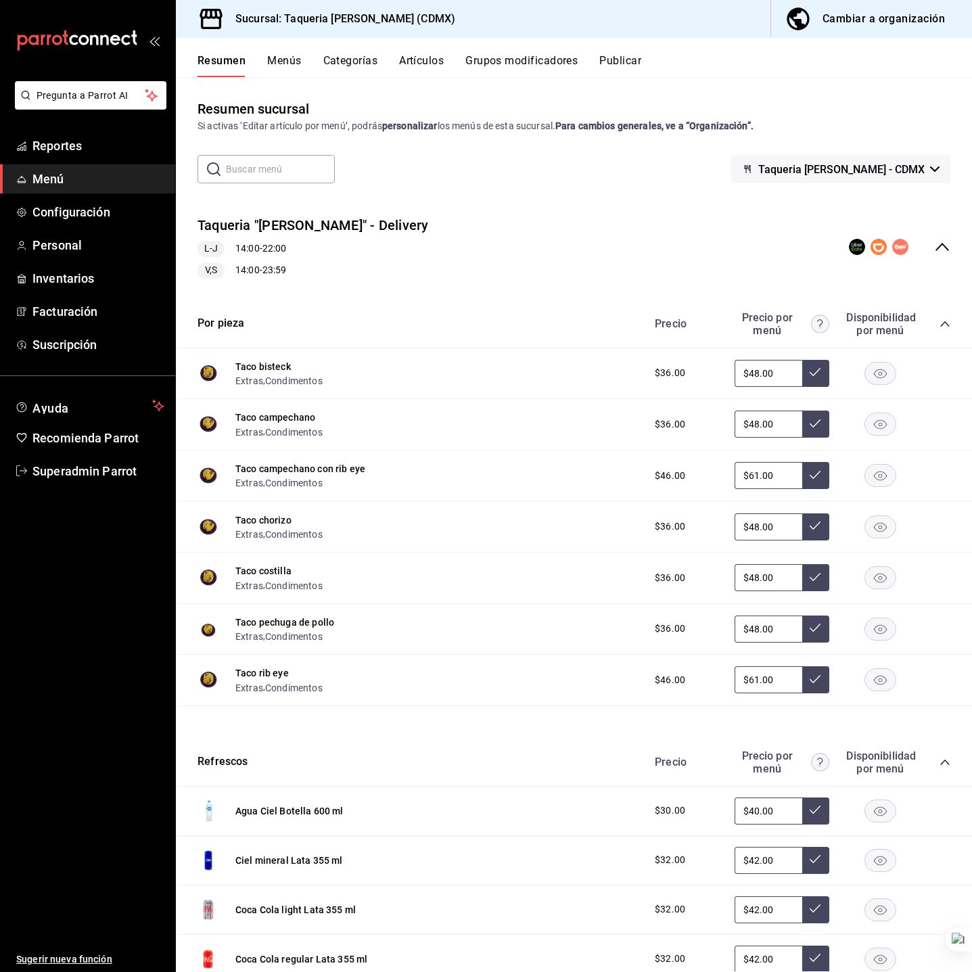
click at [282, 55] on button "Menús" at bounding box center [284, 65] width 34 height 23
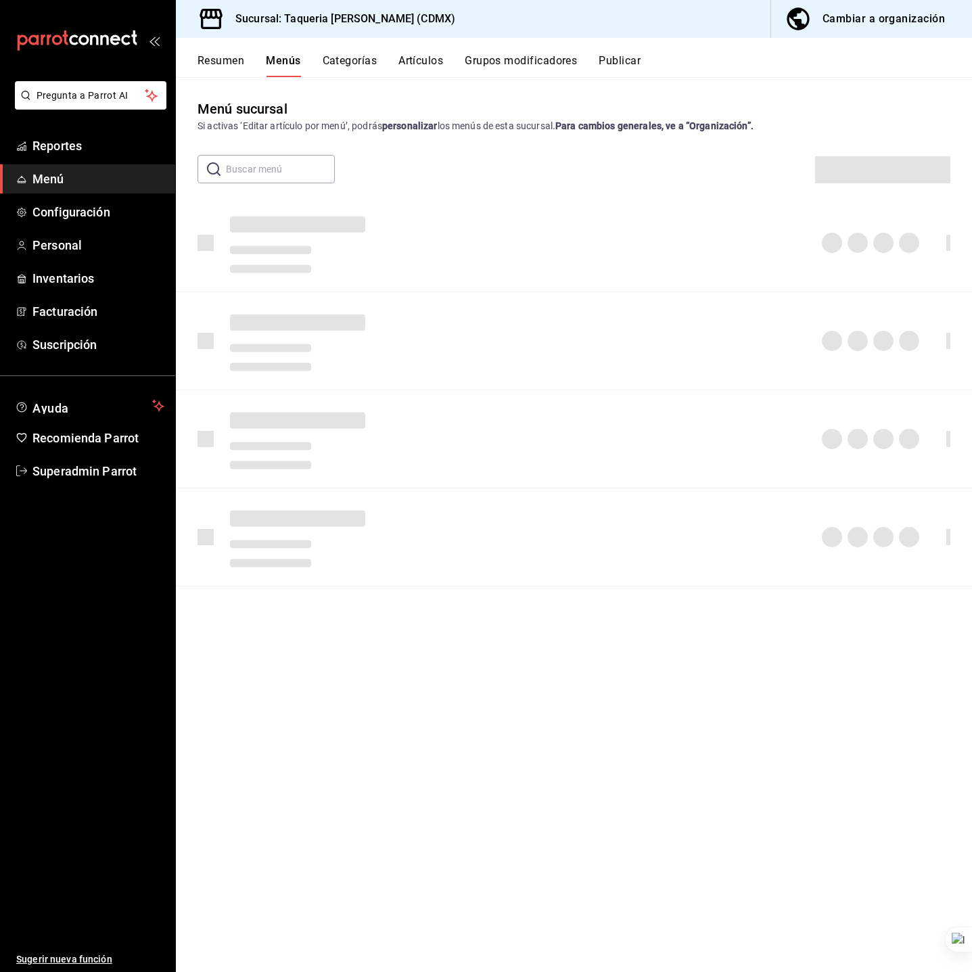
click at [612, 60] on button "Publicar" at bounding box center [620, 65] width 42 height 23
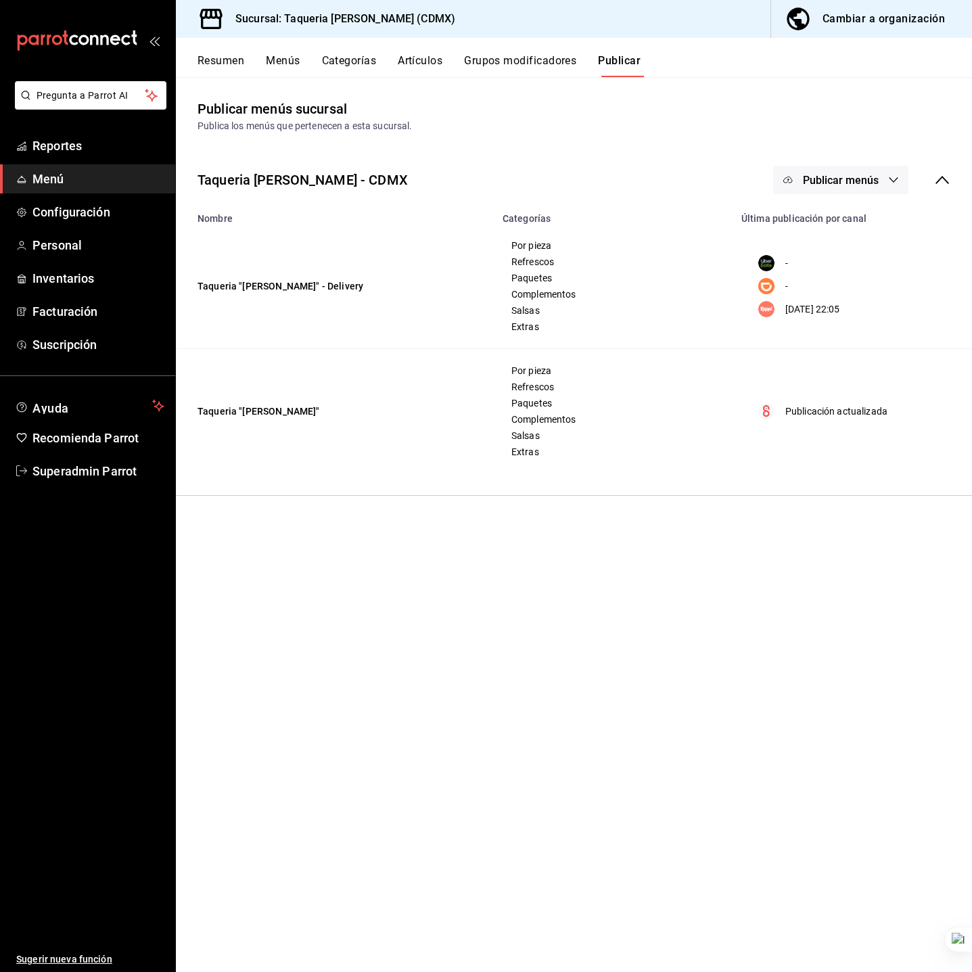
click at [796, 313] on p "[DATE] 22:05" at bounding box center [813, 309] width 55 height 14
click at [782, 304] on div "[DATE] 22:05" at bounding box center [850, 309] width 200 height 16
click at [871, 175] on span "Publicar menús" at bounding box center [841, 180] width 76 height 13
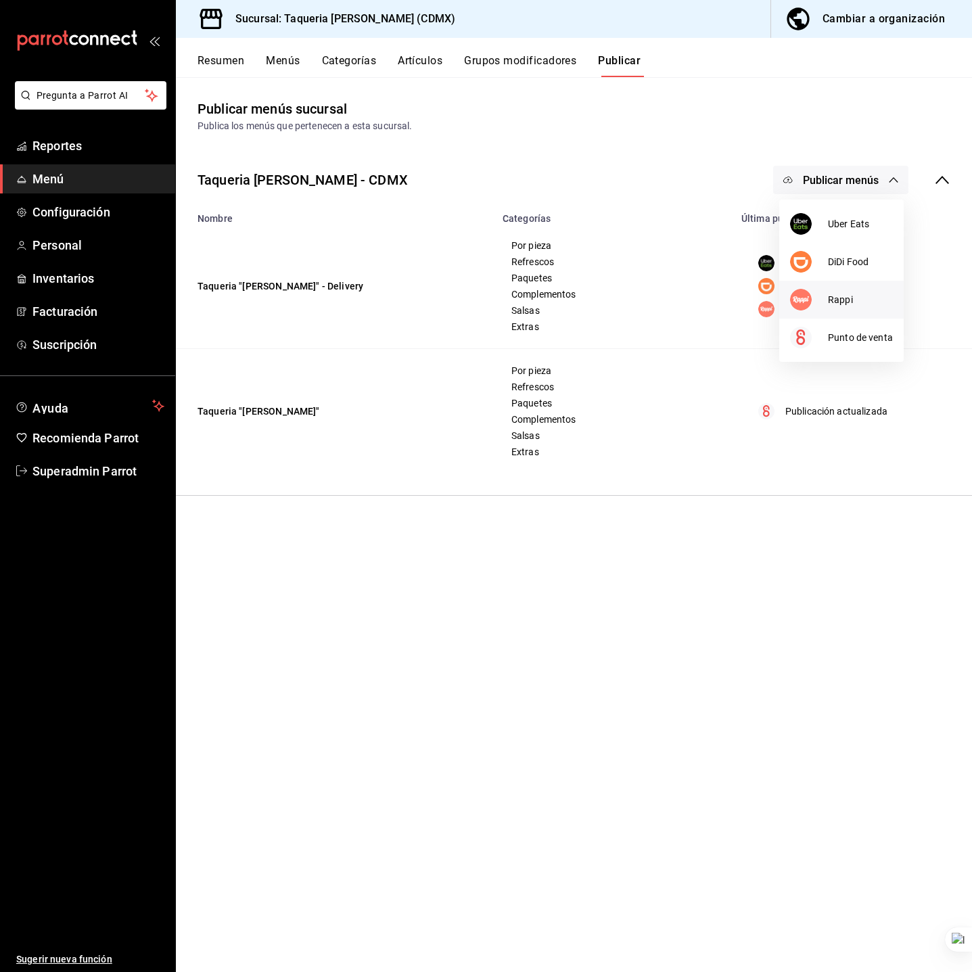
click at [809, 297] on img at bounding box center [801, 300] width 22 height 22
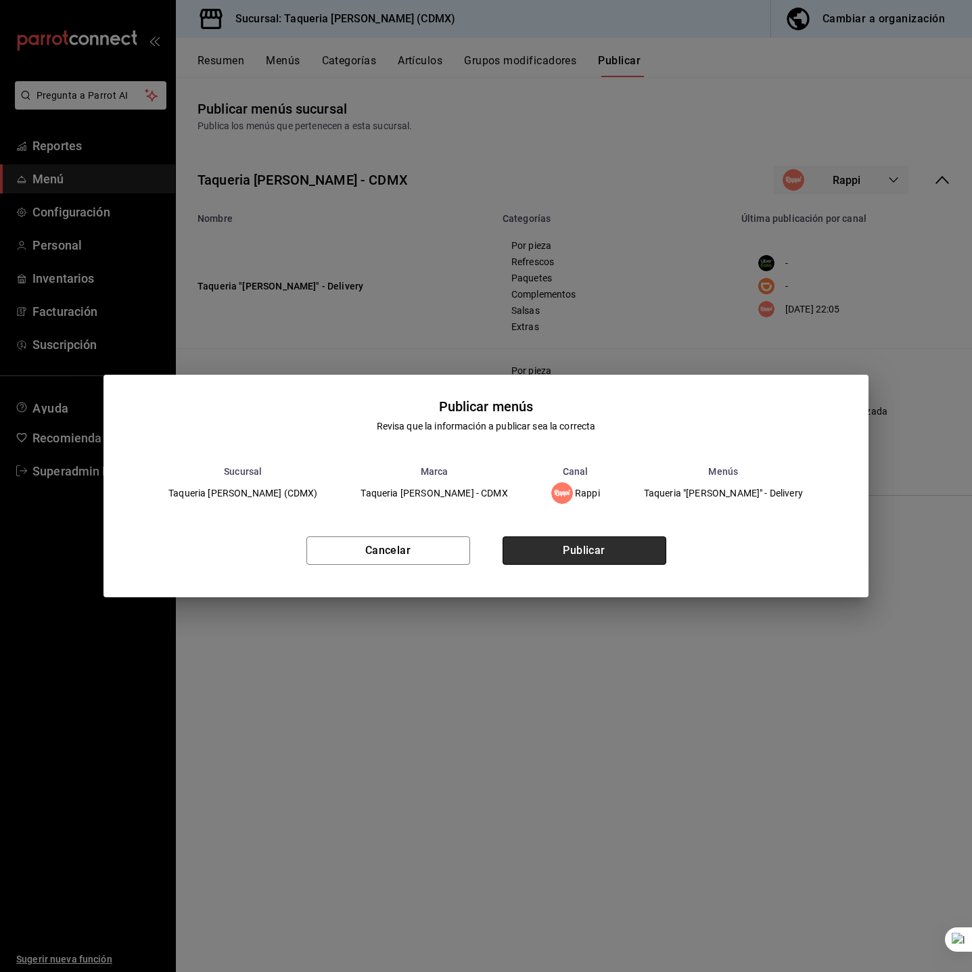
click at [579, 547] on button "Publicar" at bounding box center [585, 551] width 164 height 28
